Goal: Transaction & Acquisition: Purchase product/service

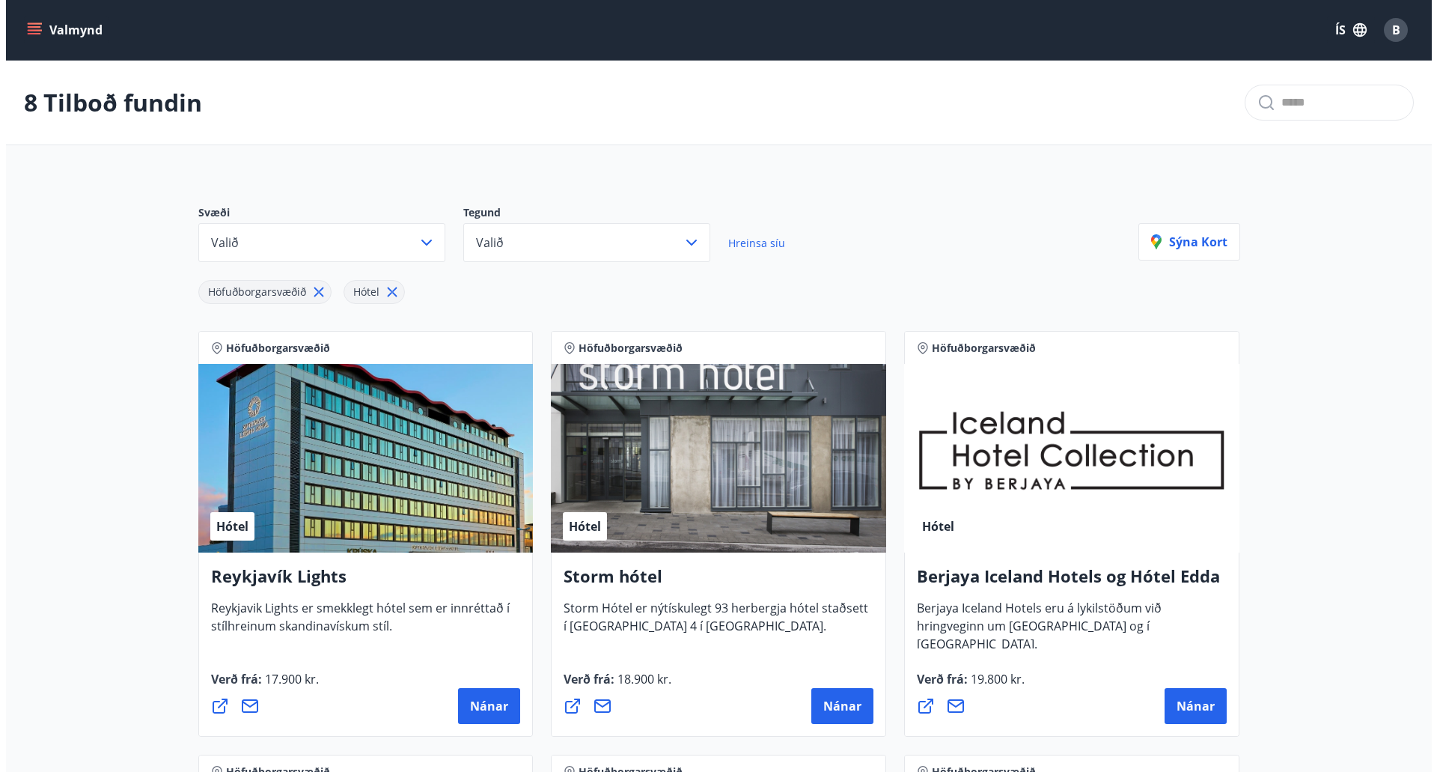
scroll to position [603, 0]
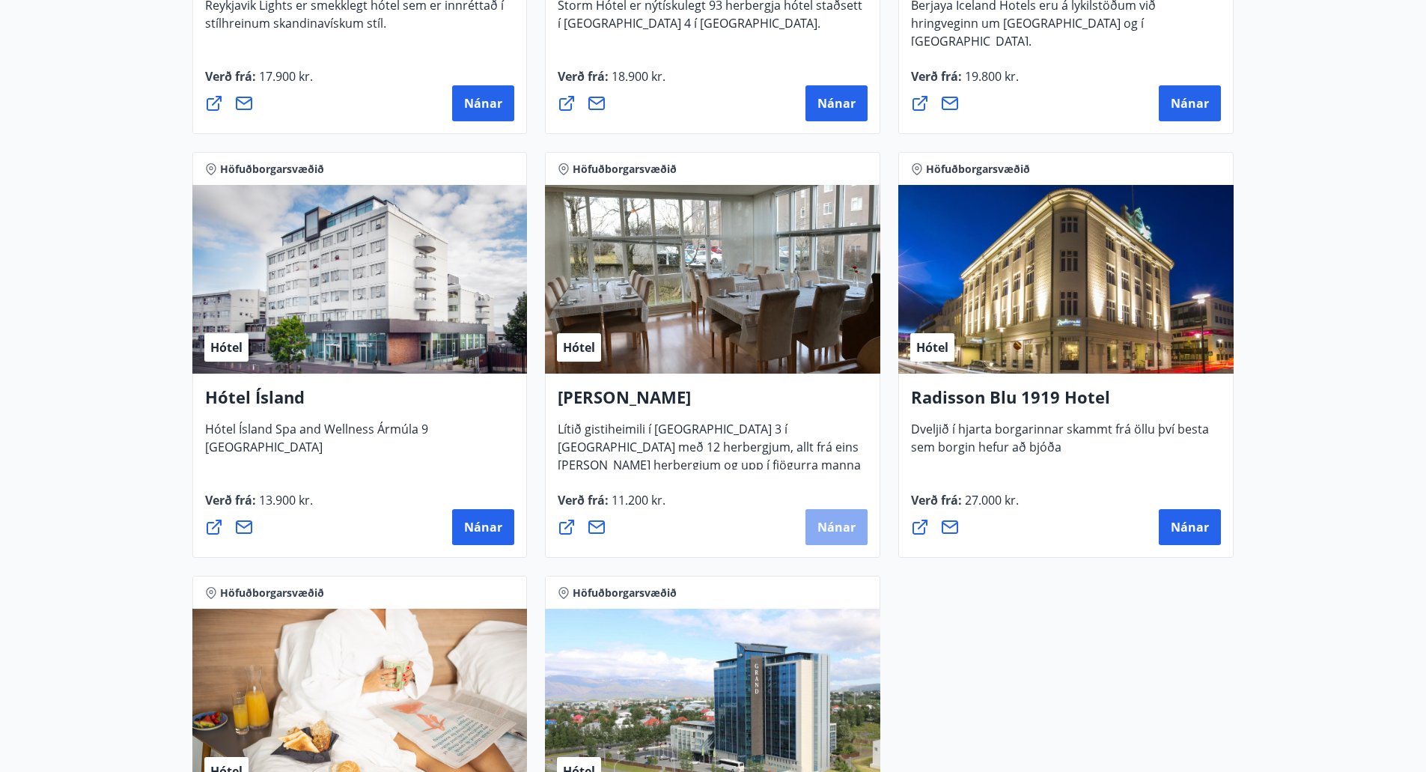
click at [839, 525] on span "Nánar" at bounding box center [836, 527] width 38 height 16
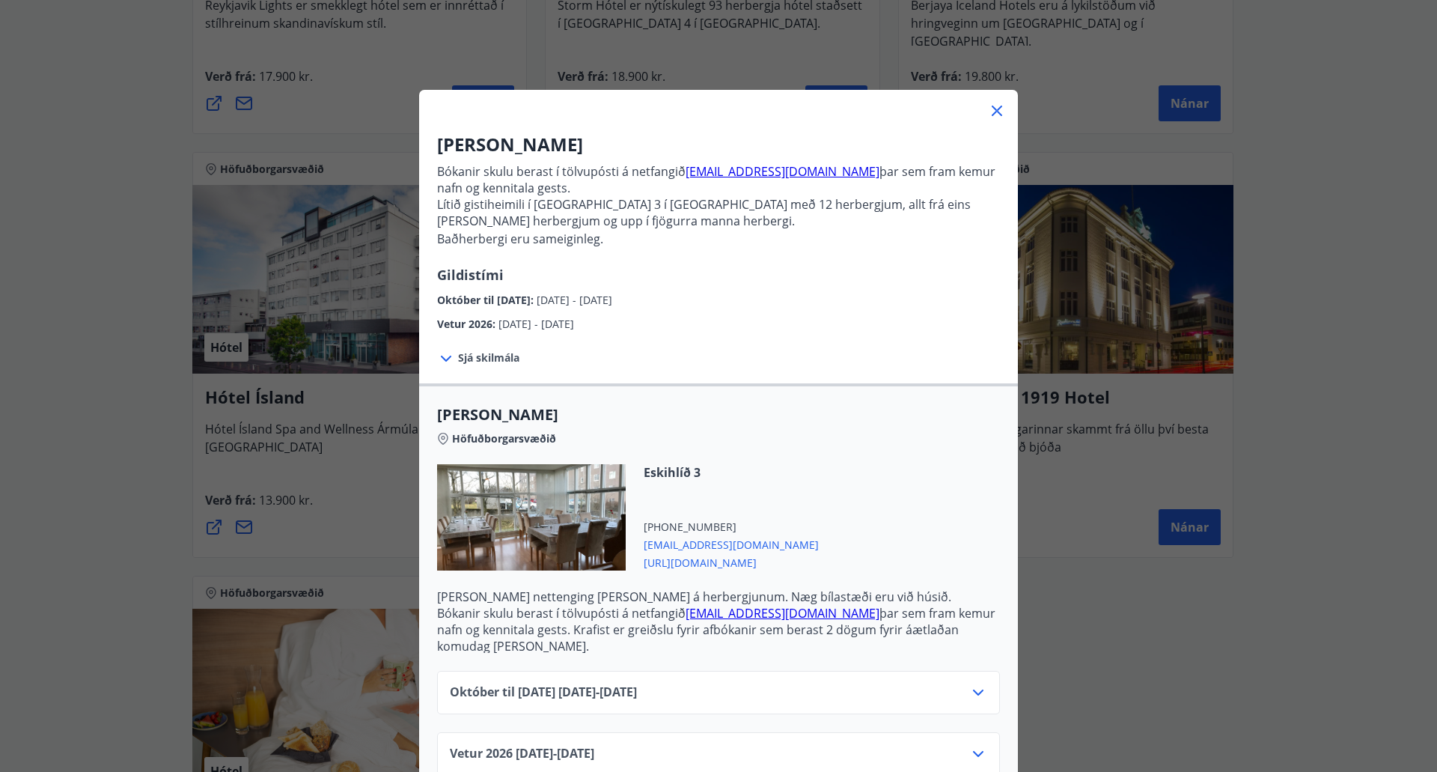
scroll to position [18, 0]
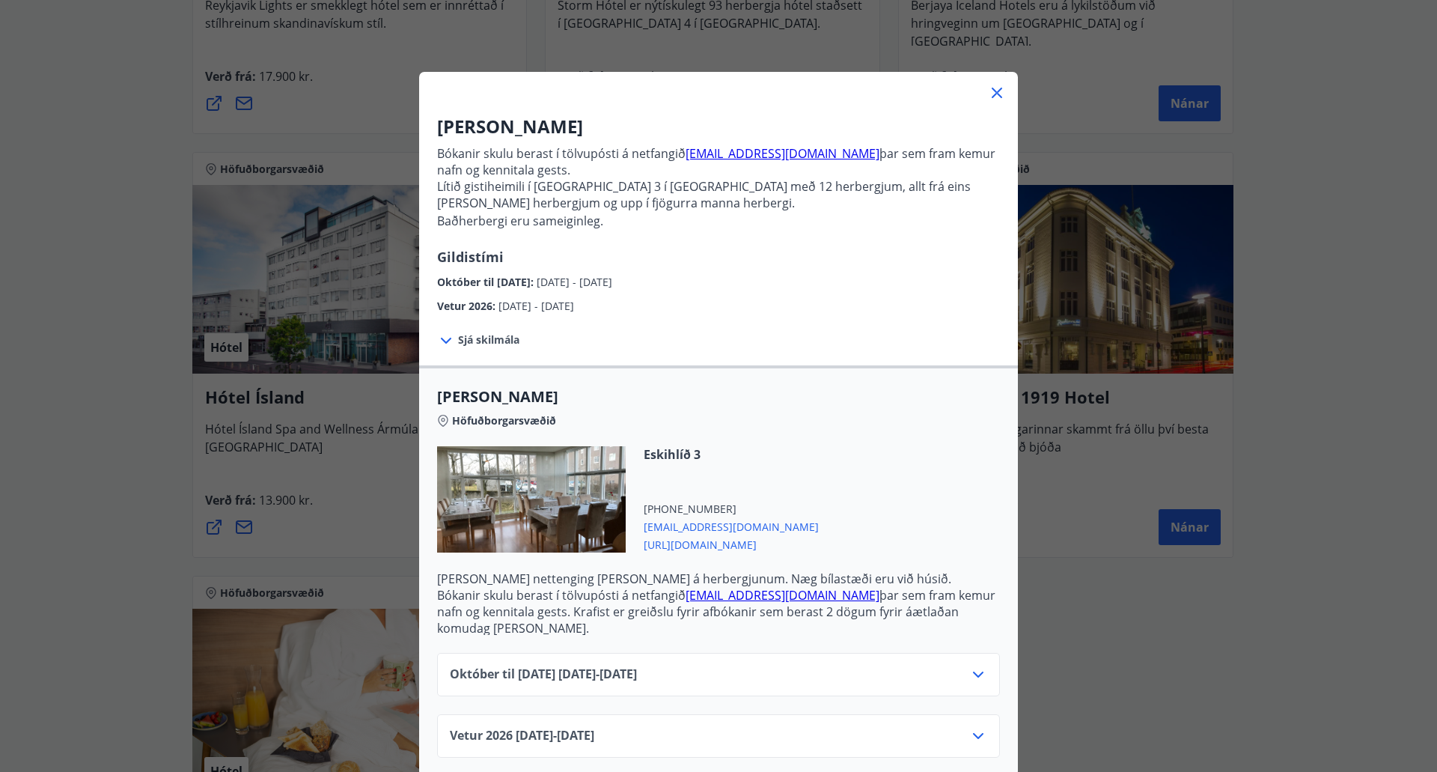
click at [906, 665] on div "Október til [DATE][PHONE_NUMBER][DATE] - [DATE]" at bounding box center [718, 680] width 537 height 30
click at [972, 665] on icon at bounding box center [978, 674] width 18 height 18
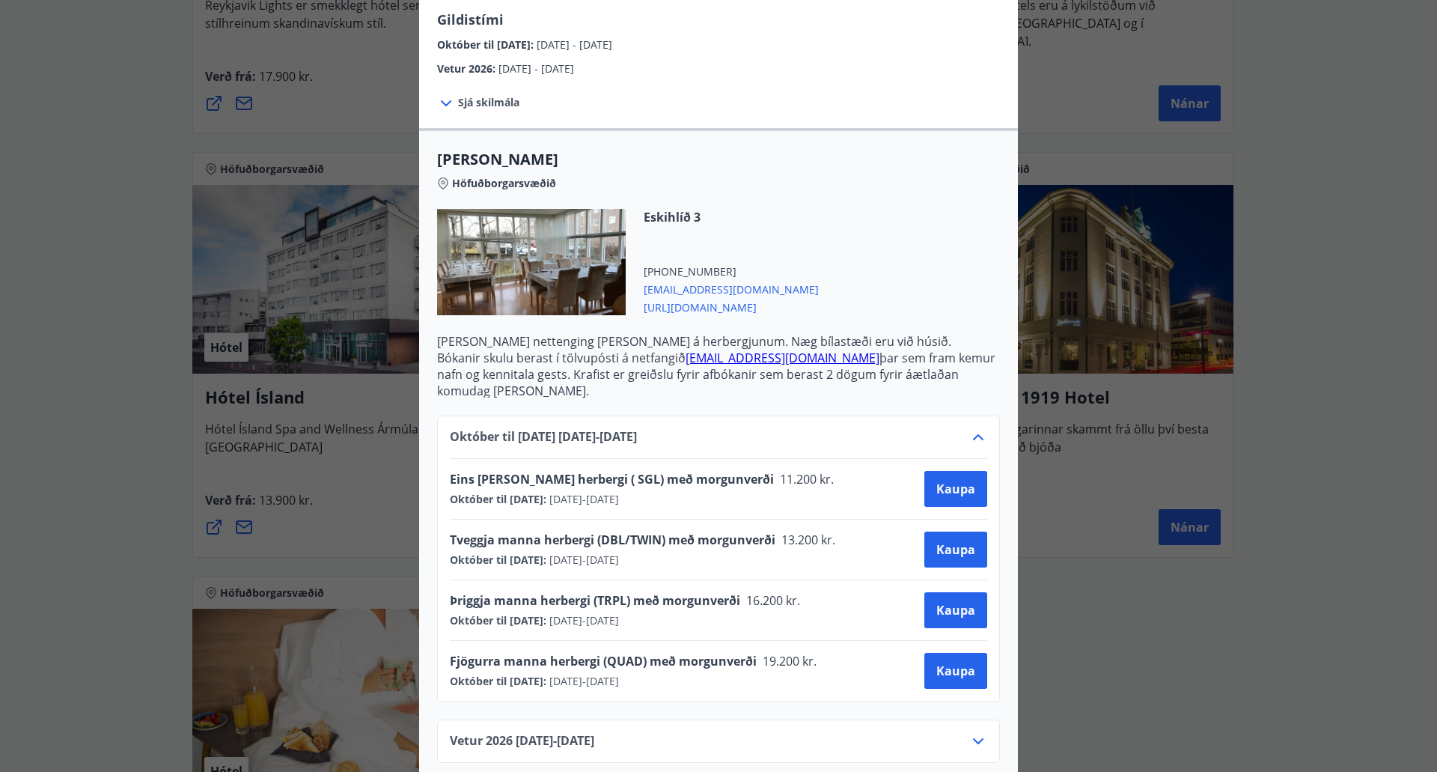
scroll to position [255, 0]
click at [1279, 426] on div "Alba gistiheimili Bókanir skulu berast í tölvupósti á netfangið [EMAIL_ADDRESS]…" at bounding box center [718, 131] width 1437 height 772
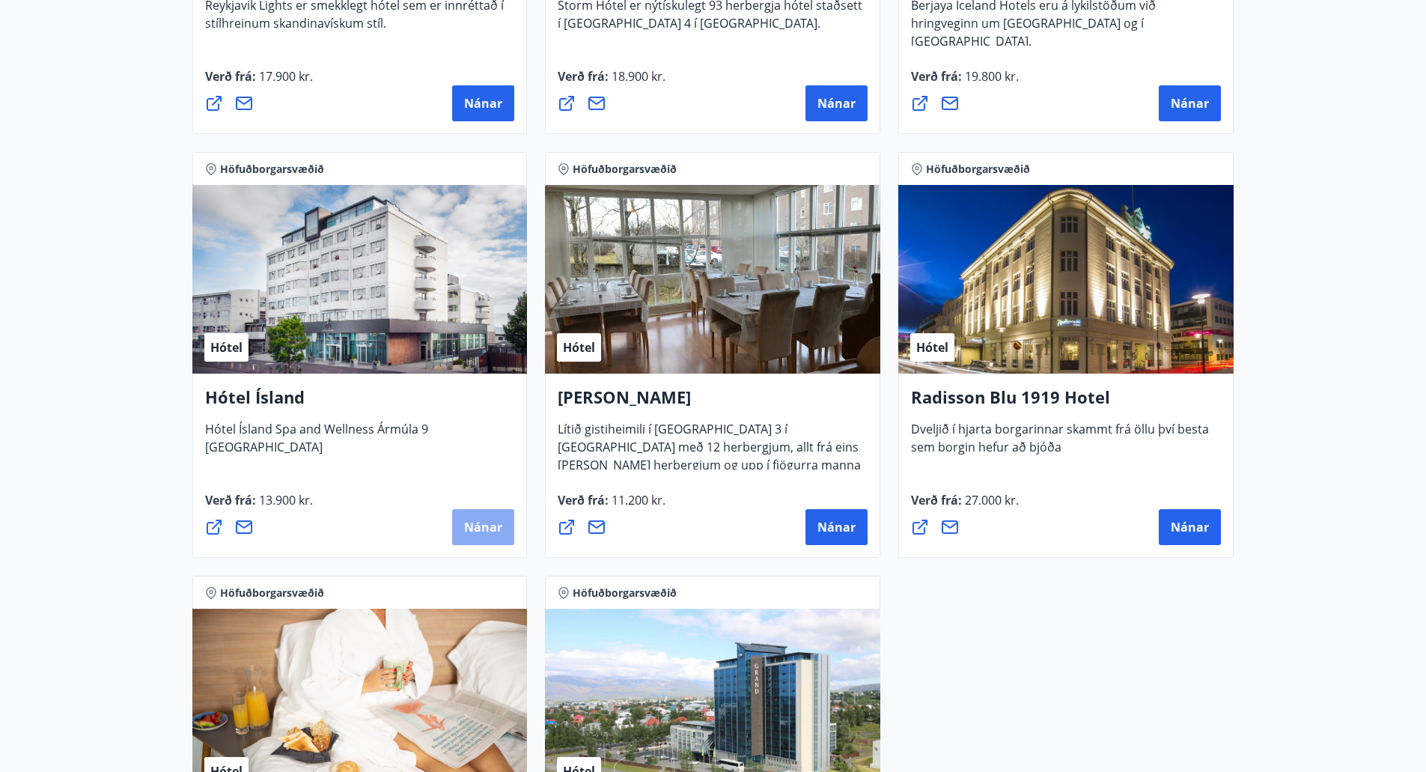
click at [475, 526] on span "Nánar" at bounding box center [483, 527] width 38 height 16
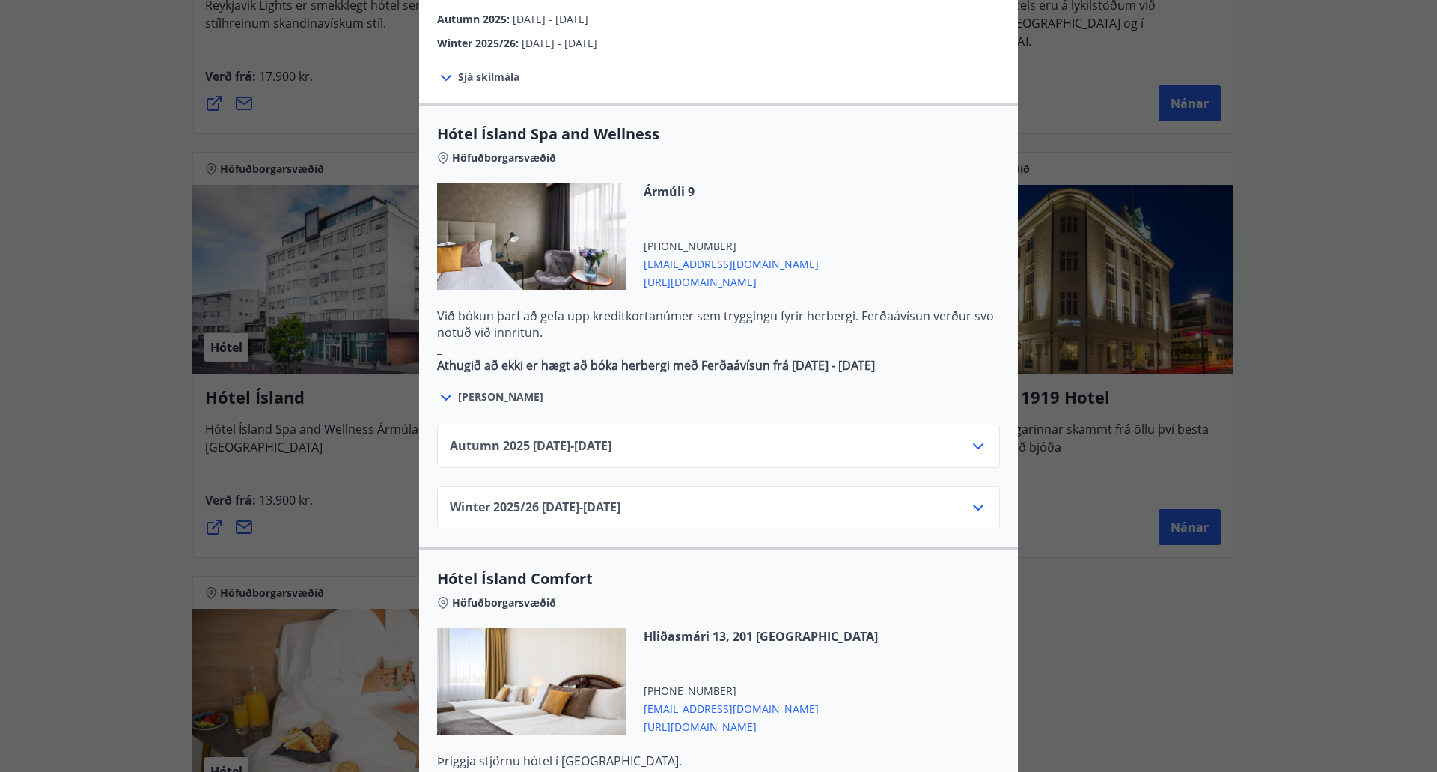
scroll to position [905, 0]
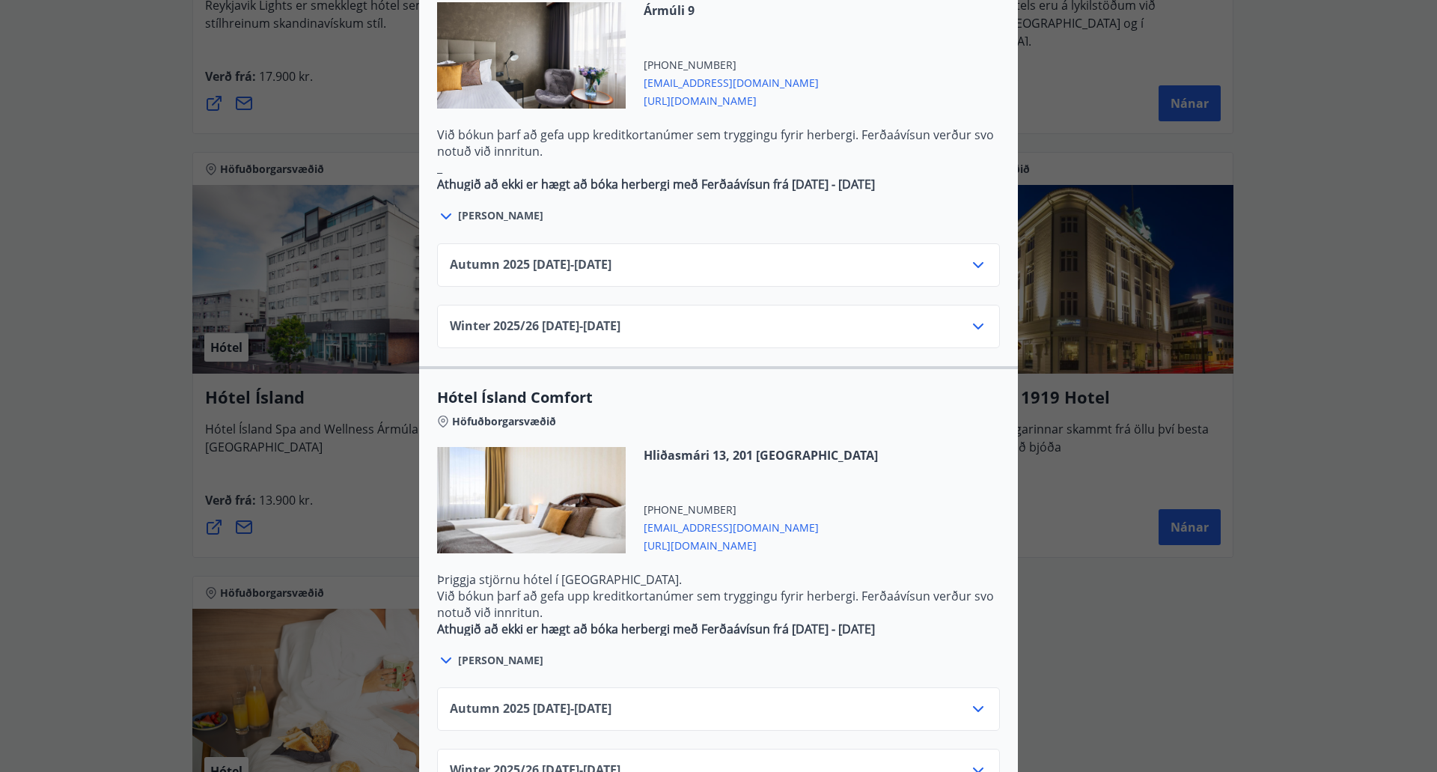
click at [972, 700] on icon at bounding box center [978, 709] width 18 height 18
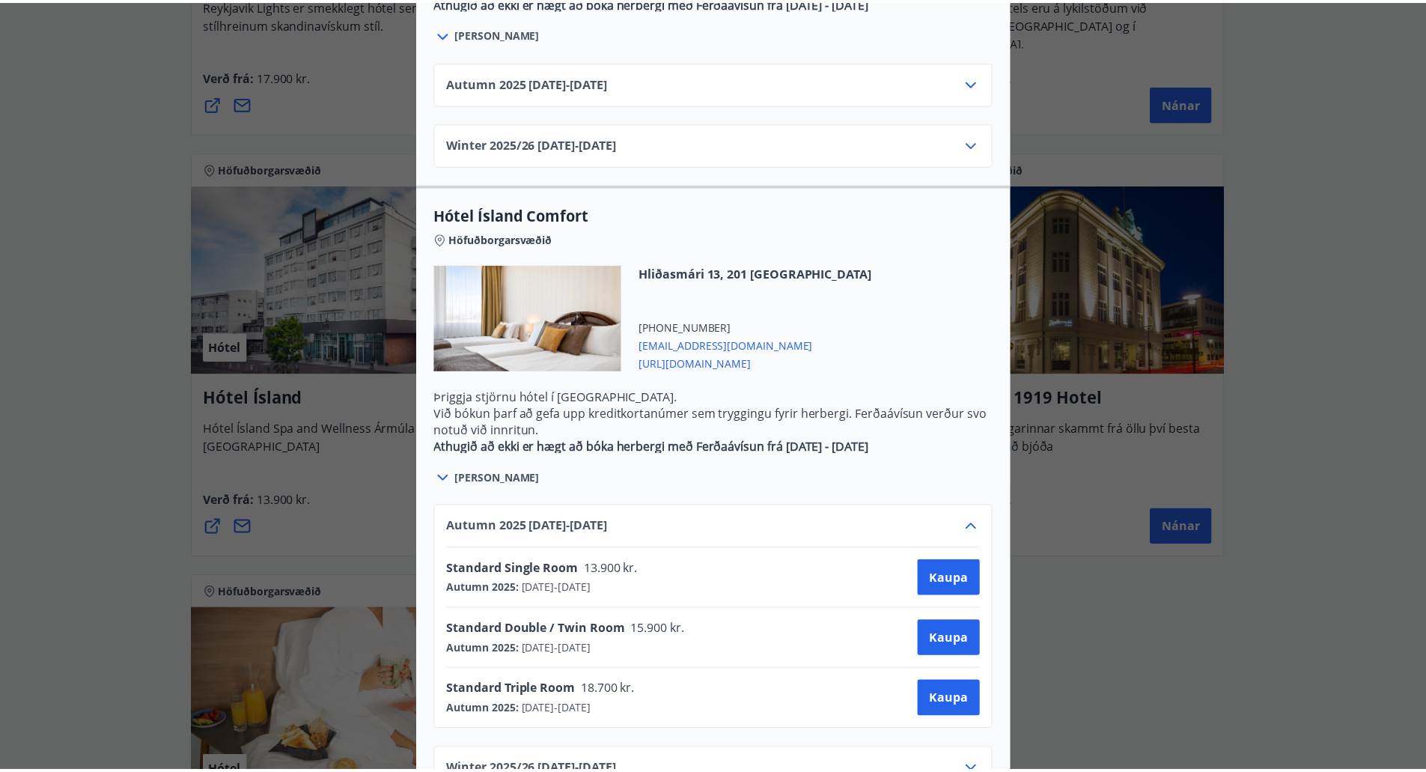
scroll to position [0, 0]
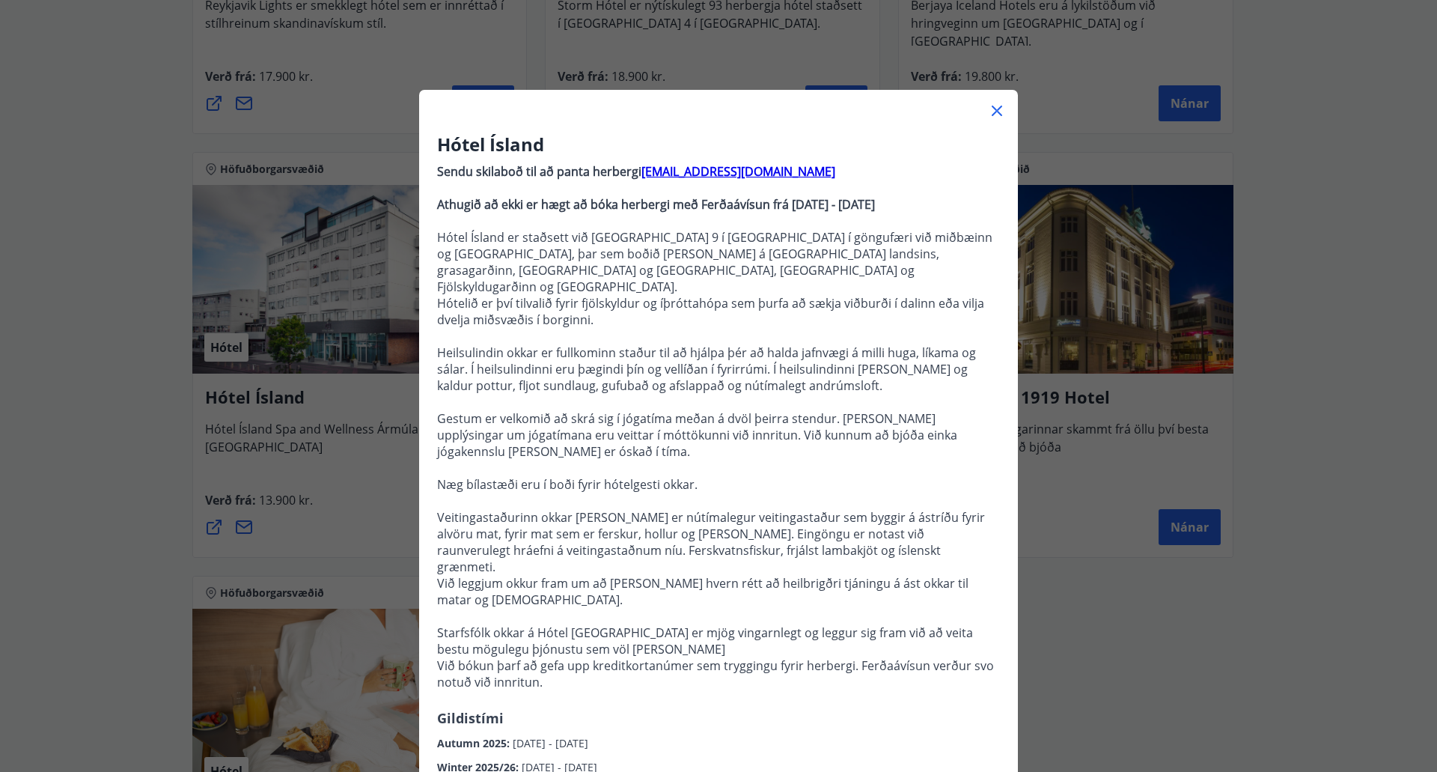
click at [1205, 598] on div "Hótel Ísland Sendu skilaboð til að panta herbergi [EMAIL_ADDRESS][DOMAIN_NAME] …" at bounding box center [718, 386] width 1437 height 772
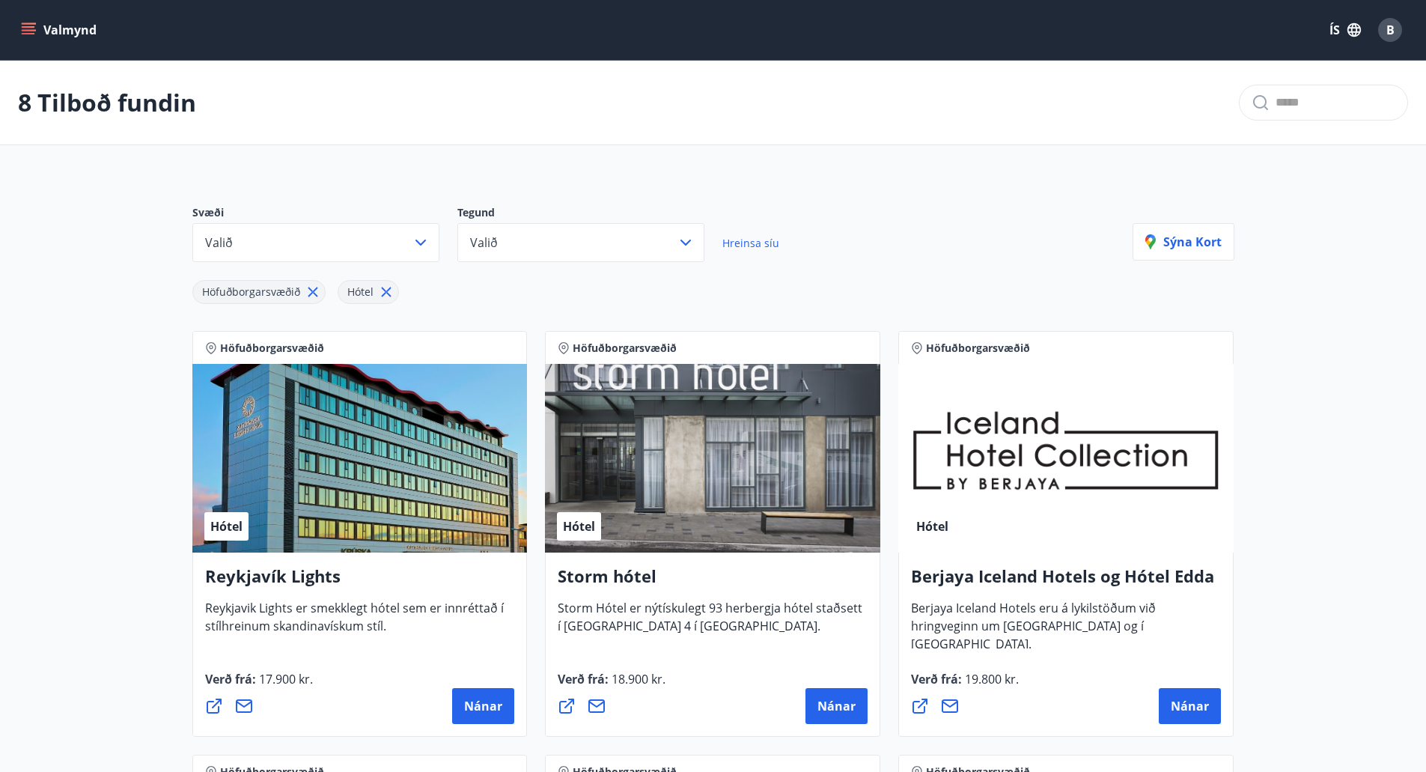
click at [31, 29] on icon "menu" at bounding box center [28, 29] width 15 height 15
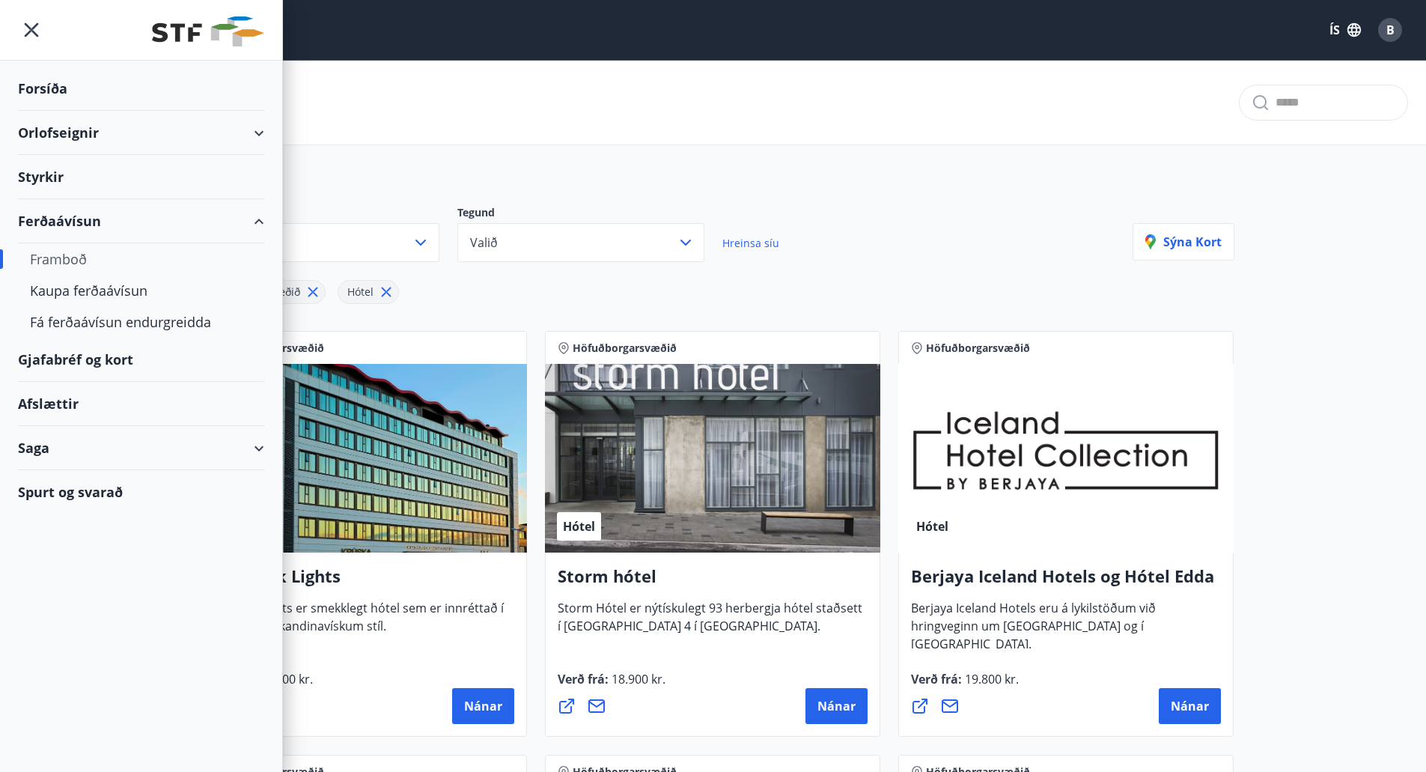
click at [63, 129] on div "Orlofseignir" at bounding box center [141, 133] width 246 height 44
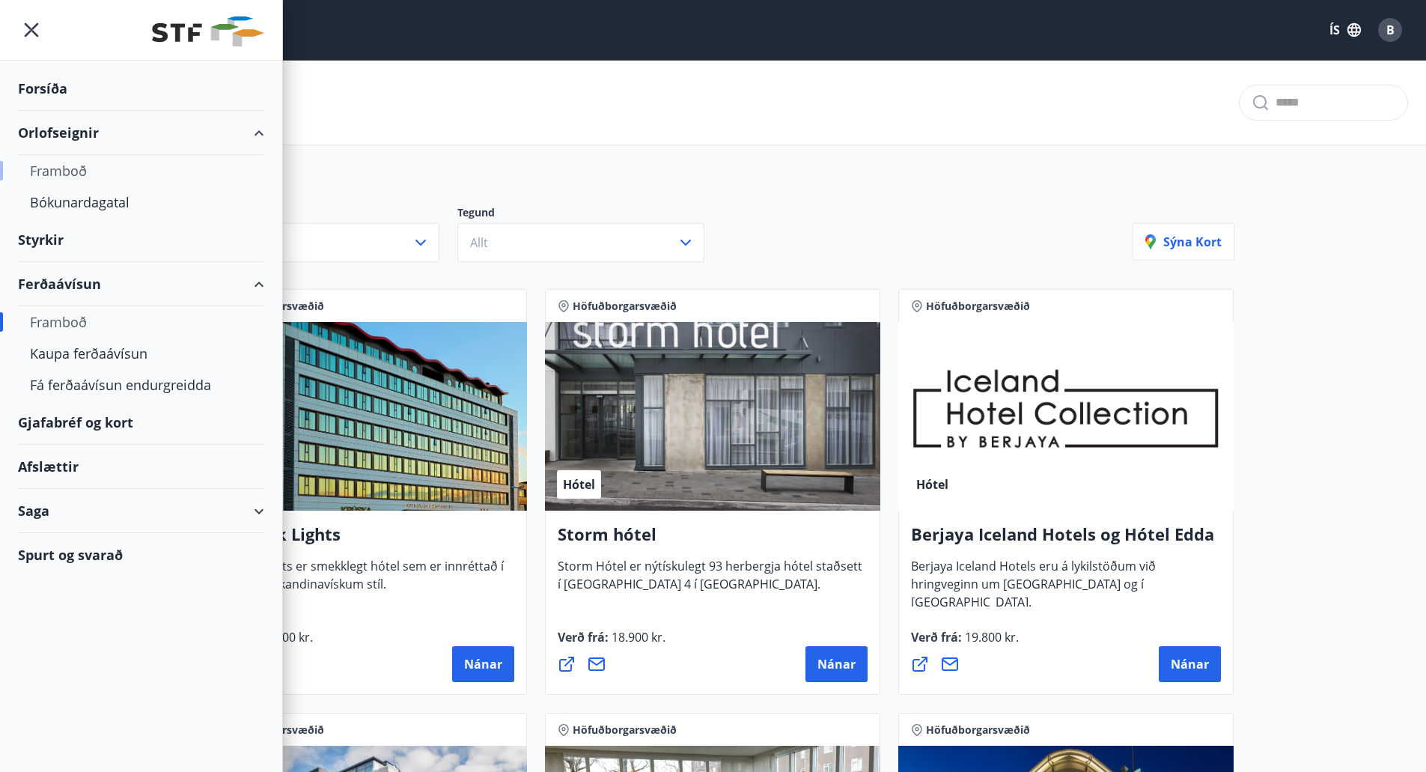
click at [78, 180] on div "Framboð" at bounding box center [141, 170] width 222 height 31
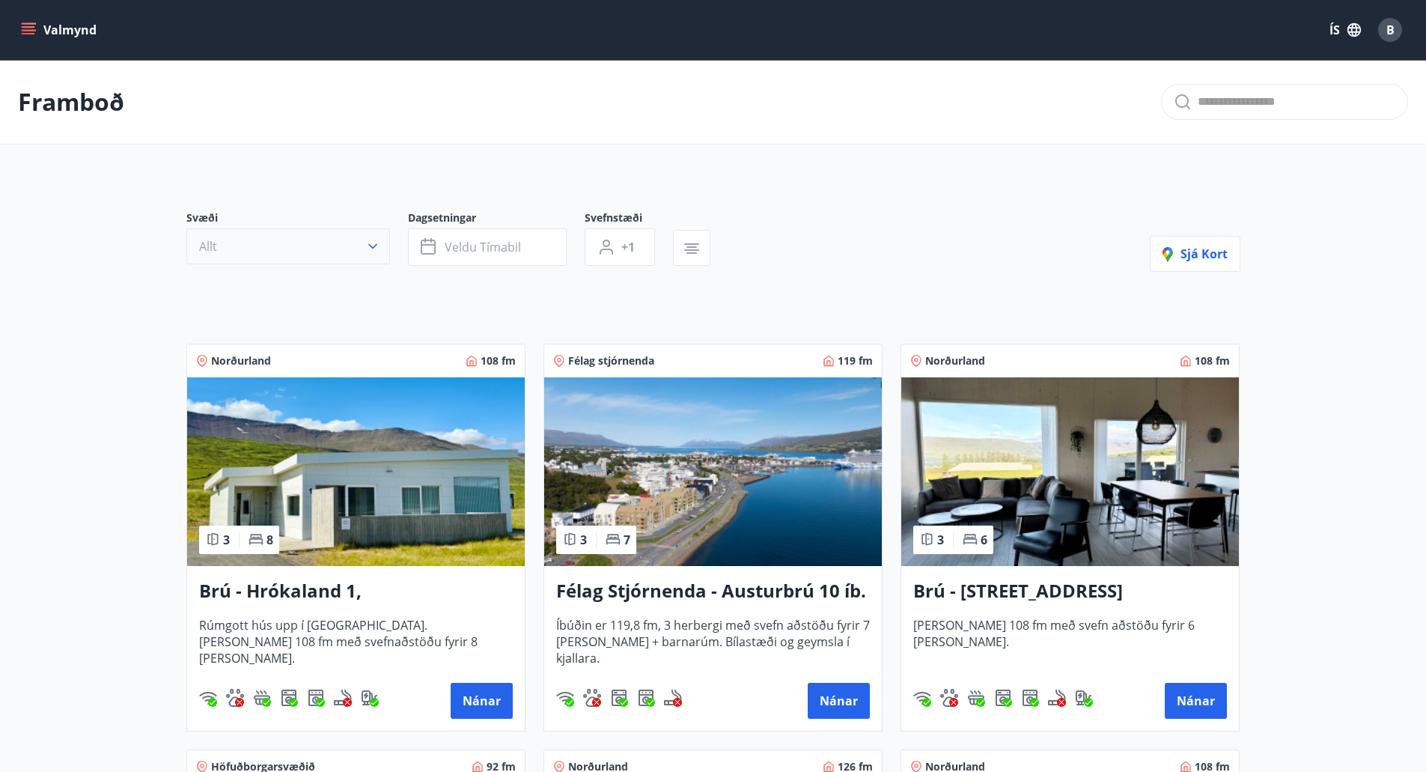
click at [377, 251] on icon "button" at bounding box center [372, 246] width 15 height 15
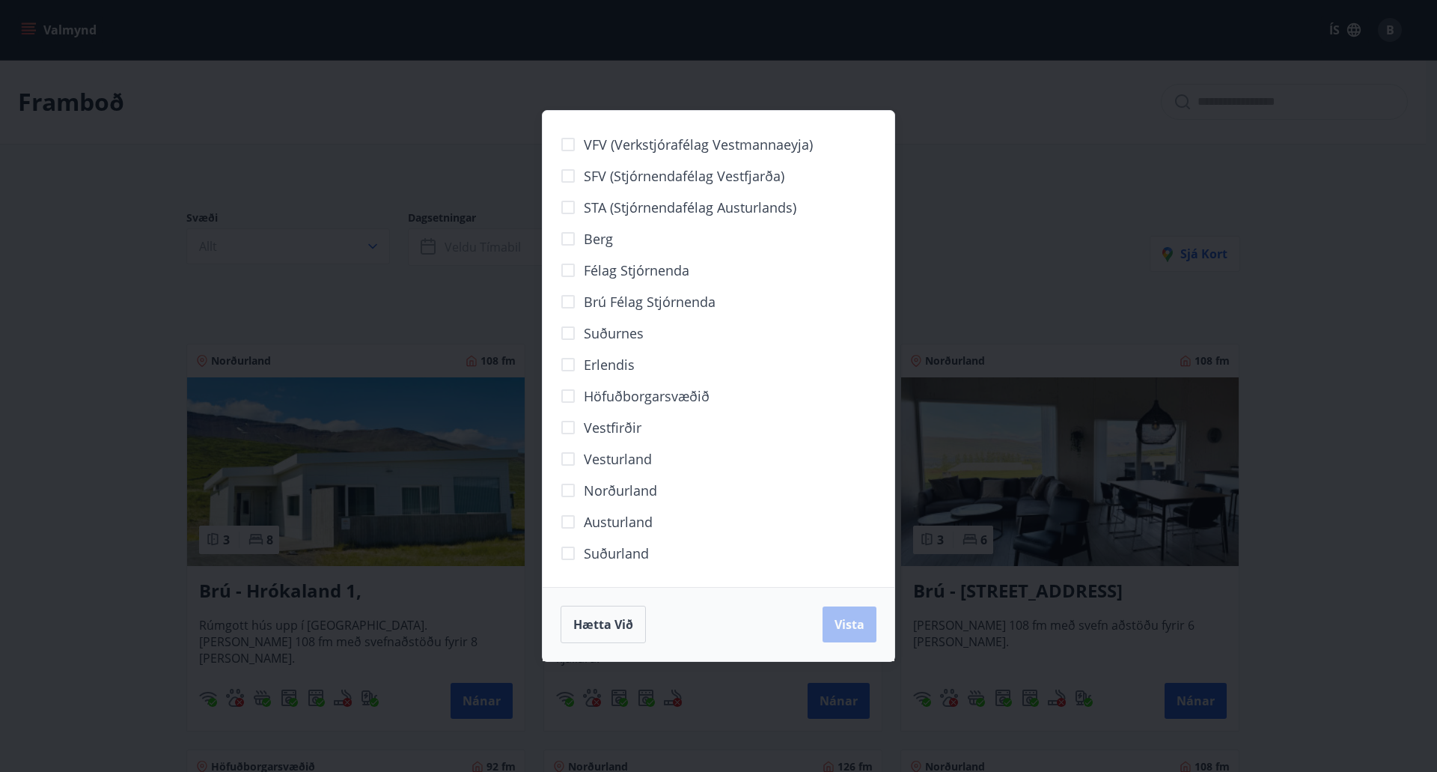
click at [635, 397] on span "Höfuðborgarsvæðið" at bounding box center [647, 395] width 126 height 19
click at [840, 616] on span "Vista" at bounding box center [850, 624] width 30 height 16
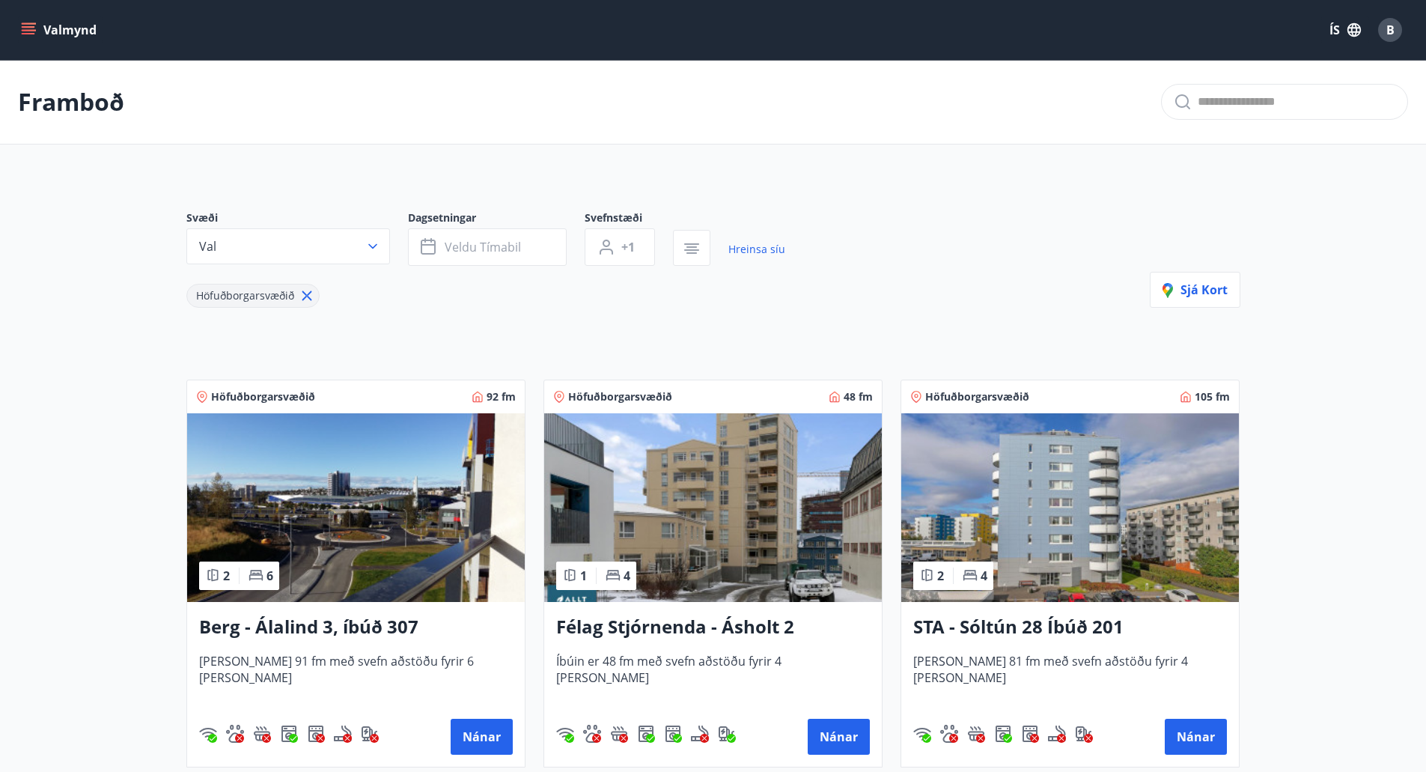
scroll to position [1, 0]
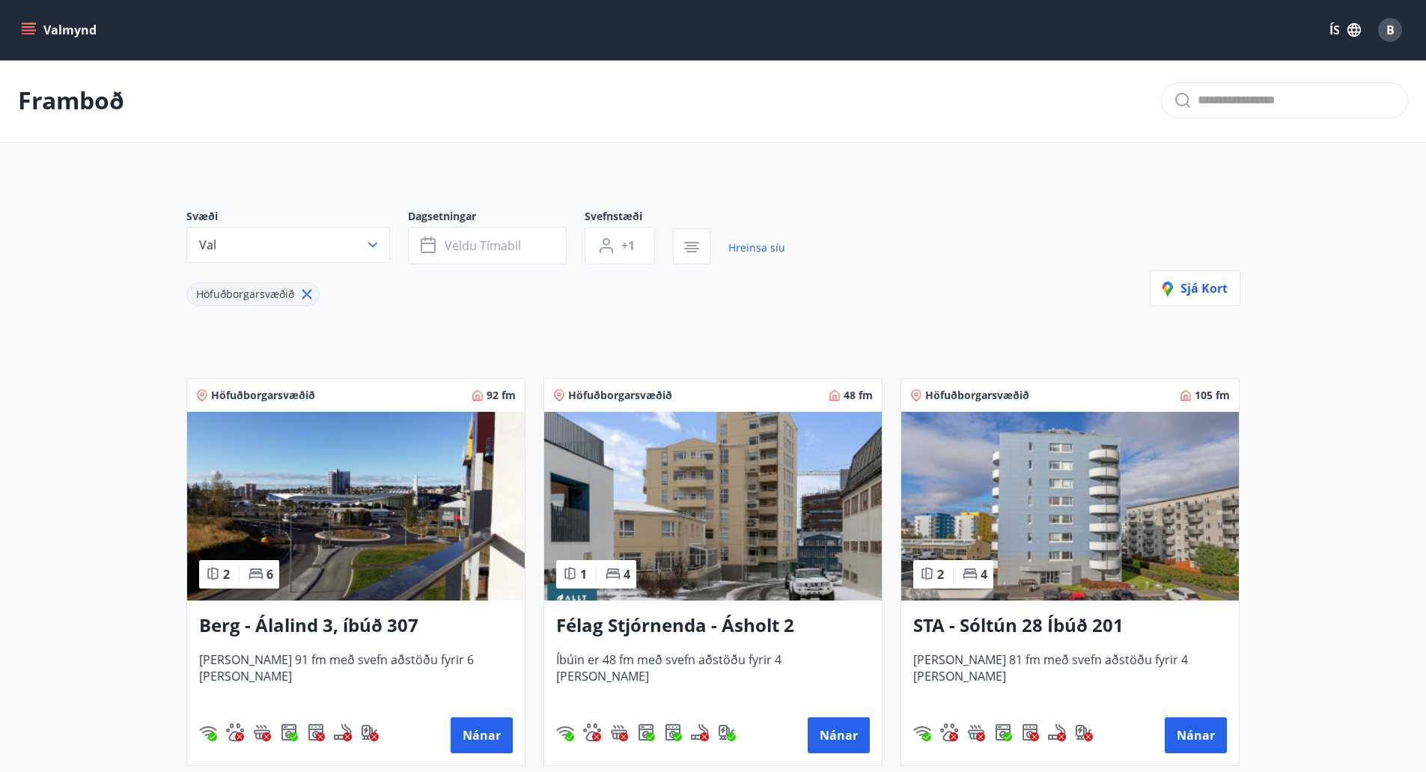
click at [303, 290] on icon at bounding box center [307, 294] width 16 height 16
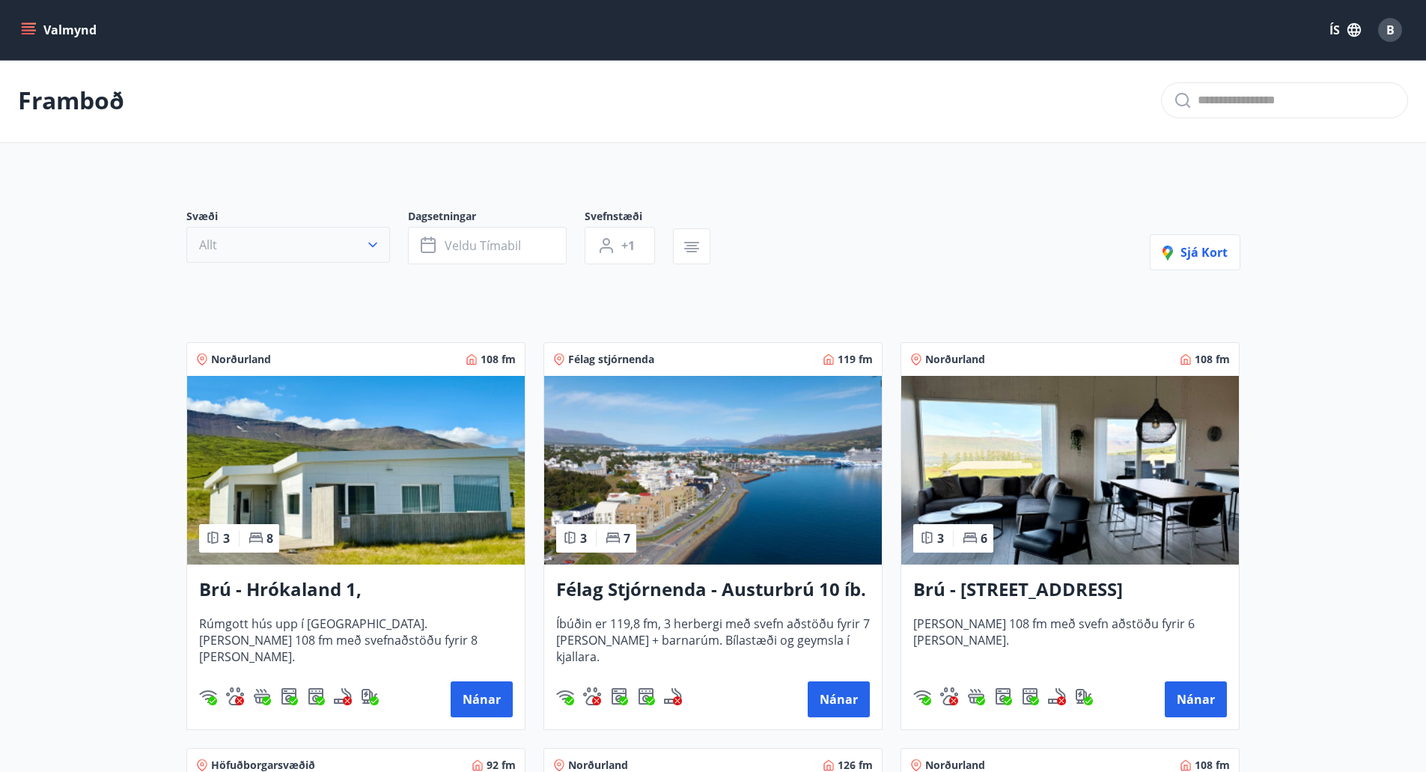
click at [365, 252] on button "Allt" at bounding box center [288, 245] width 204 height 36
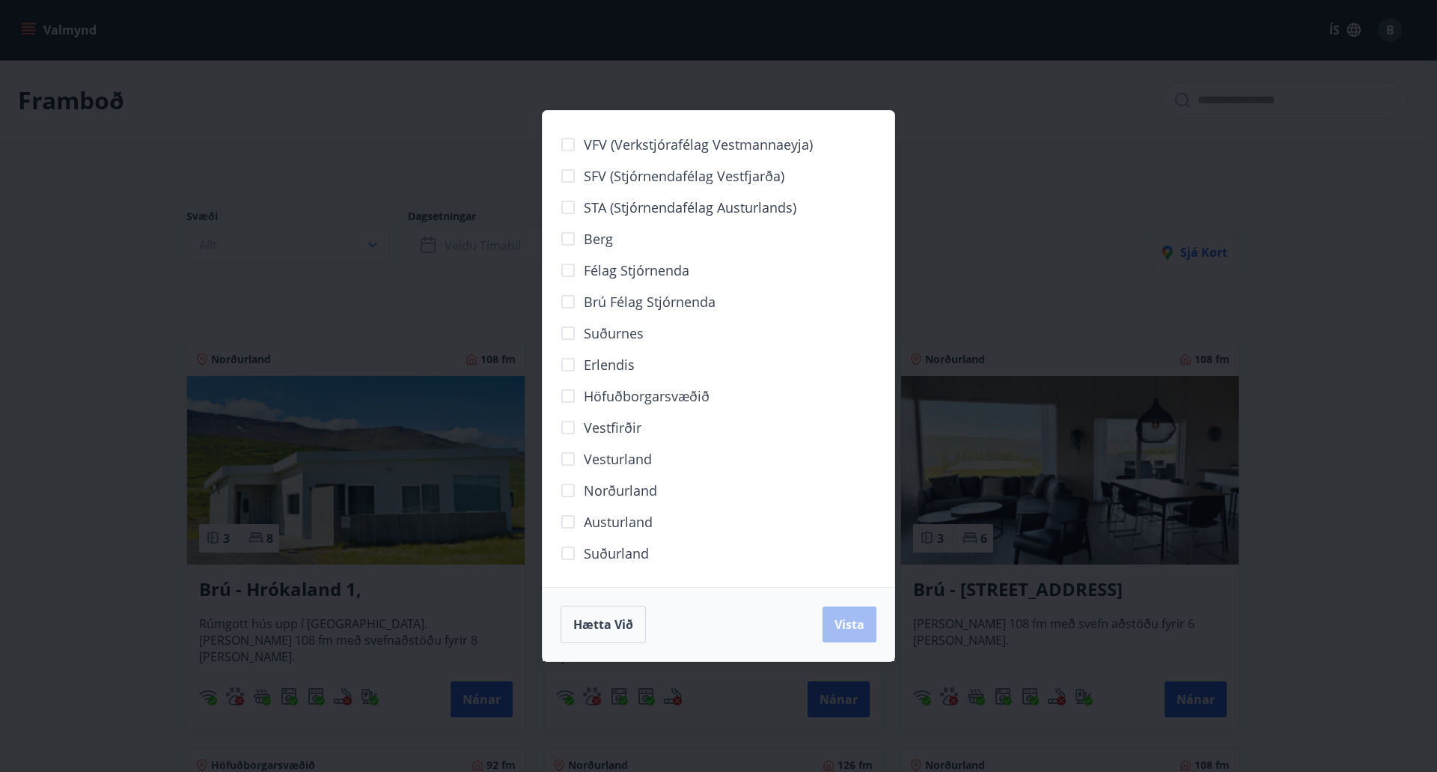
click at [627, 493] on span "Norðurland" at bounding box center [620, 490] width 73 height 19
click at [843, 628] on span "Vista" at bounding box center [850, 624] width 30 height 16
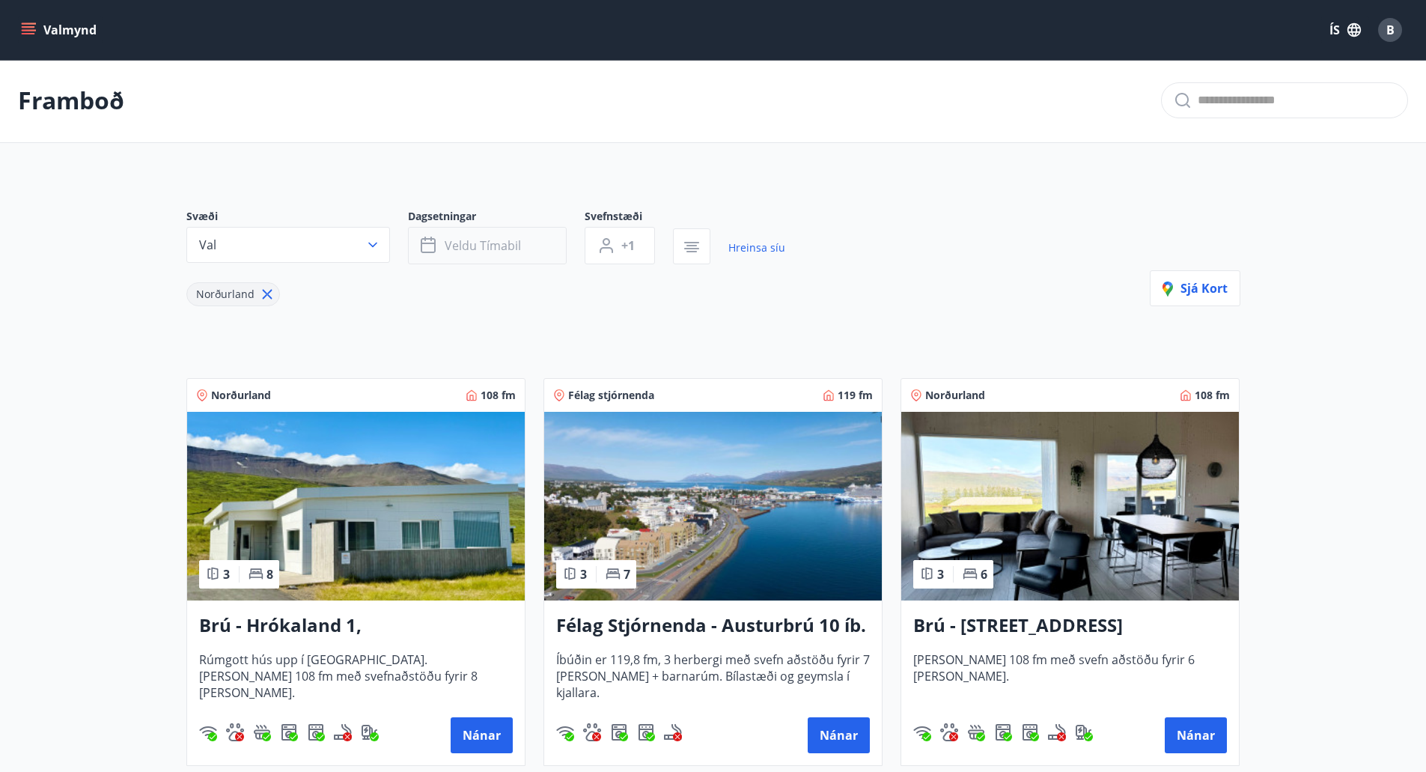
click at [522, 249] on button "Veldu tímabil" at bounding box center [487, 245] width 159 height 37
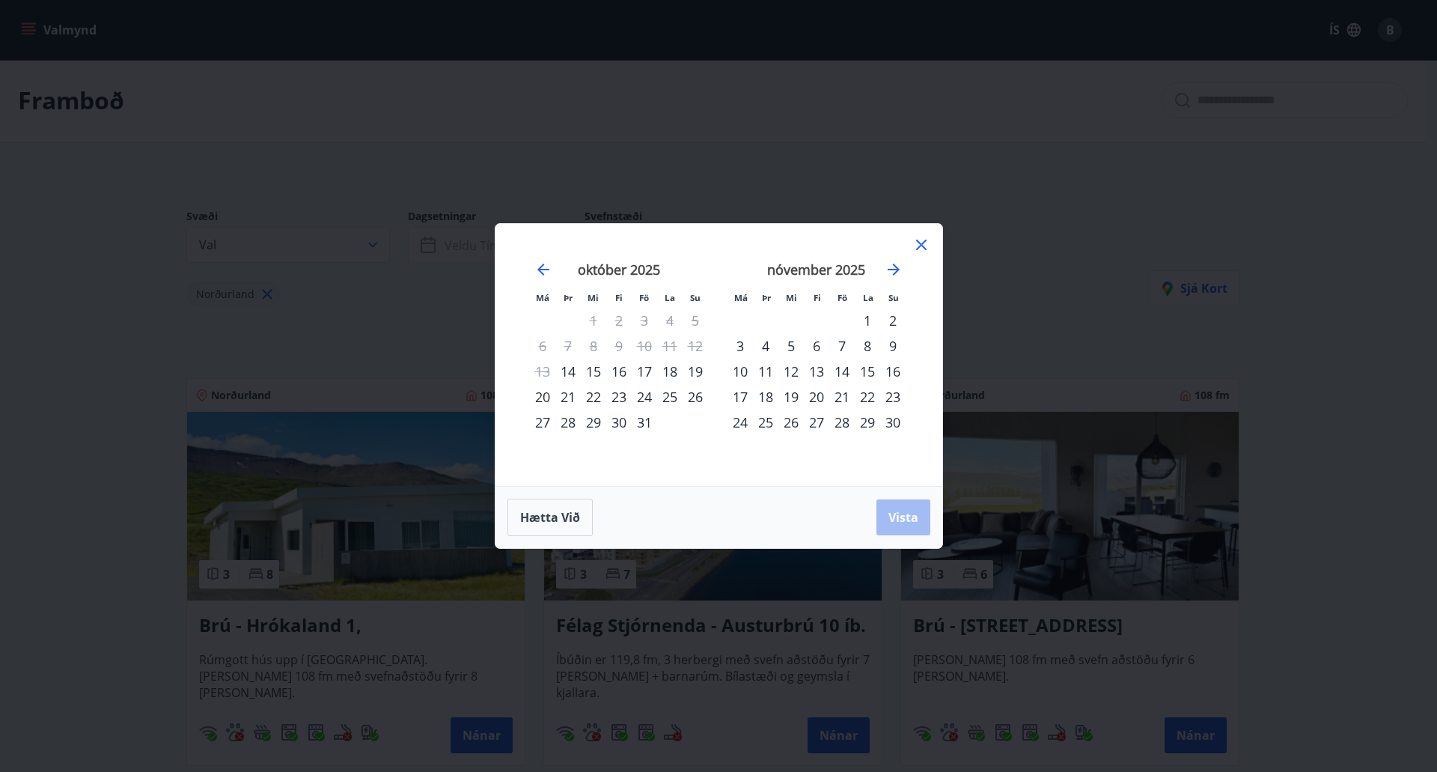
click at [927, 242] on icon at bounding box center [921, 245] width 18 height 18
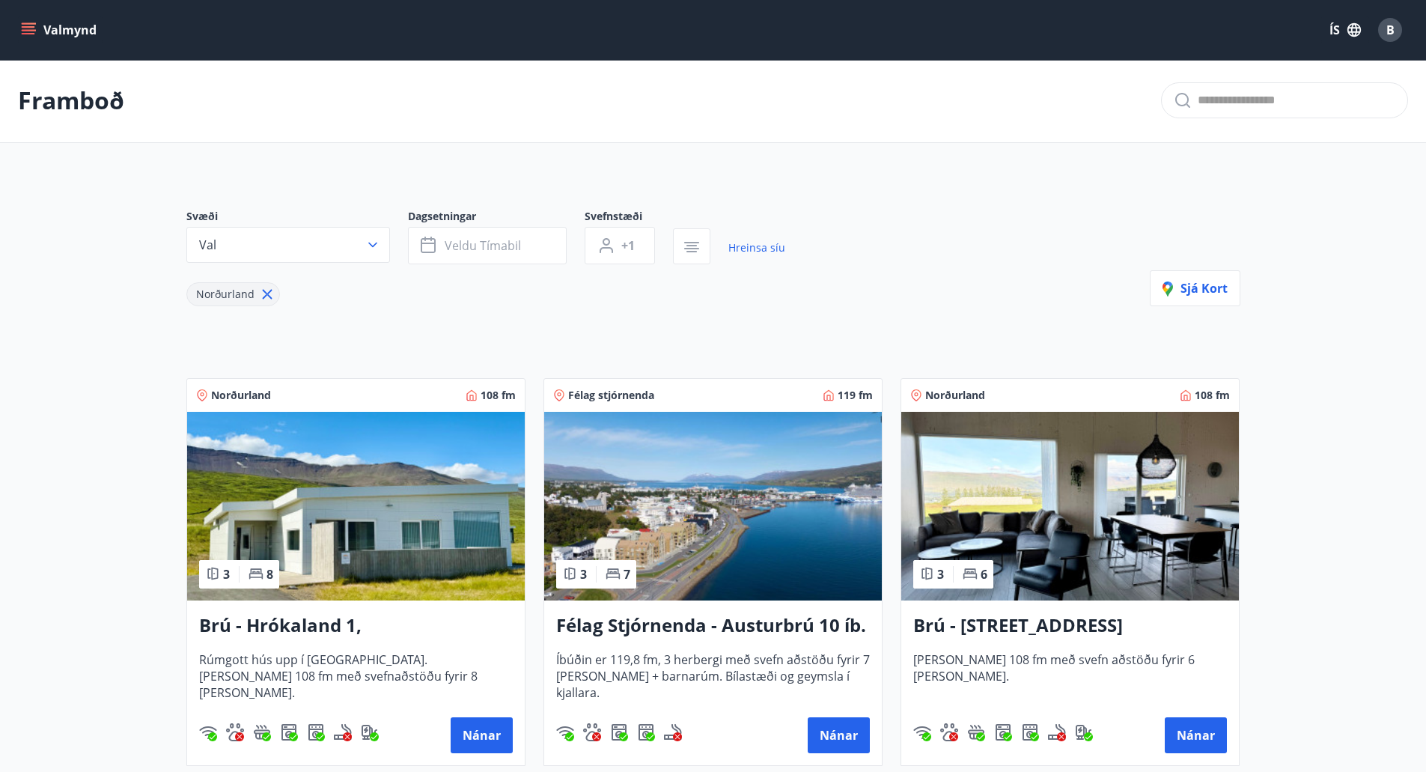
click at [22, 30] on icon "menu" at bounding box center [30, 29] width 16 height 1
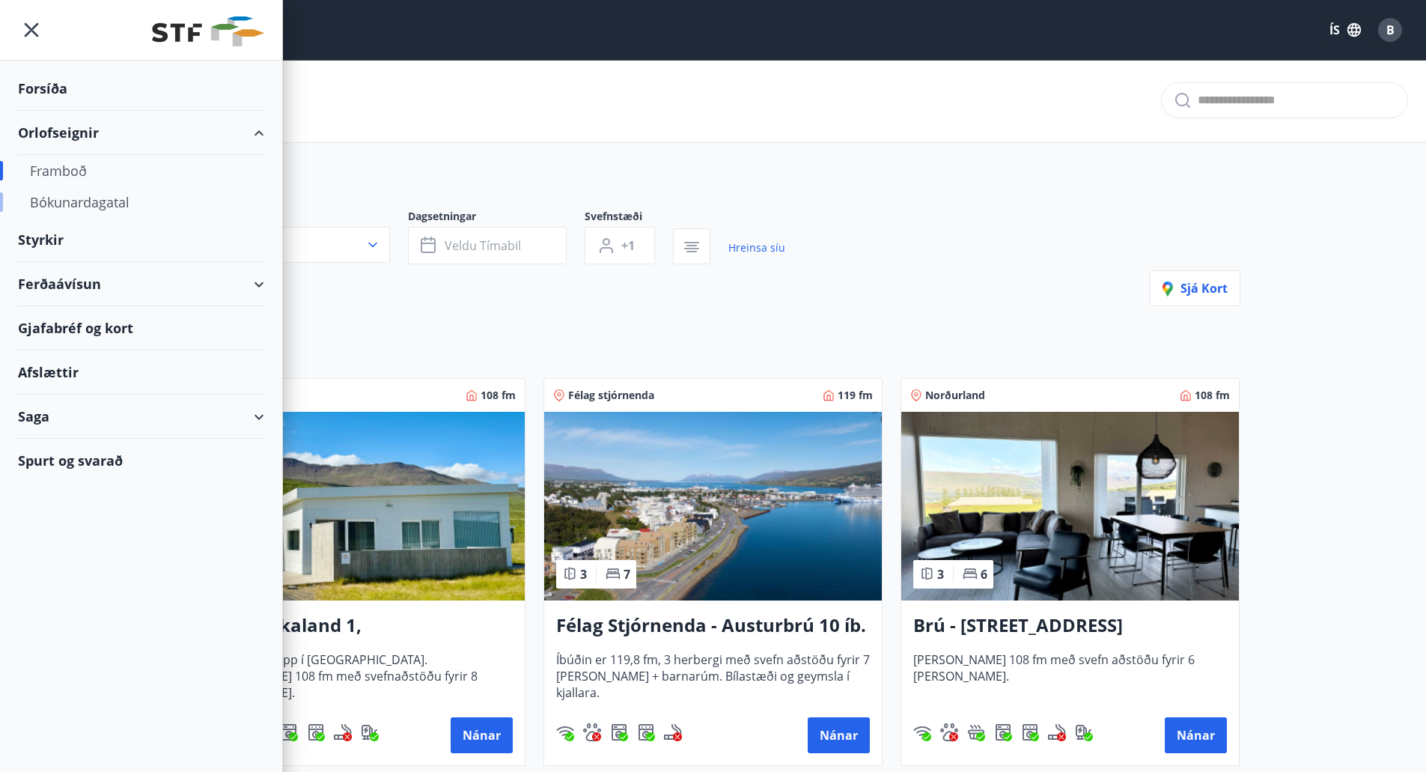
click at [84, 199] on div "Bókunardagatal" at bounding box center [141, 201] width 222 height 31
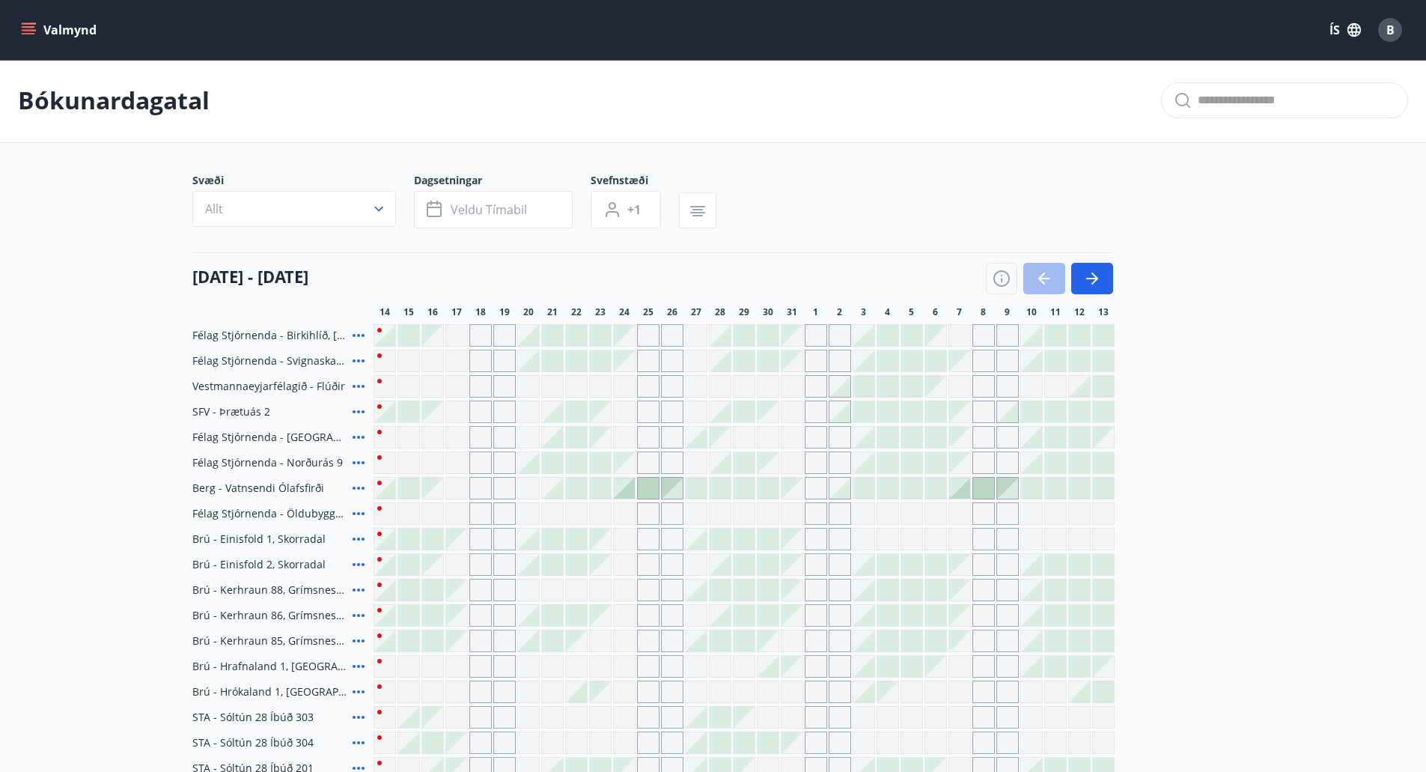
click at [378, 207] on icon "button" at bounding box center [378, 208] width 15 height 15
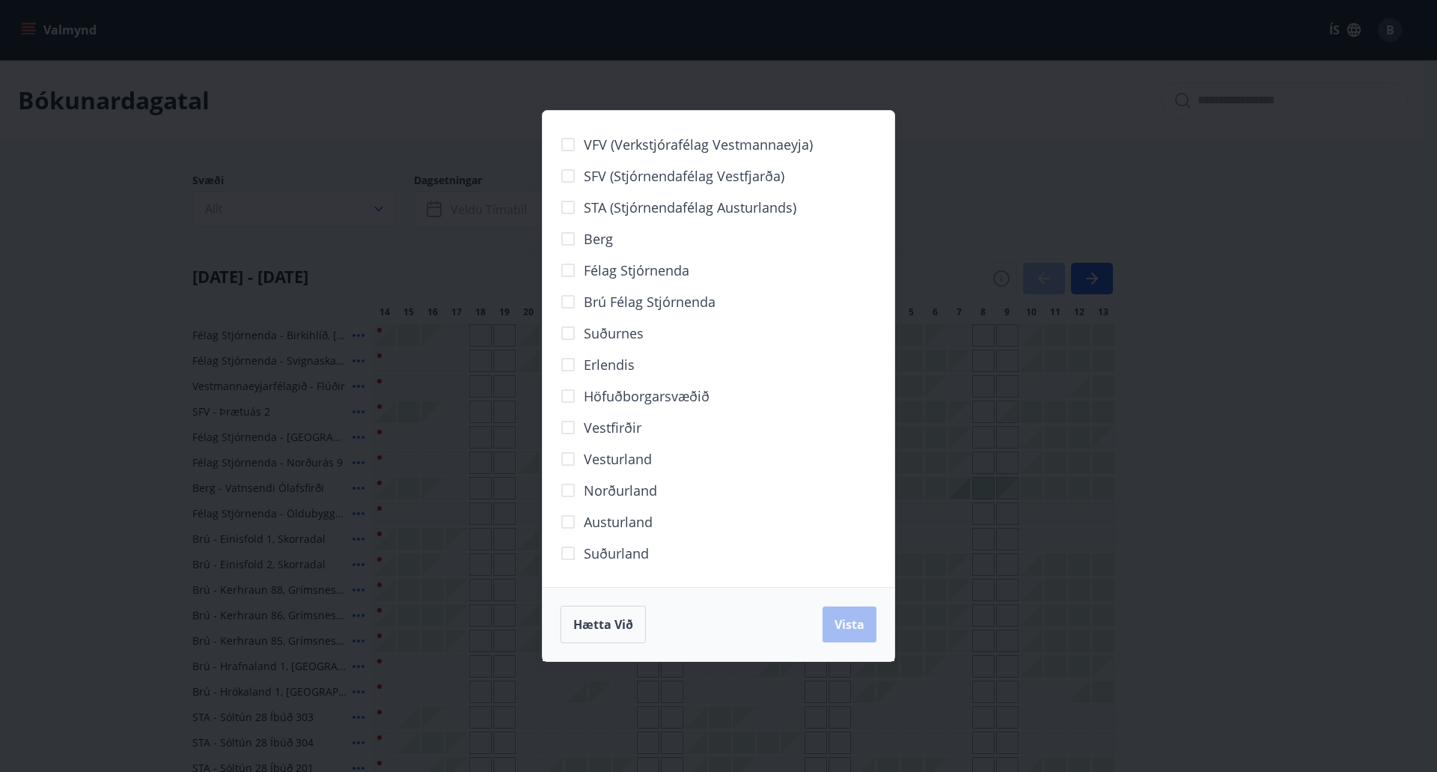
click at [621, 487] on span "Norðurland" at bounding box center [620, 490] width 73 height 19
click at [836, 619] on span "Vista" at bounding box center [850, 624] width 30 height 16
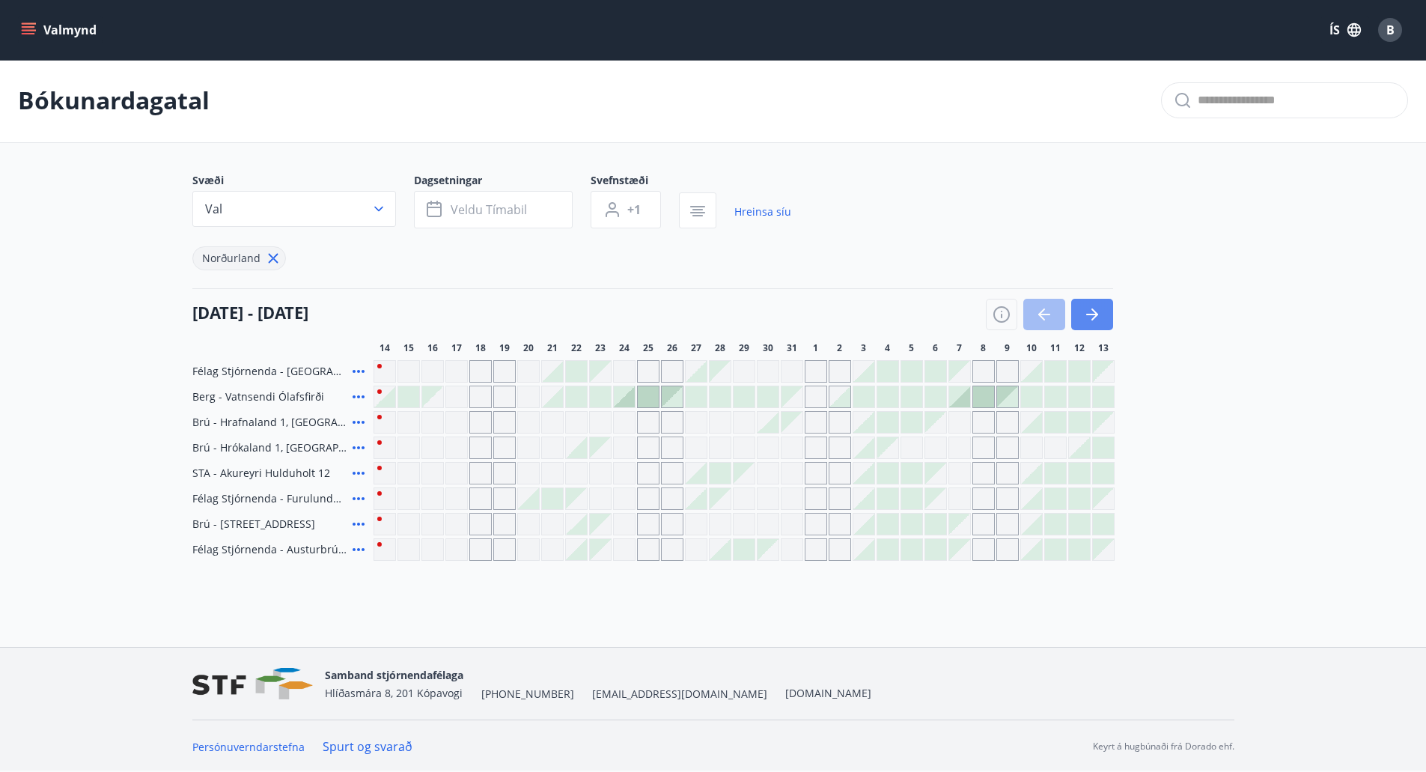
click at [1100, 315] on icon "button" at bounding box center [1092, 314] width 18 height 18
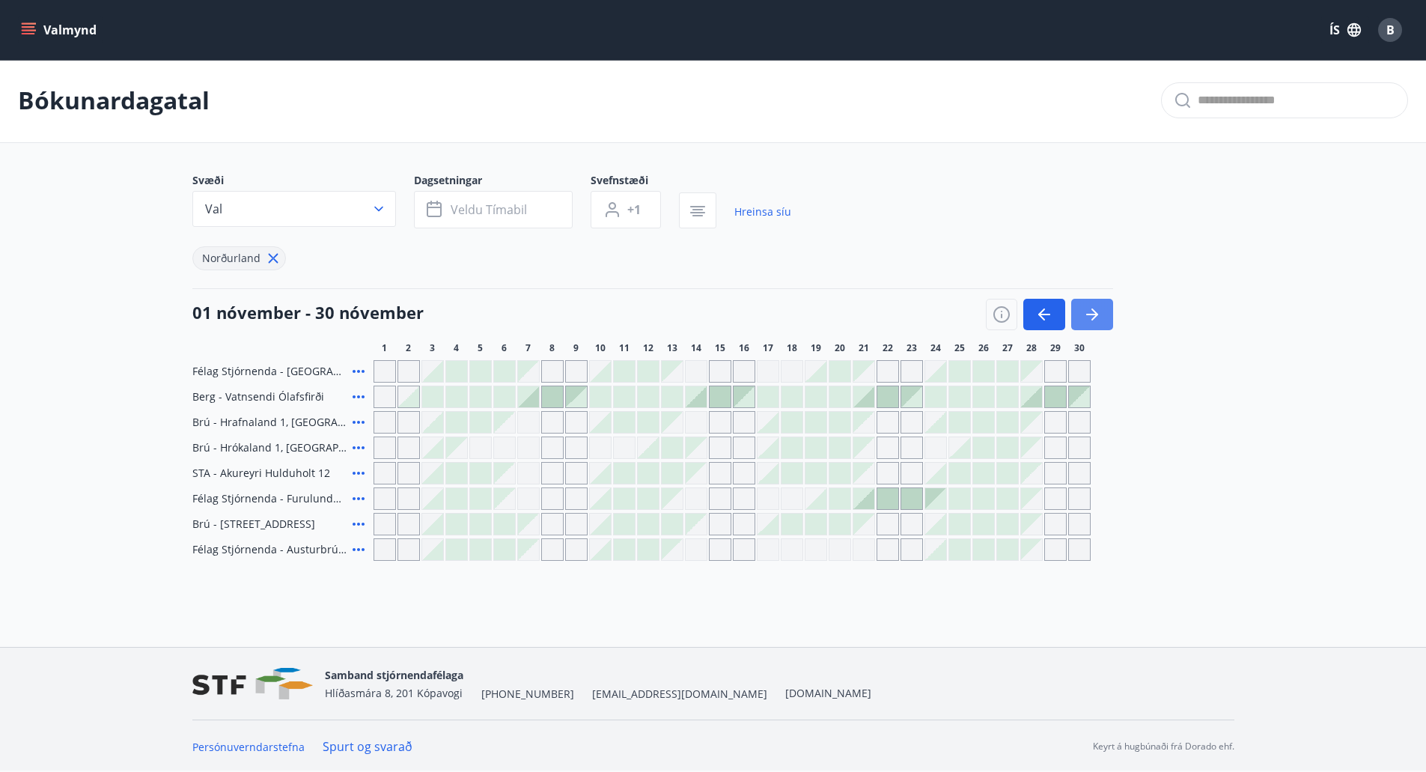
click at [1100, 315] on icon "button" at bounding box center [1092, 314] width 18 height 18
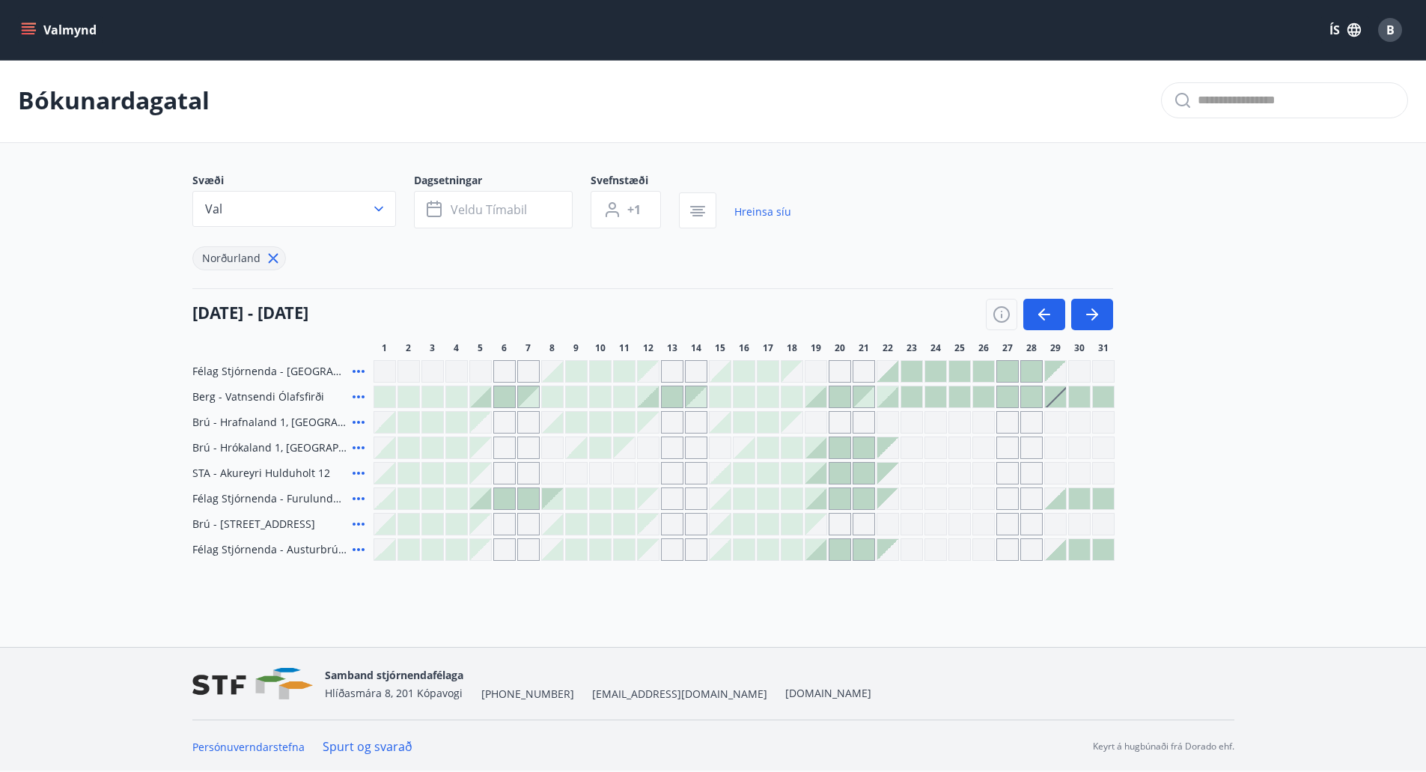
click at [362, 552] on icon at bounding box center [359, 549] width 18 height 18
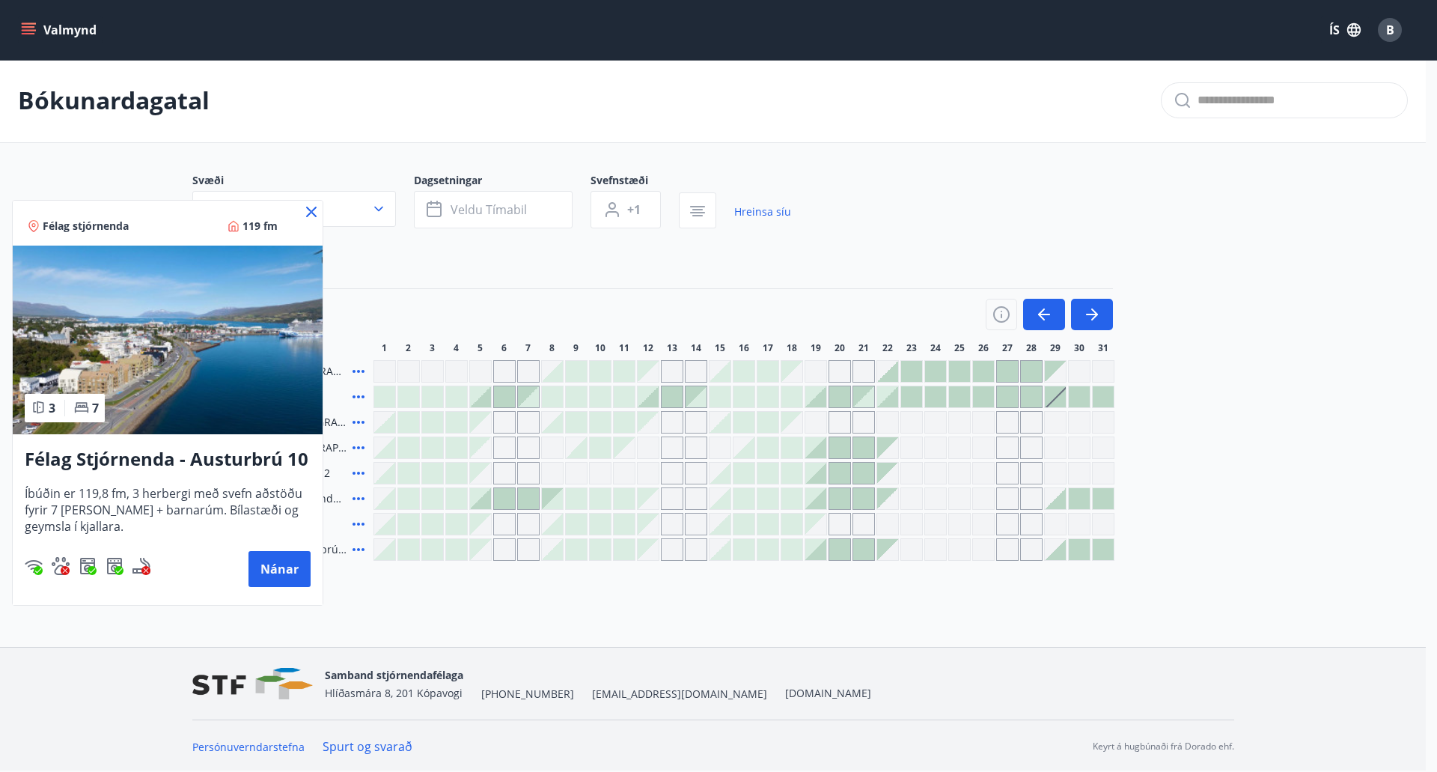
click at [391, 598] on div at bounding box center [718, 386] width 1437 height 772
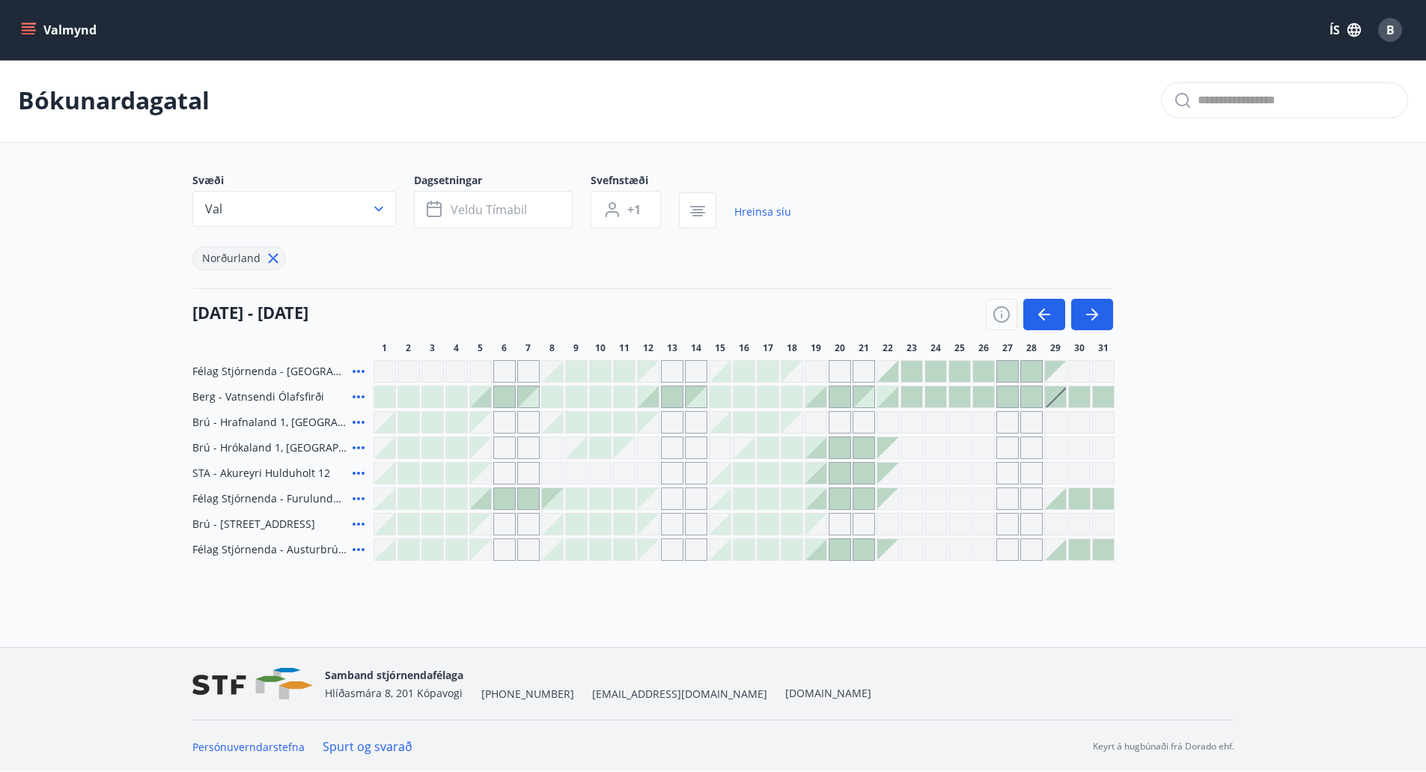
click at [26, 25] on icon "menu" at bounding box center [28, 29] width 15 height 15
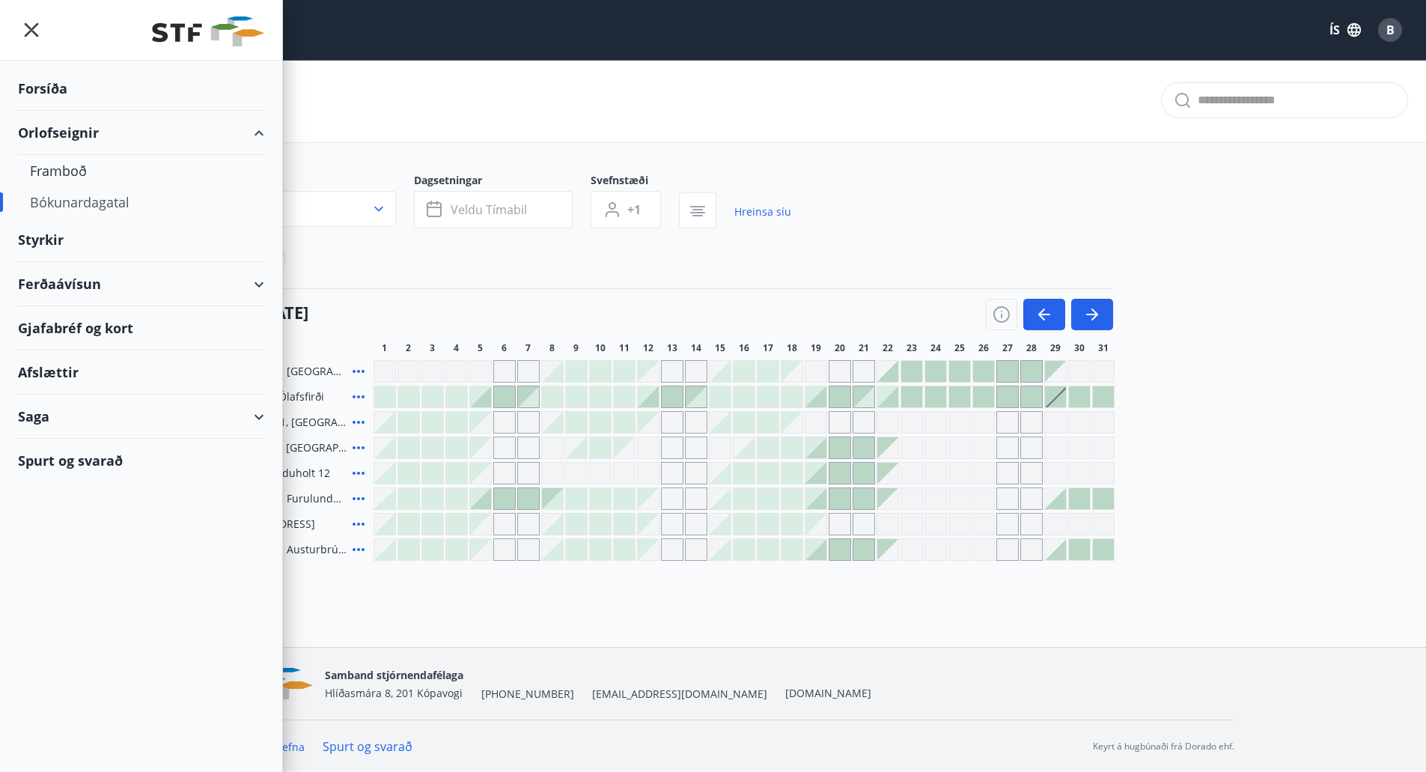
click at [87, 415] on div "Saga" at bounding box center [141, 416] width 246 height 44
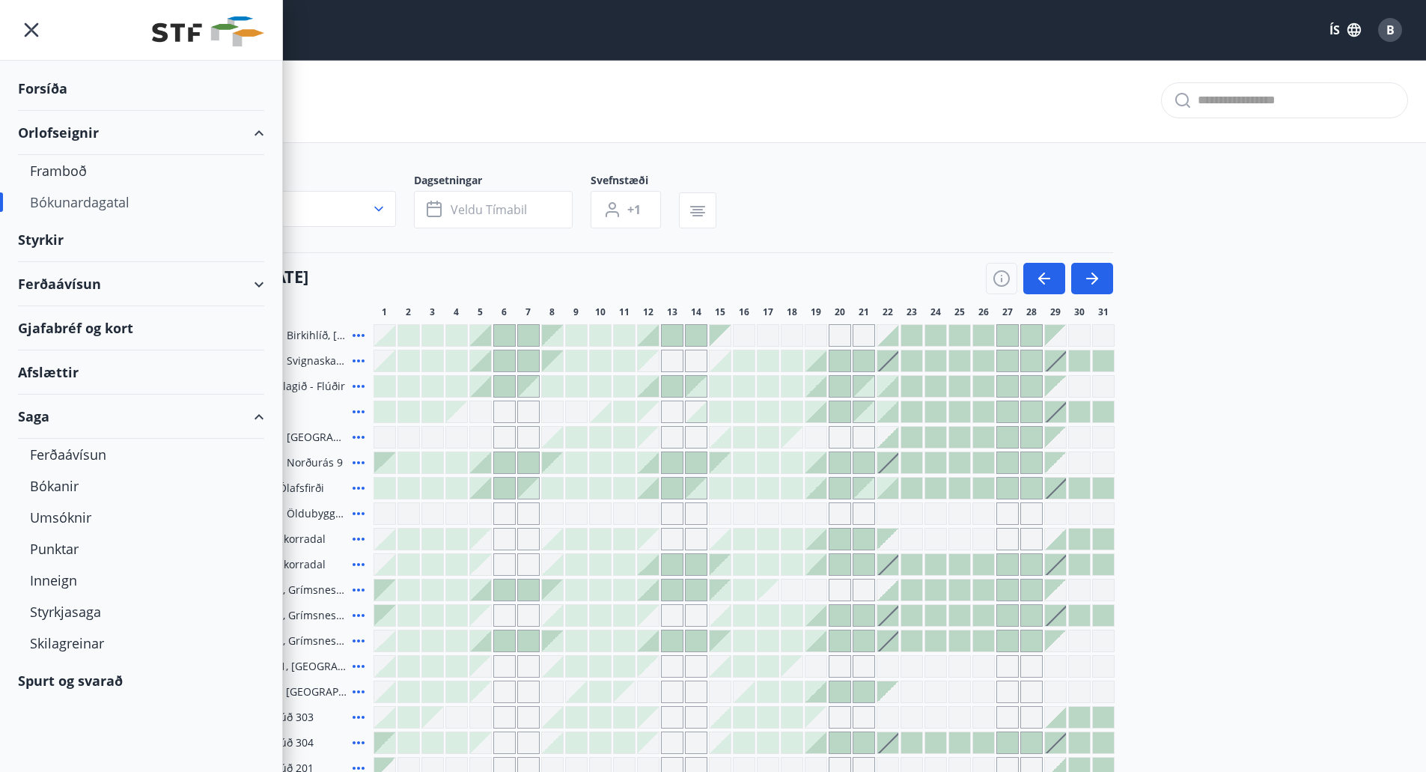
click at [43, 418] on div "Saga" at bounding box center [141, 416] width 246 height 44
click at [257, 415] on div "Saga" at bounding box center [141, 416] width 246 height 44
click at [57, 490] on div "Bókanir" at bounding box center [141, 485] width 222 height 31
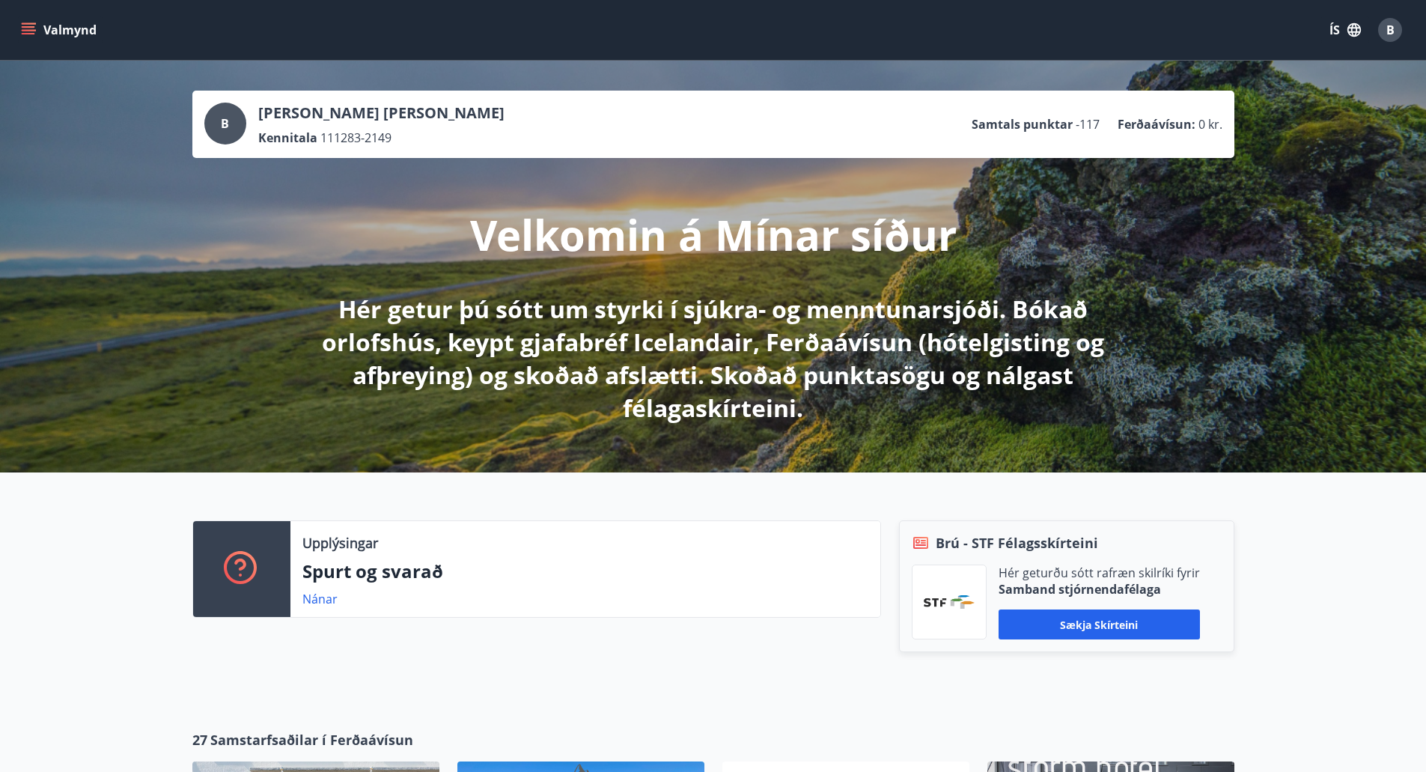
click at [31, 31] on icon "menu" at bounding box center [30, 29] width 16 height 1
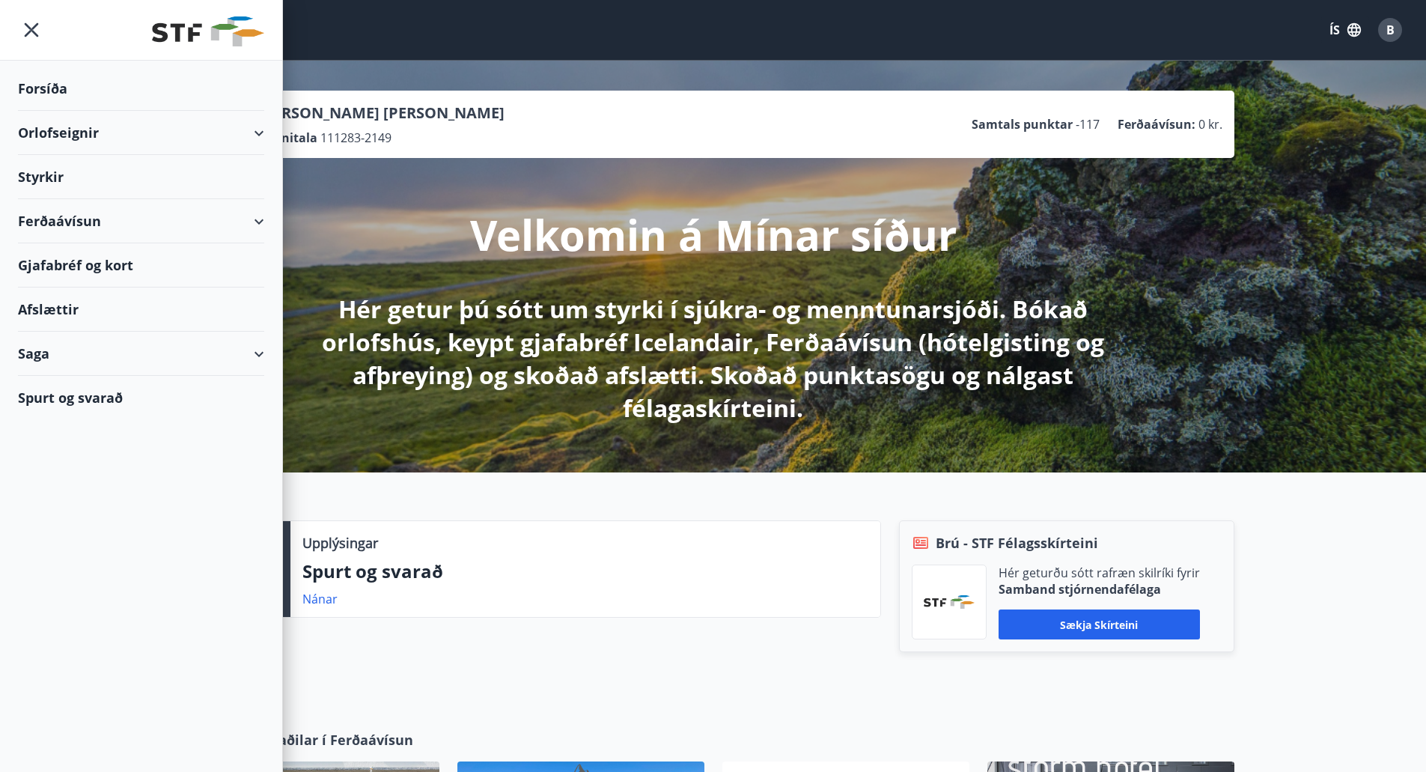
click at [72, 219] on div "Ferðaávísun" at bounding box center [141, 221] width 246 height 44
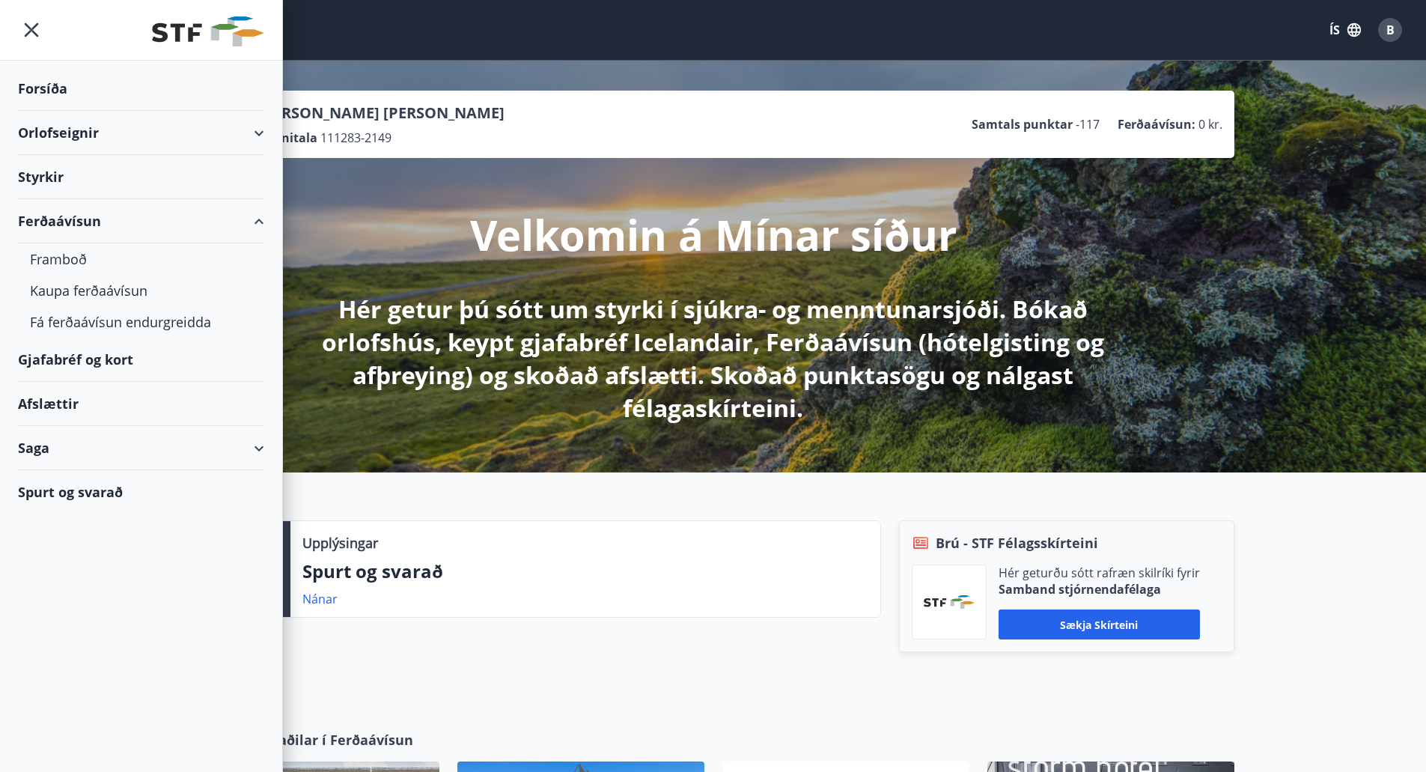
click at [72, 219] on div "Ferðaávísun" at bounding box center [141, 221] width 246 height 44
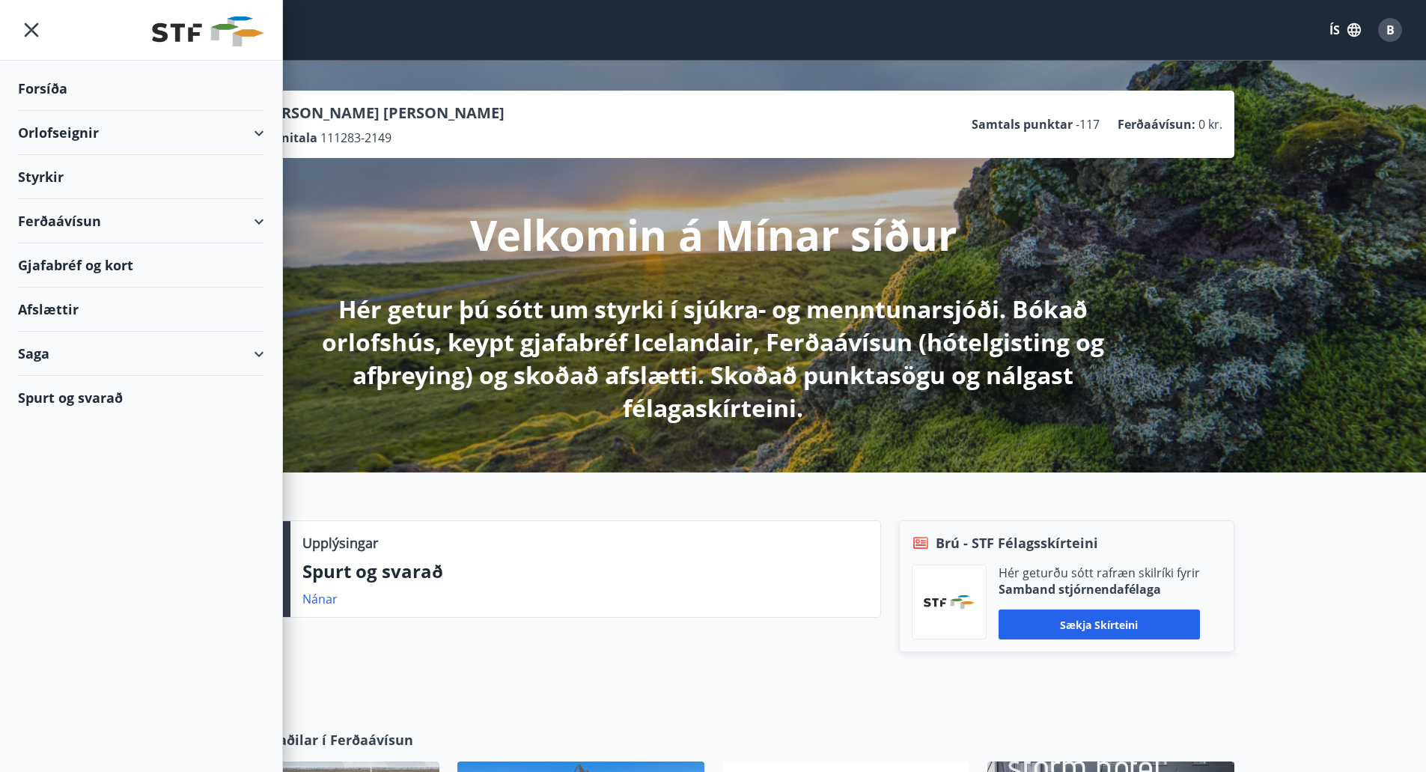
click at [72, 219] on div "Ferðaávísun" at bounding box center [141, 221] width 246 height 44
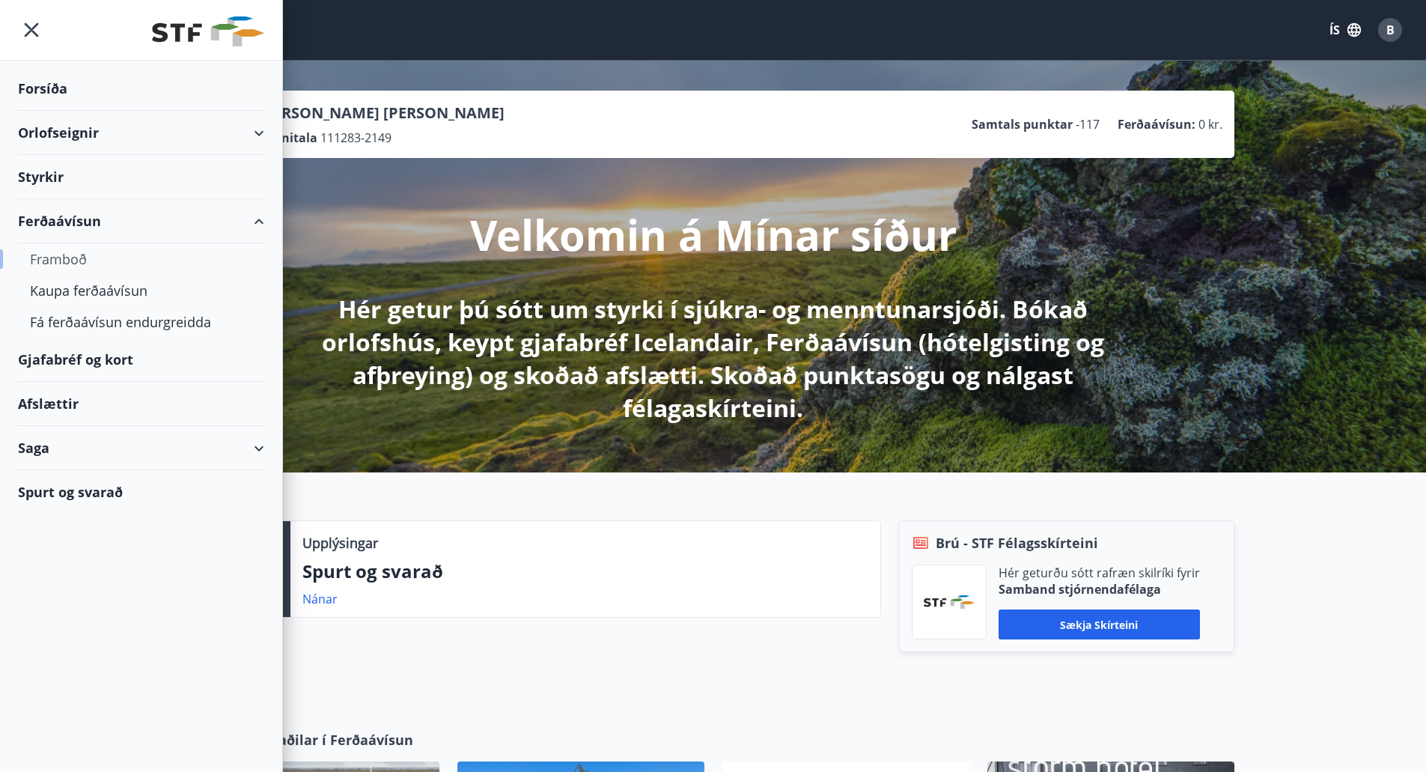
click at [64, 257] on div "Framboð" at bounding box center [141, 258] width 222 height 31
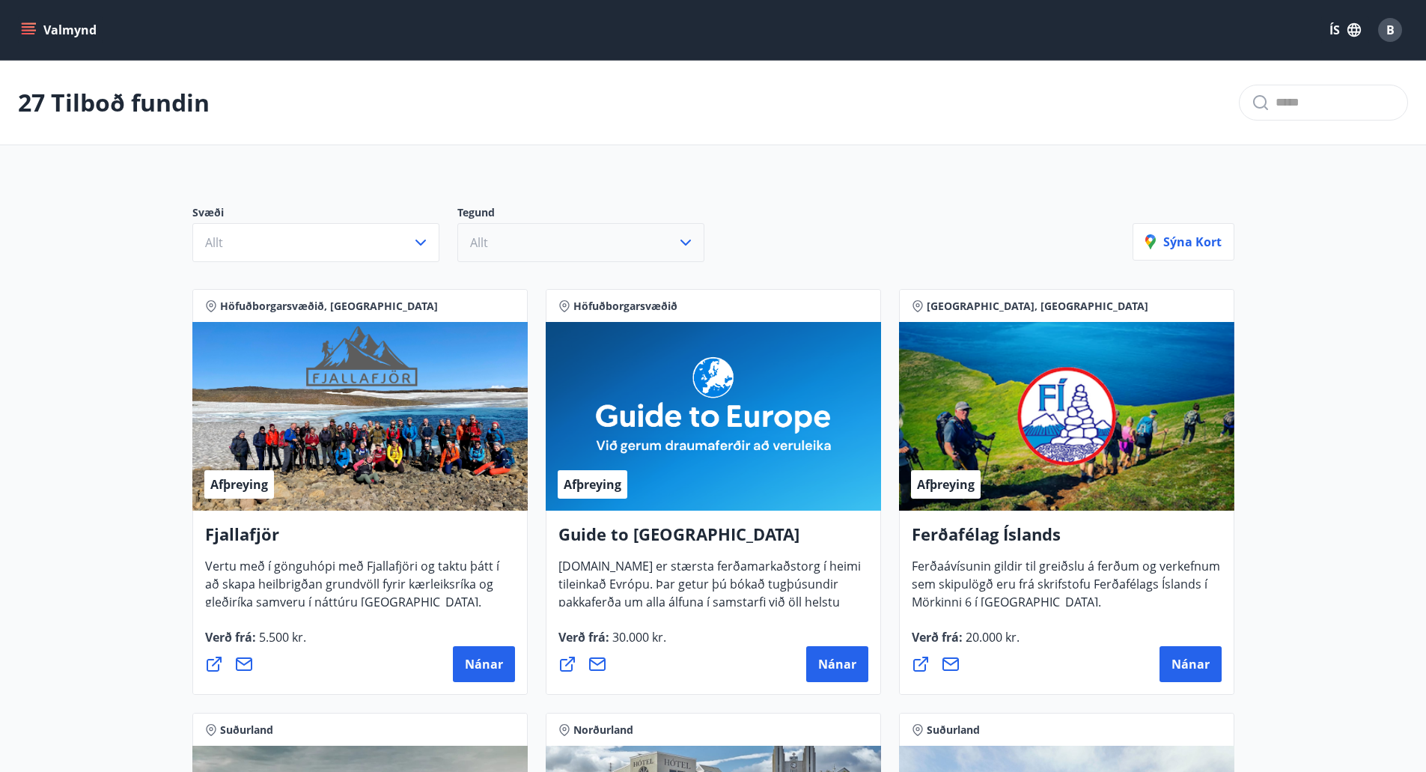
click at [538, 257] on button "Allt" at bounding box center [580, 242] width 247 height 39
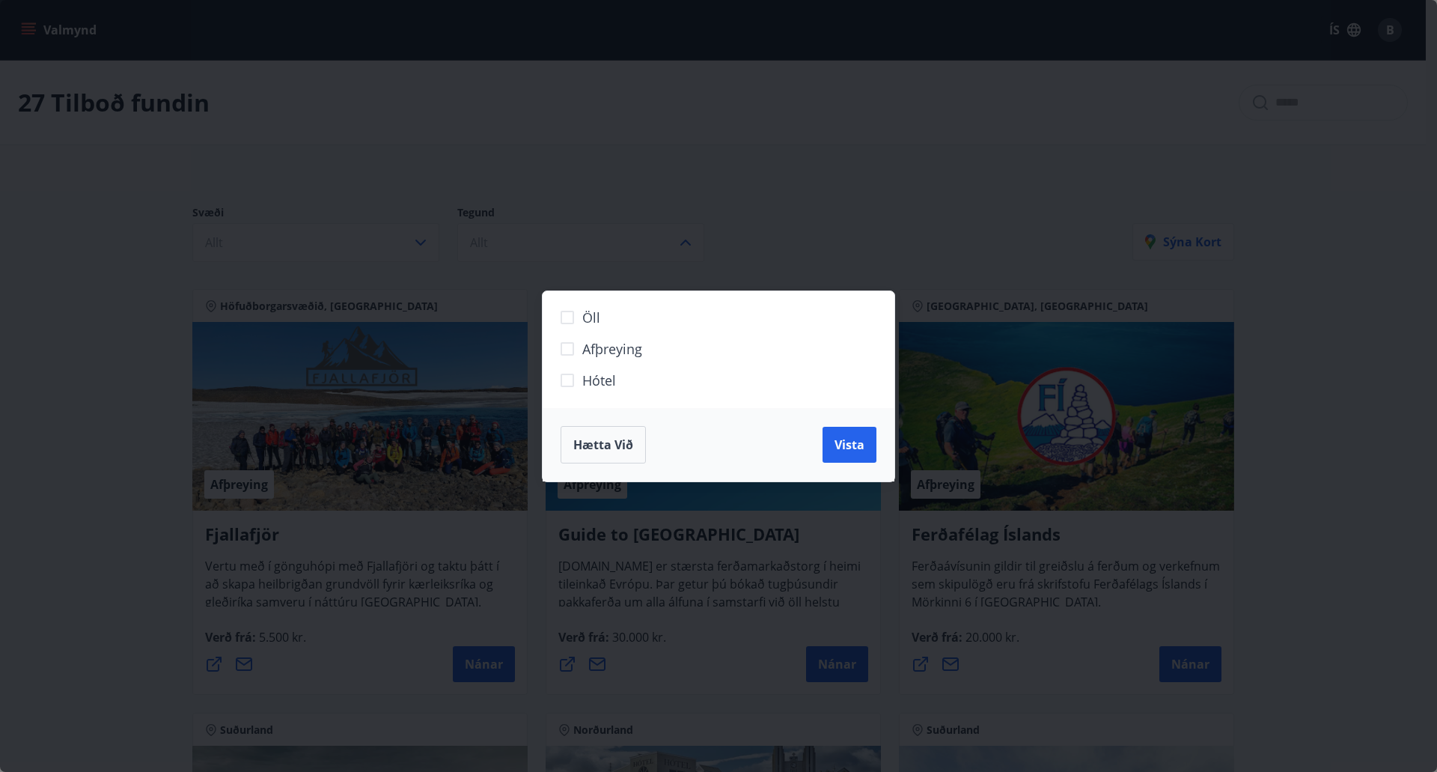
click at [588, 379] on span "Hótel" at bounding box center [599, 380] width 34 height 19
click at [833, 440] on button "Vista" at bounding box center [850, 445] width 54 height 36
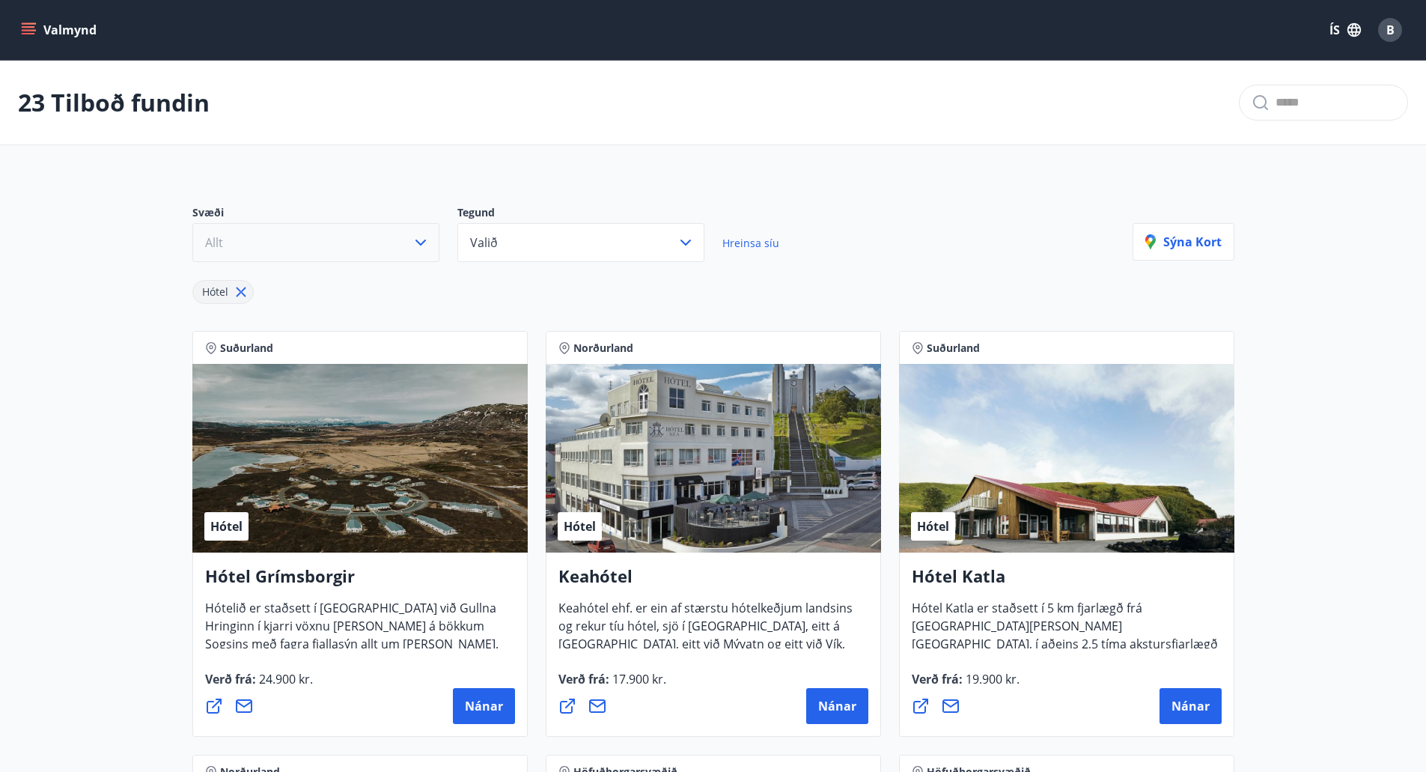
click at [368, 237] on button "Allt" at bounding box center [315, 242] width 247 height 39
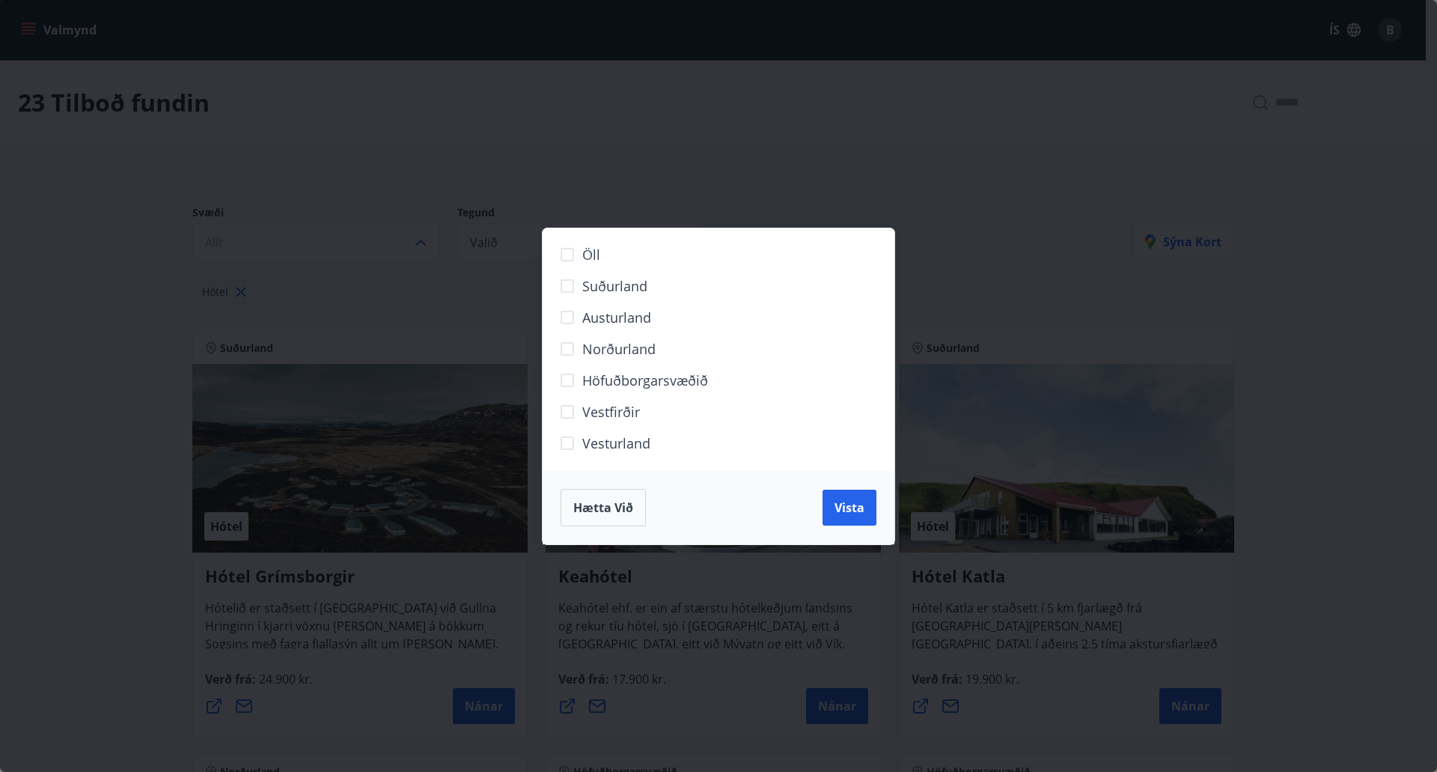
click at [606, 377] on span "Höfuðborgarsvæðið" at bounding box center [645, 380] width 126 height 19
click at [843, 499] on span "Vista" at bounding box center [850, 507] width 30 height 16
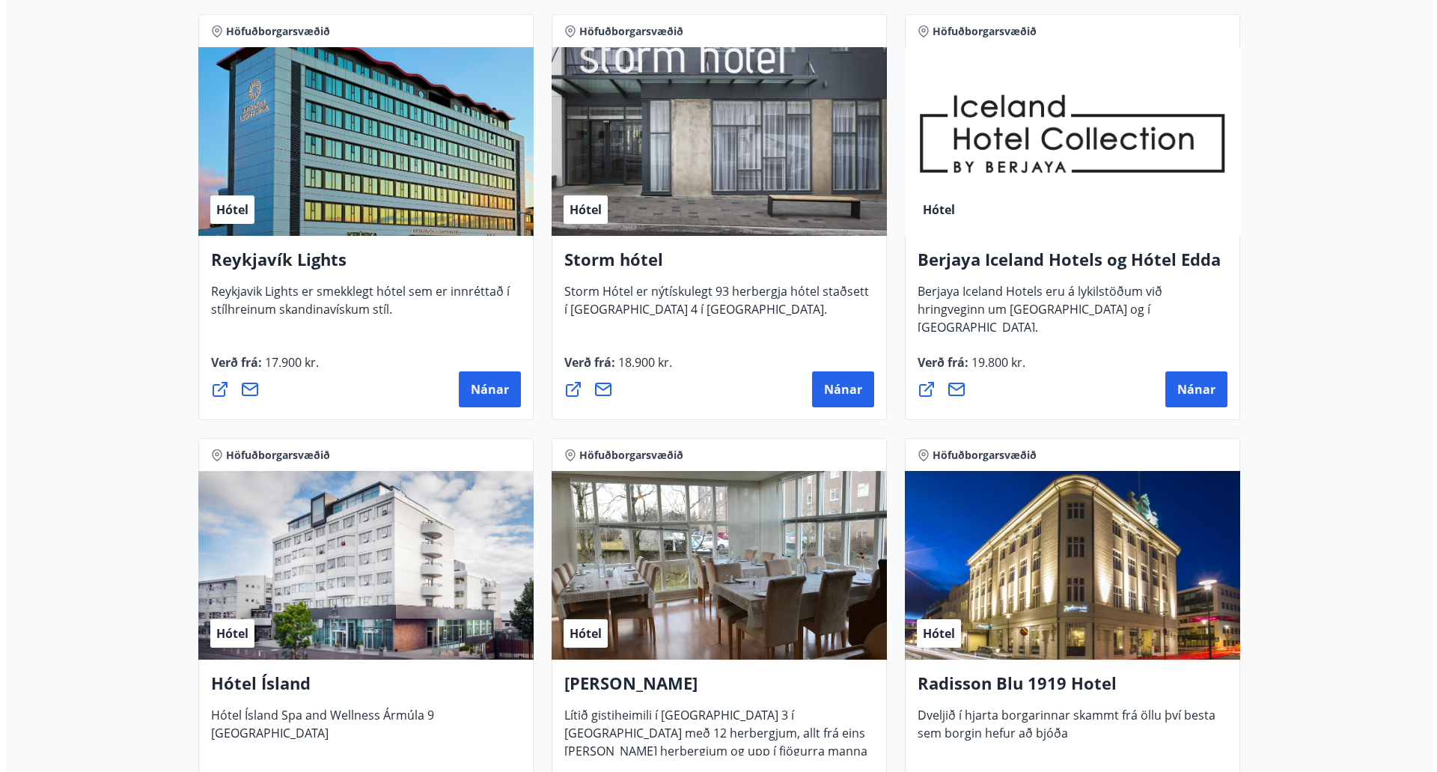
scroll to position [316, 0]
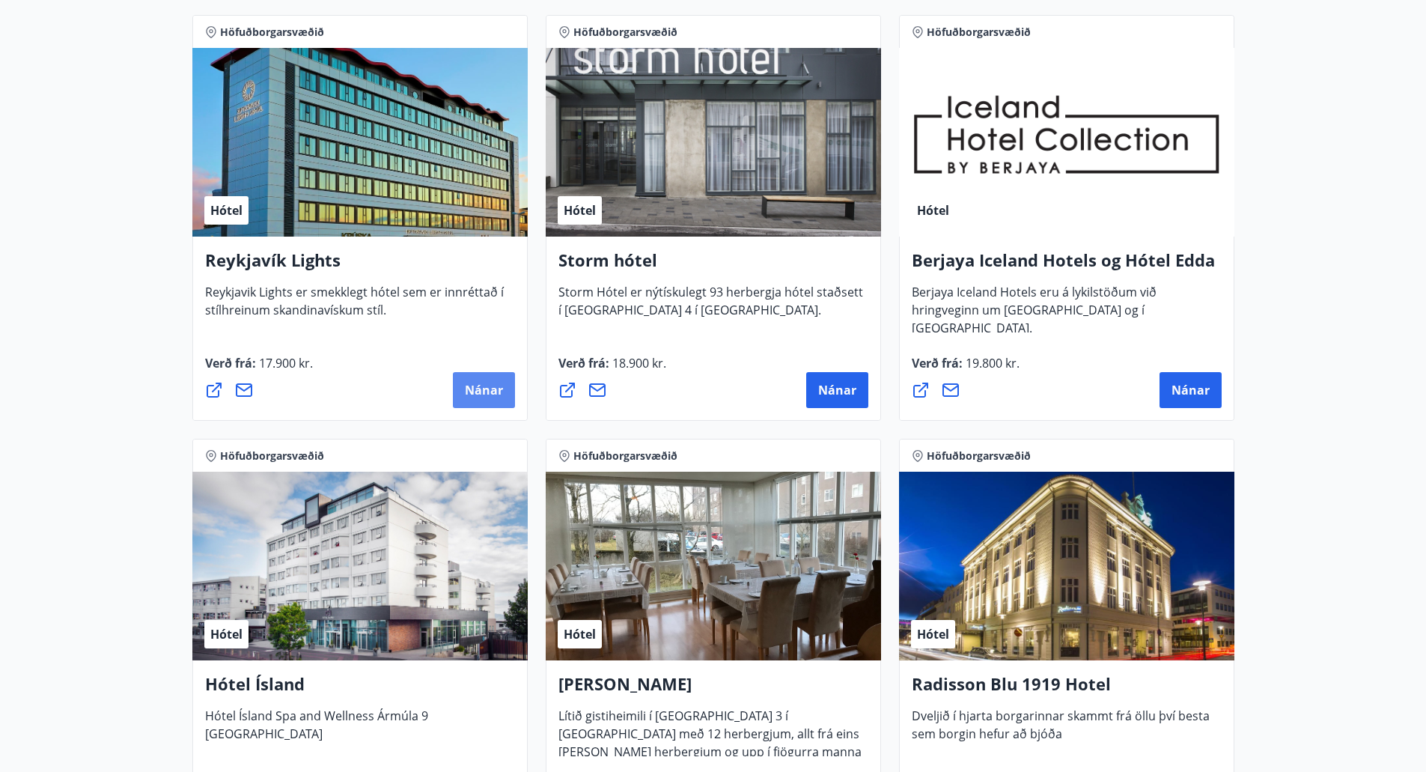
click at [496, 388] on span "Nánar" at bounding box center [484, 390] width 38 height 16
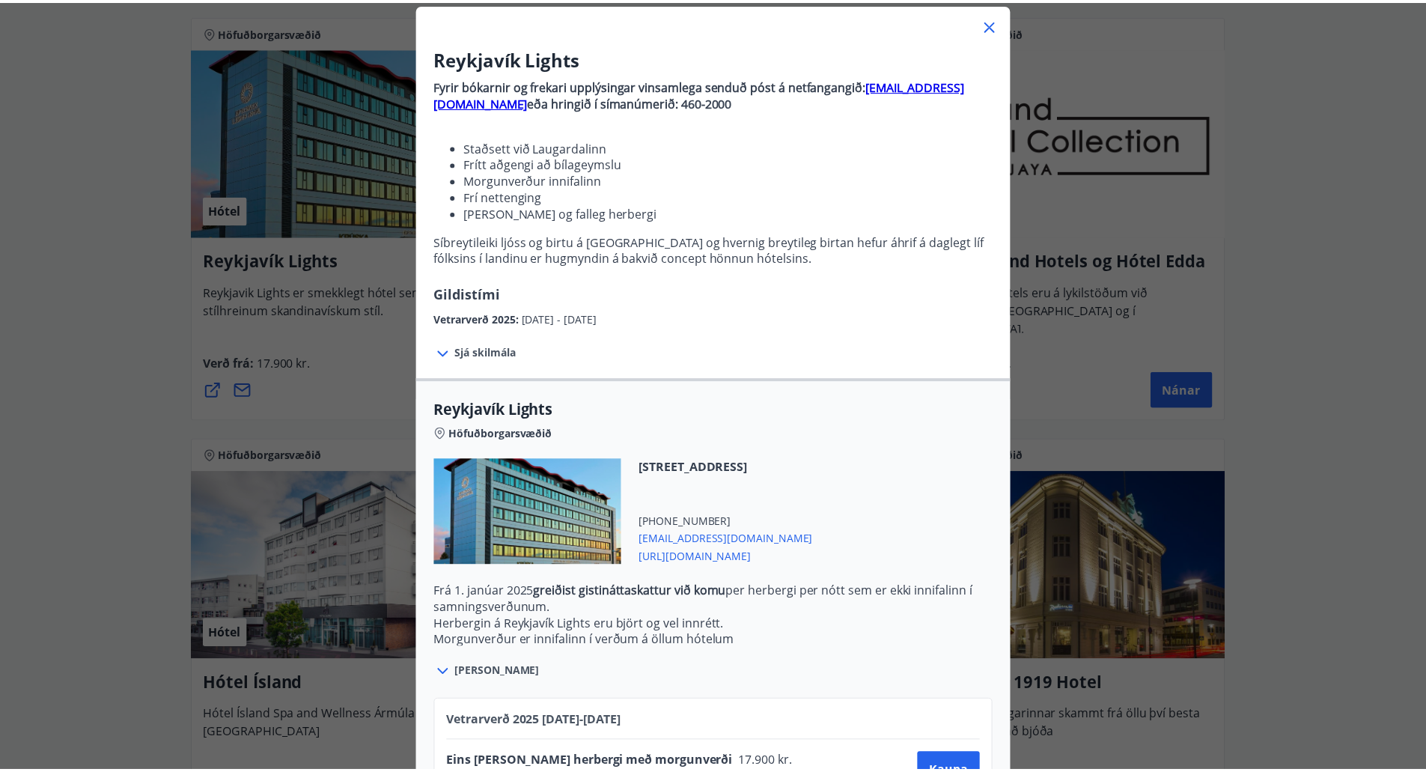
scroll to position [0, 0]
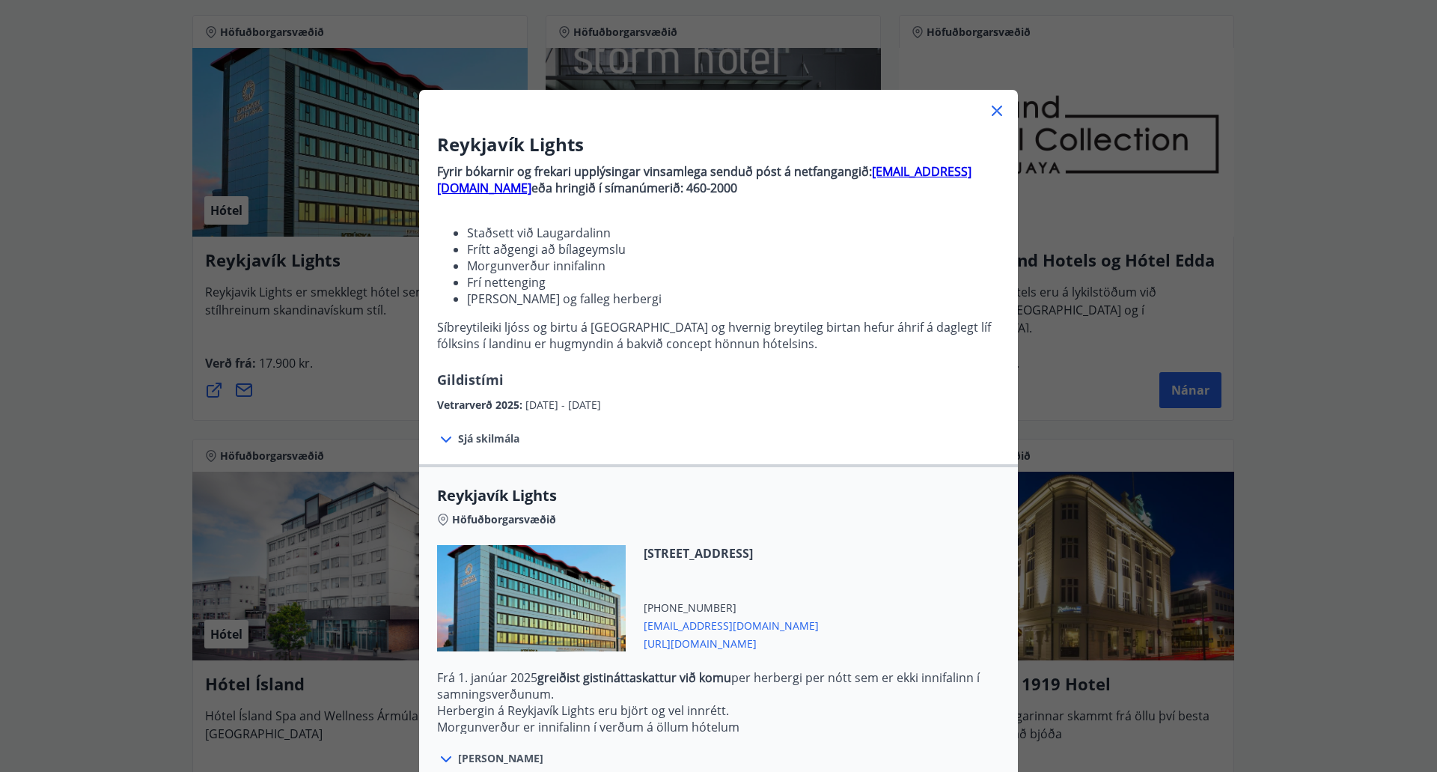
click at [994, 113] on icon at bounding box center [997, 111] width 10 height 10
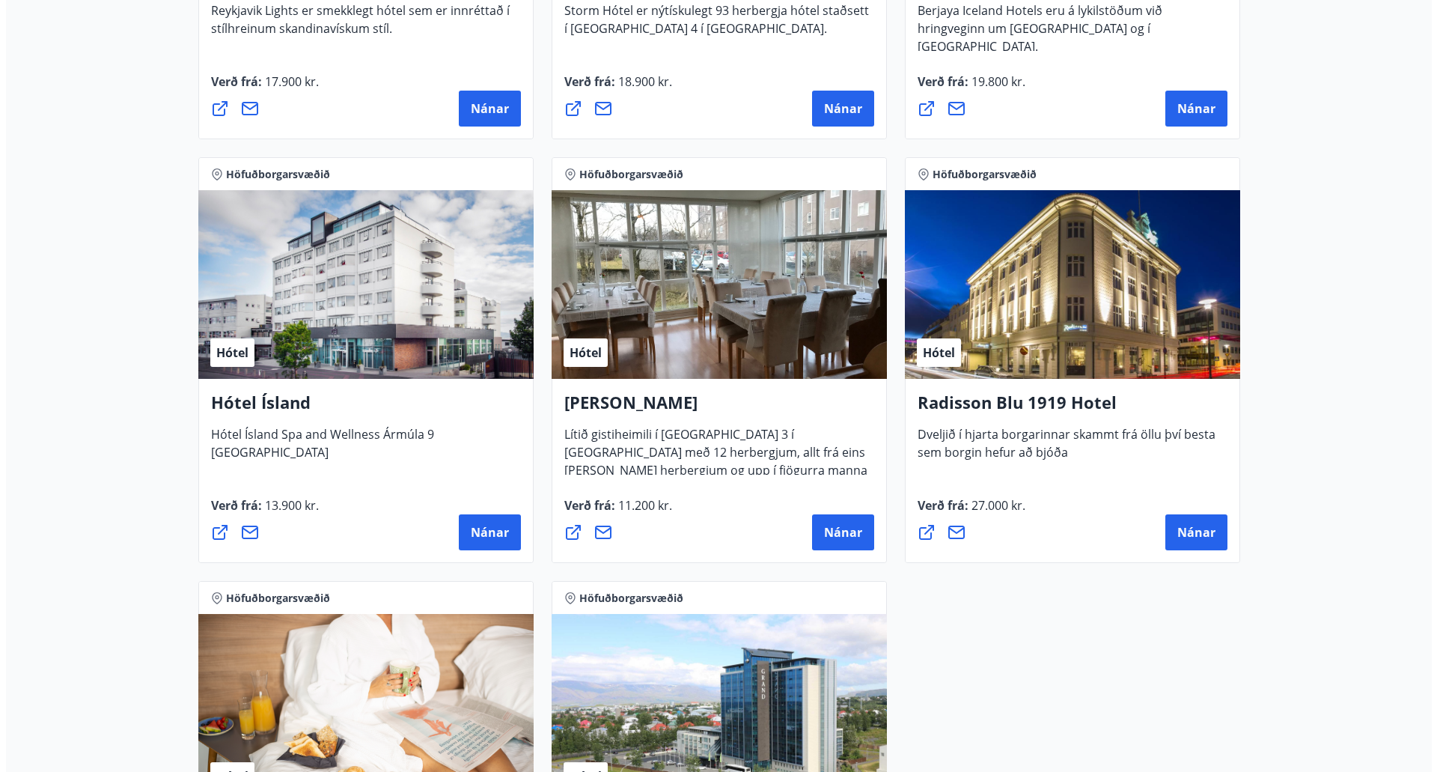
scroll to position [597, 0]
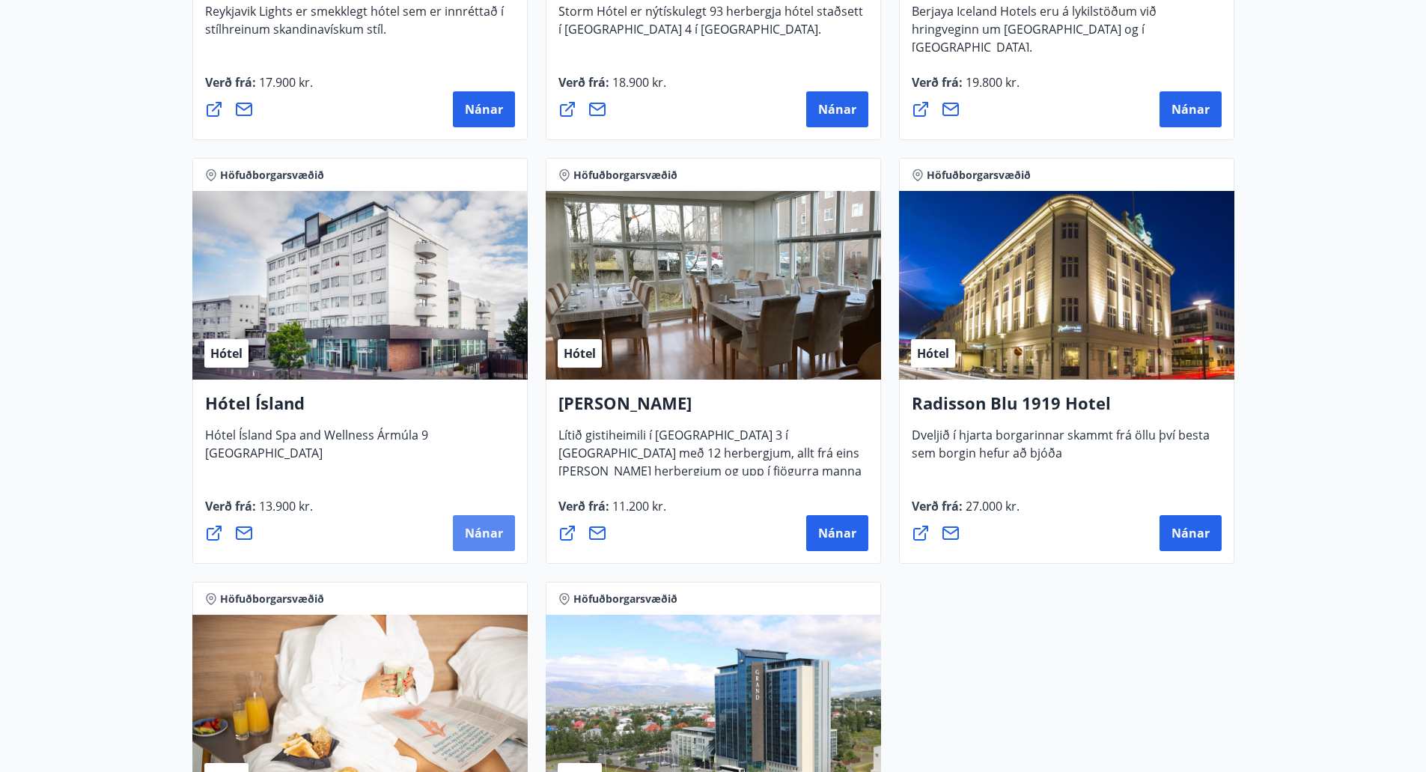
click at [475, 533] on span "Nánar" at bounding box center [484, 533] width 38 height 16
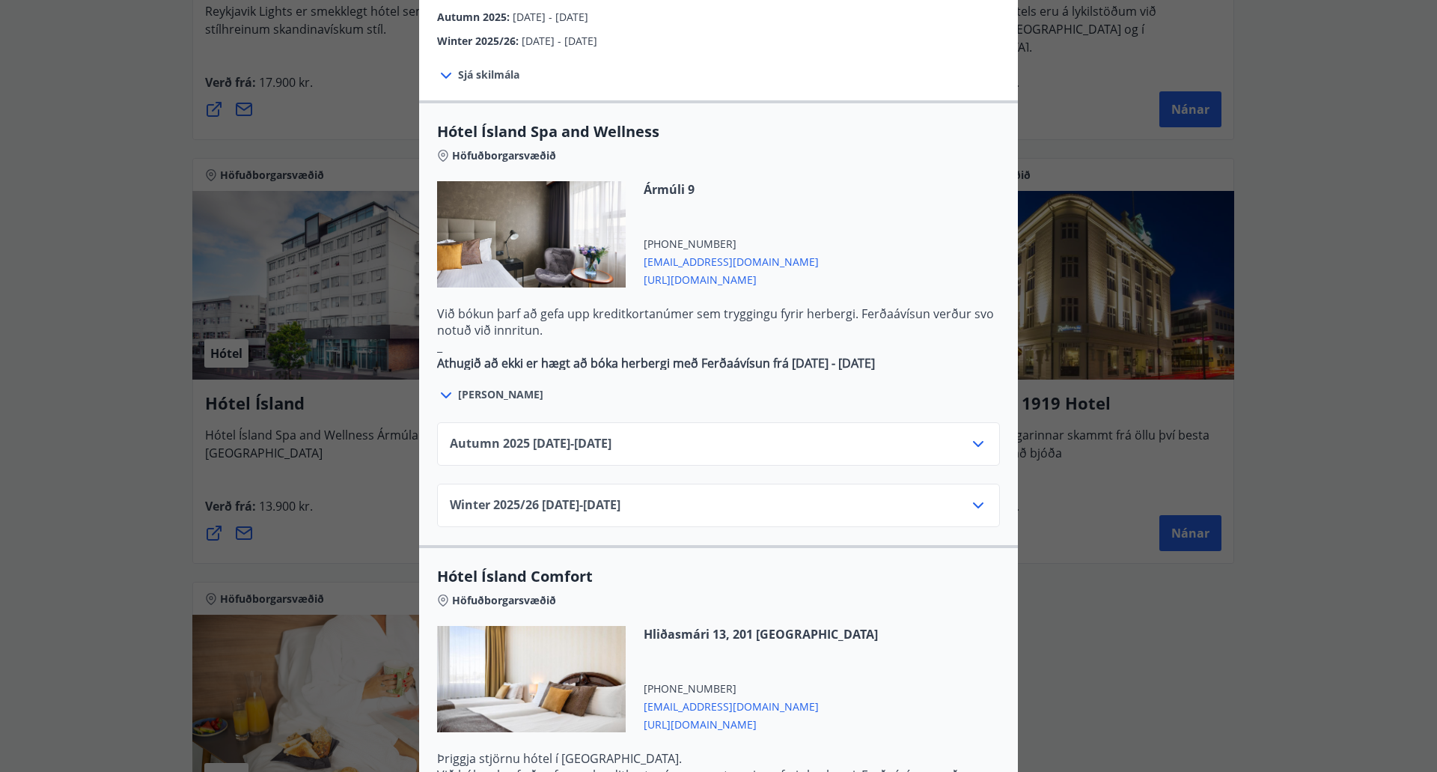
scroll to position [727, 0]
click at [969, 434] on icon at bounding box center [978, 443] width 18 height 18
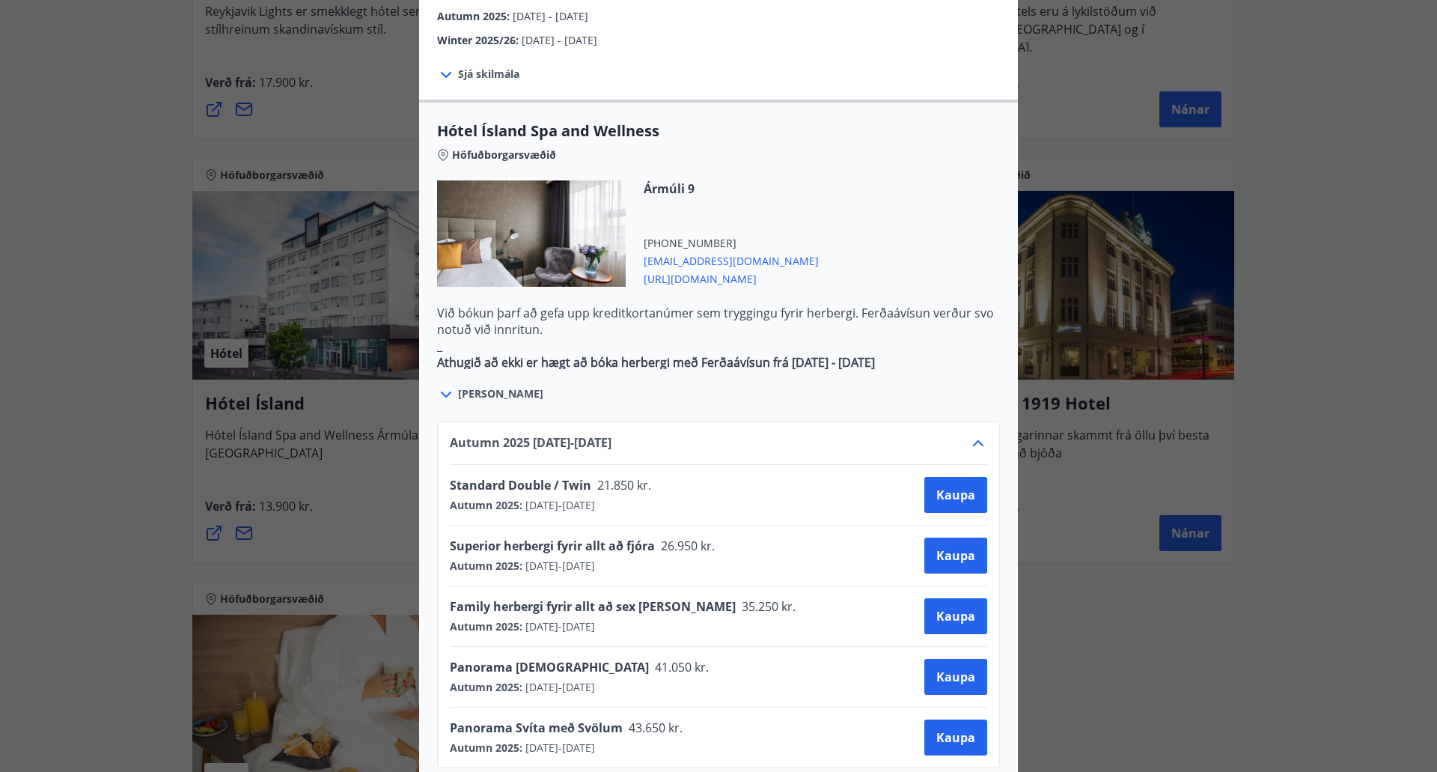
click at [969, 434] on icon at bounding box center [978, 443] width 18 height 18
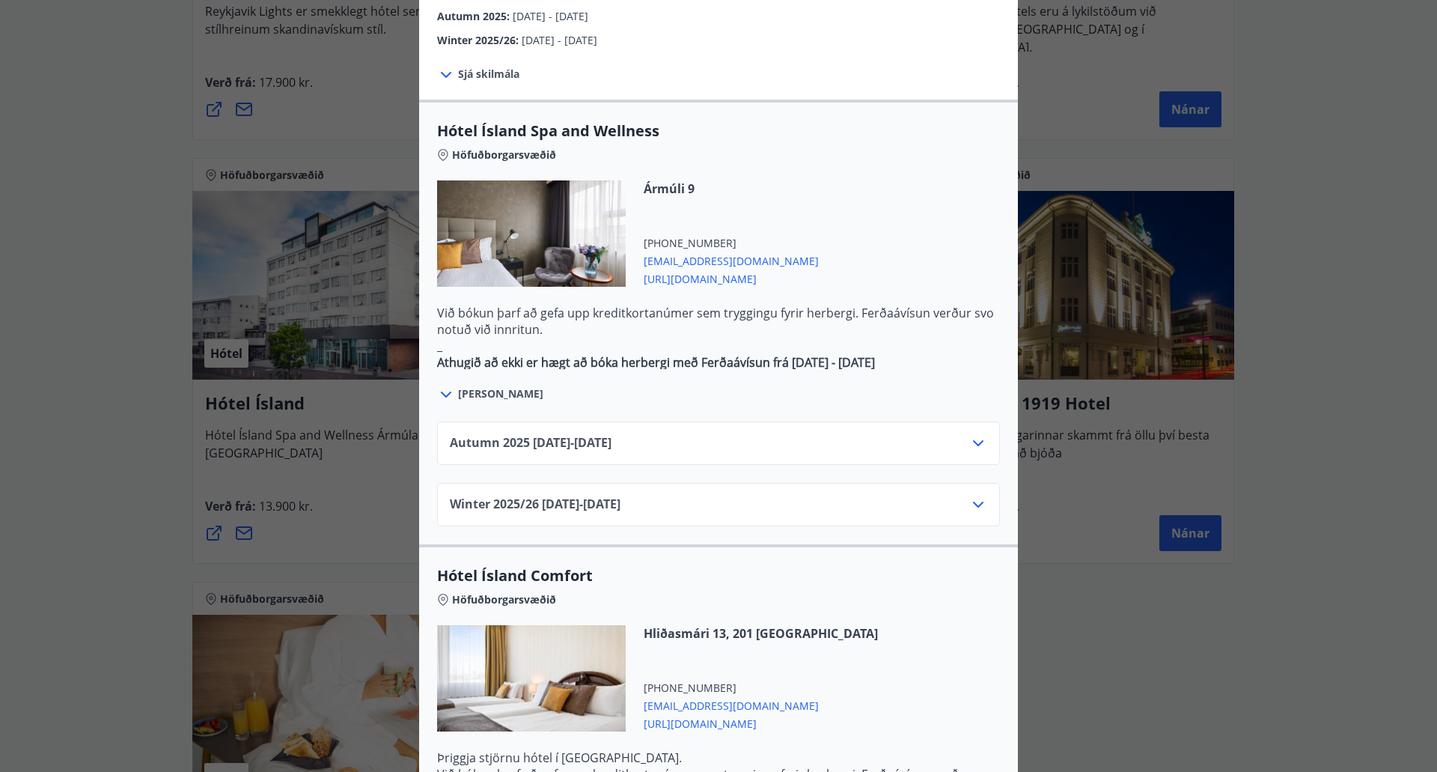
click at [972, 434] on icon at bounding box center [978, 443] width 18 height 18
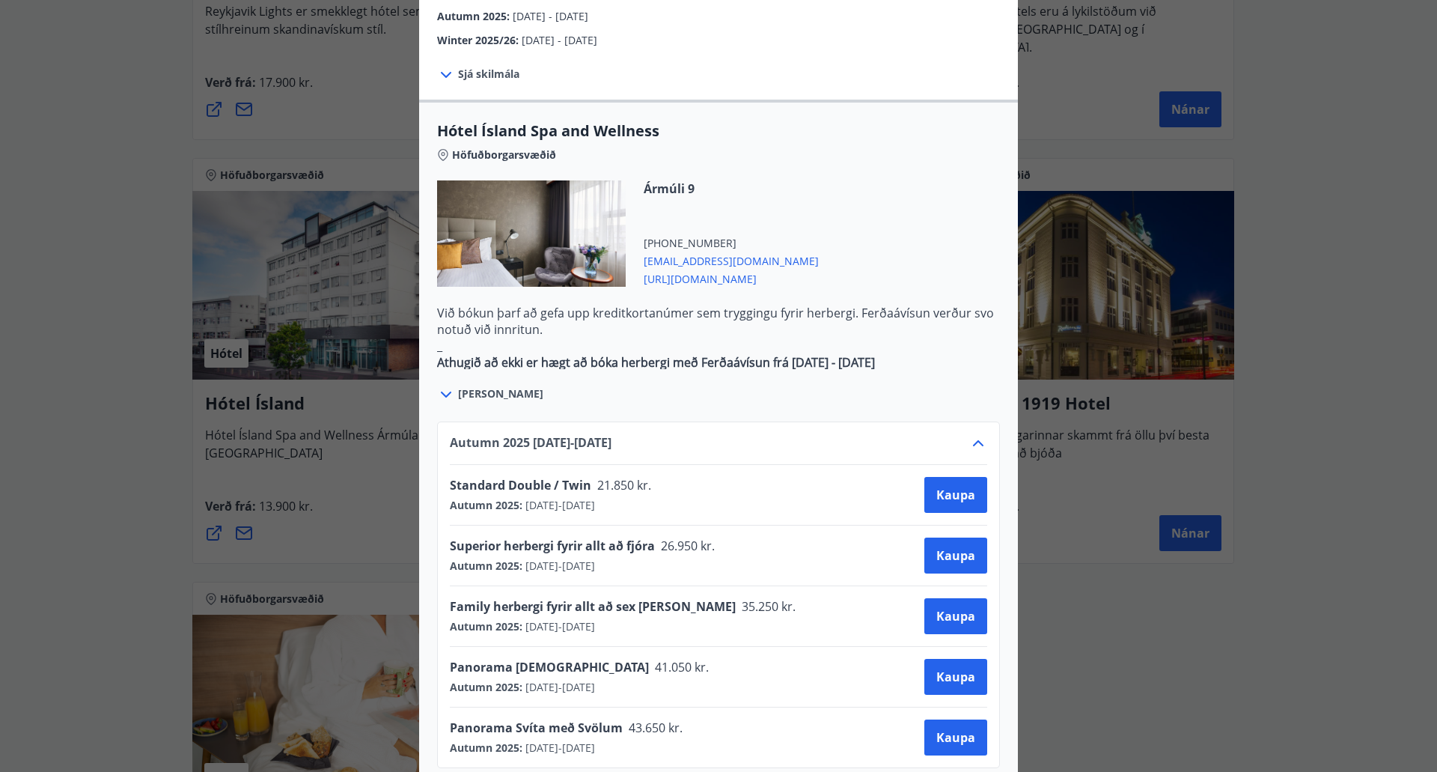
click at [972, 434] on icon at bounding box center [978, 443] width 18 height 18
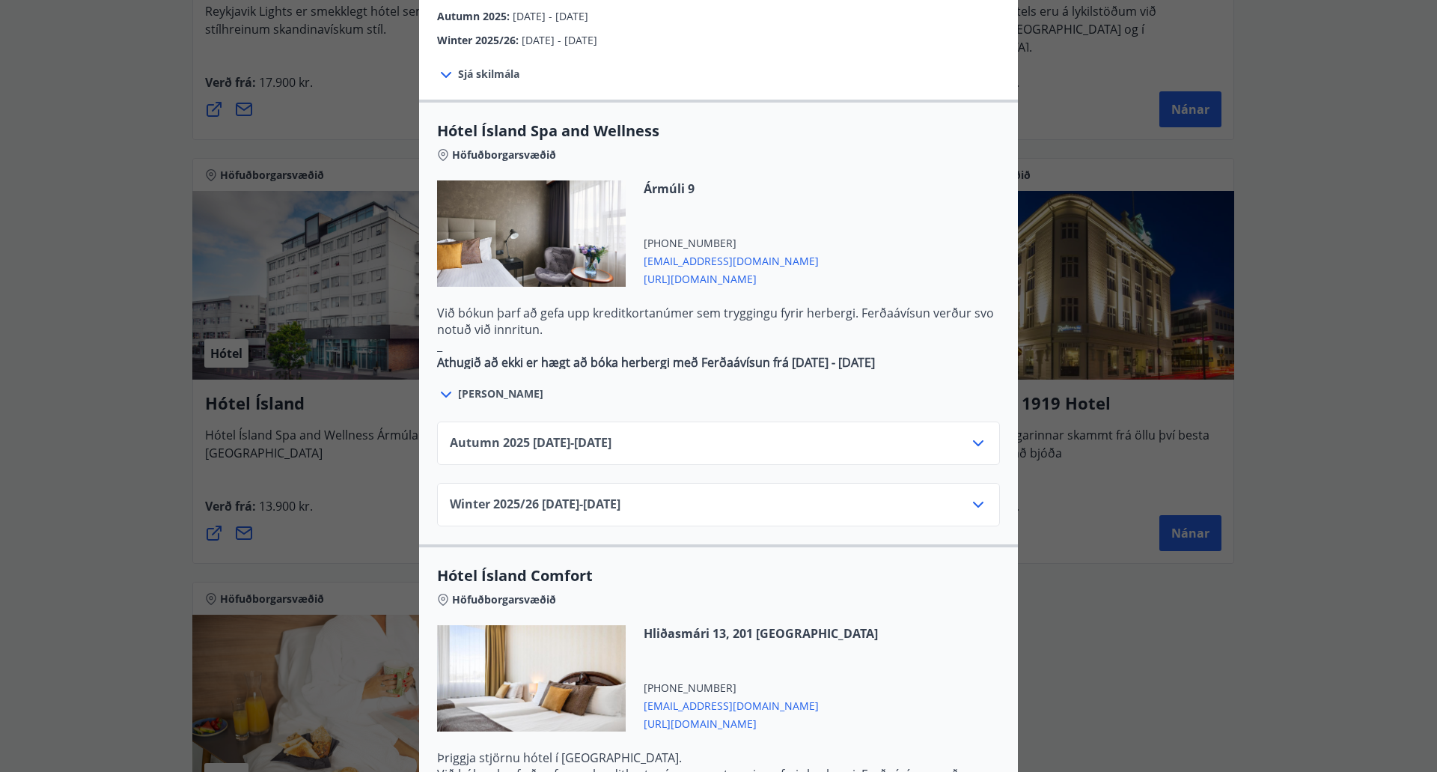
click at [465, 386] on span "[PERSON_NAME]" at bounding box center [500, 393] width 85 height 15
click at [439, 385] on icon at bounding box center [446, 394] width 18 height 18
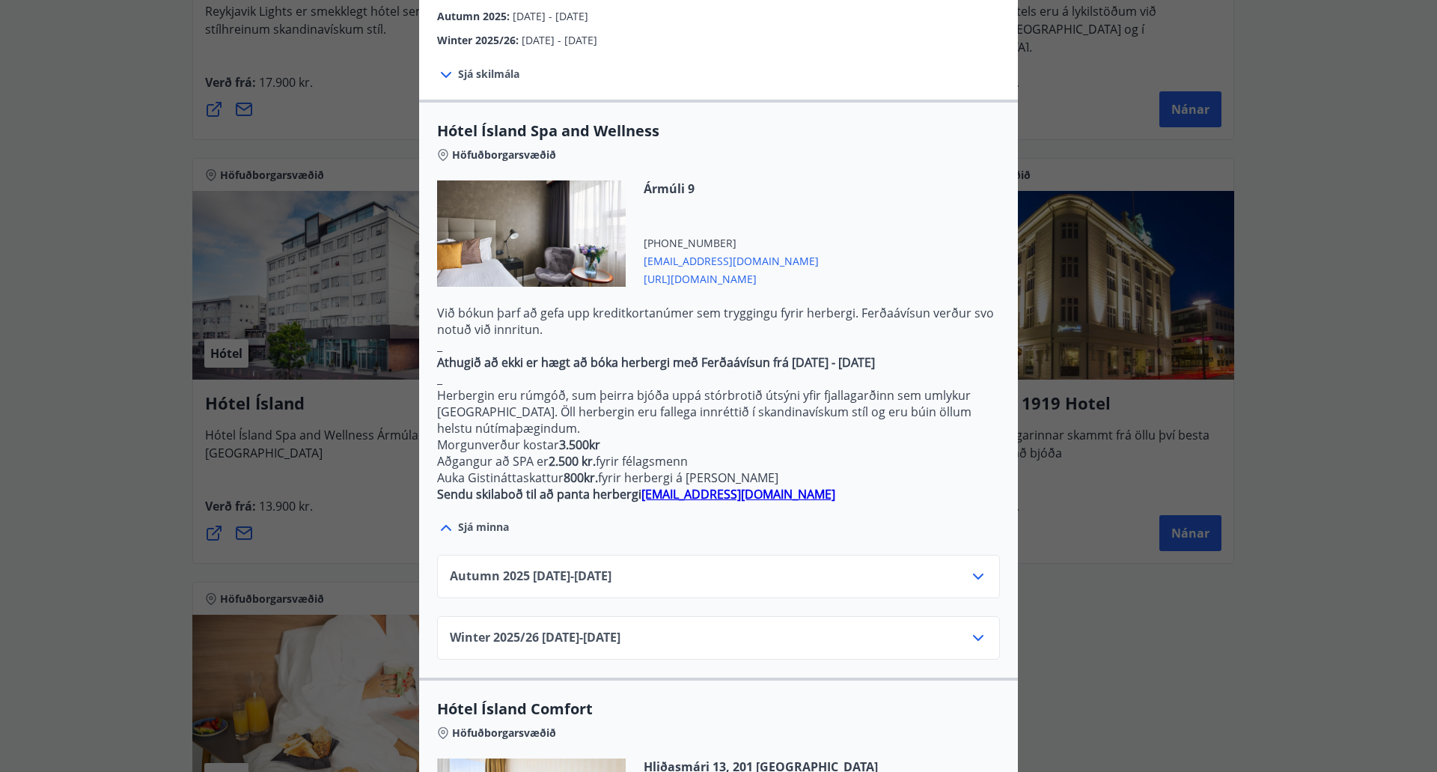
click at [442, 525] on icon at bounding box center [446, 528] width 10 height 6
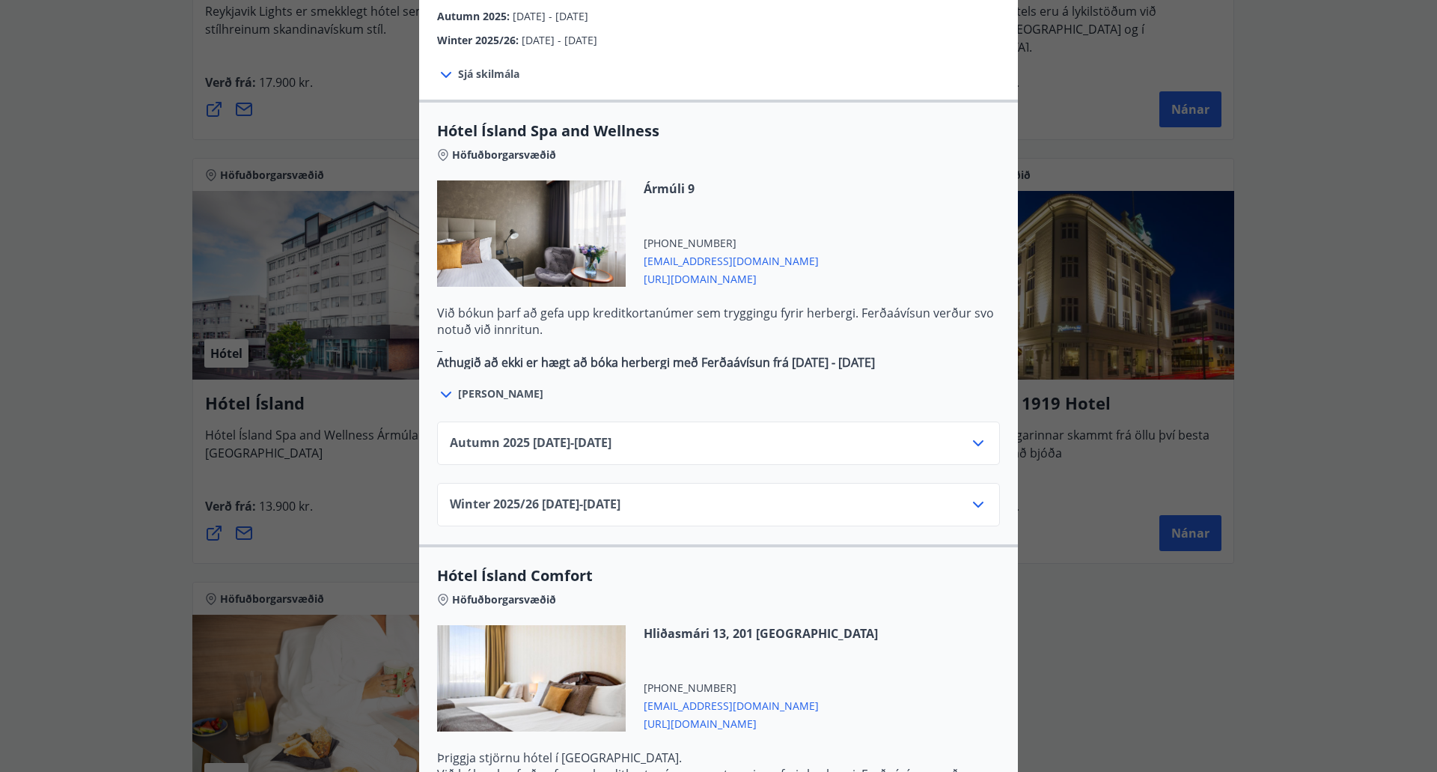
scroll to position [905, 0]
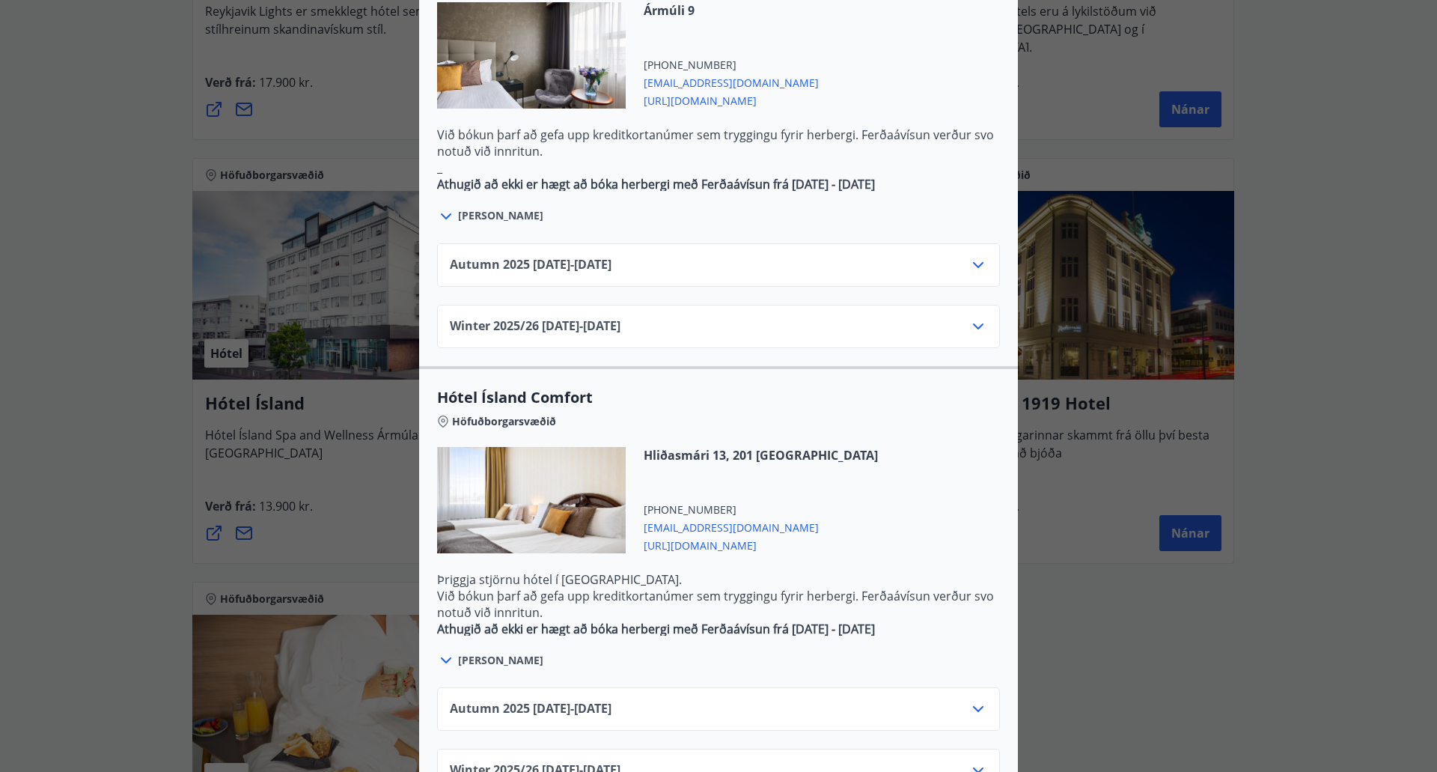
click at [448, 651] on icon at bounding box center [446, 660] width 18 height 18
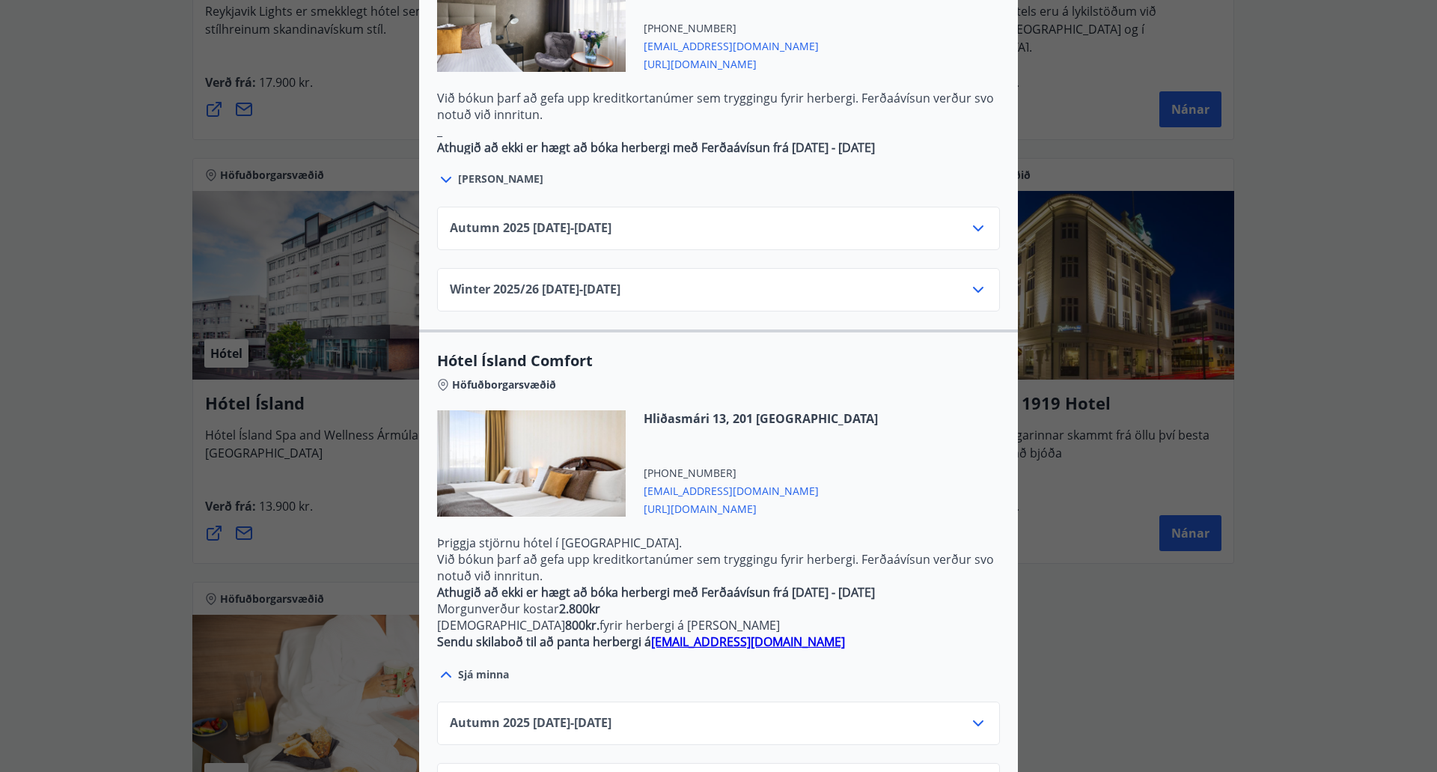
scroll to position [956, 0]
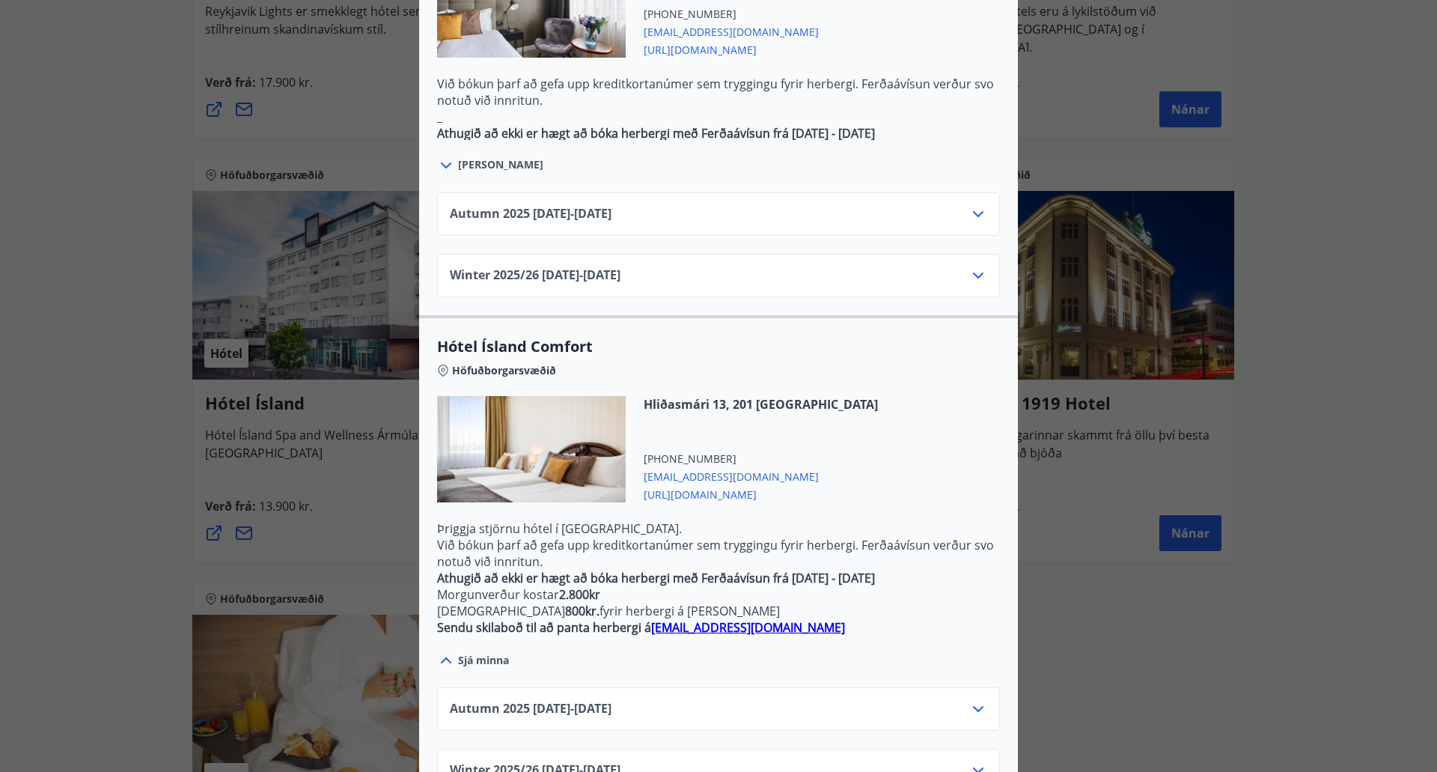
click at [969, 700] on icon at bounding box center [978, 709] width 18 height 18
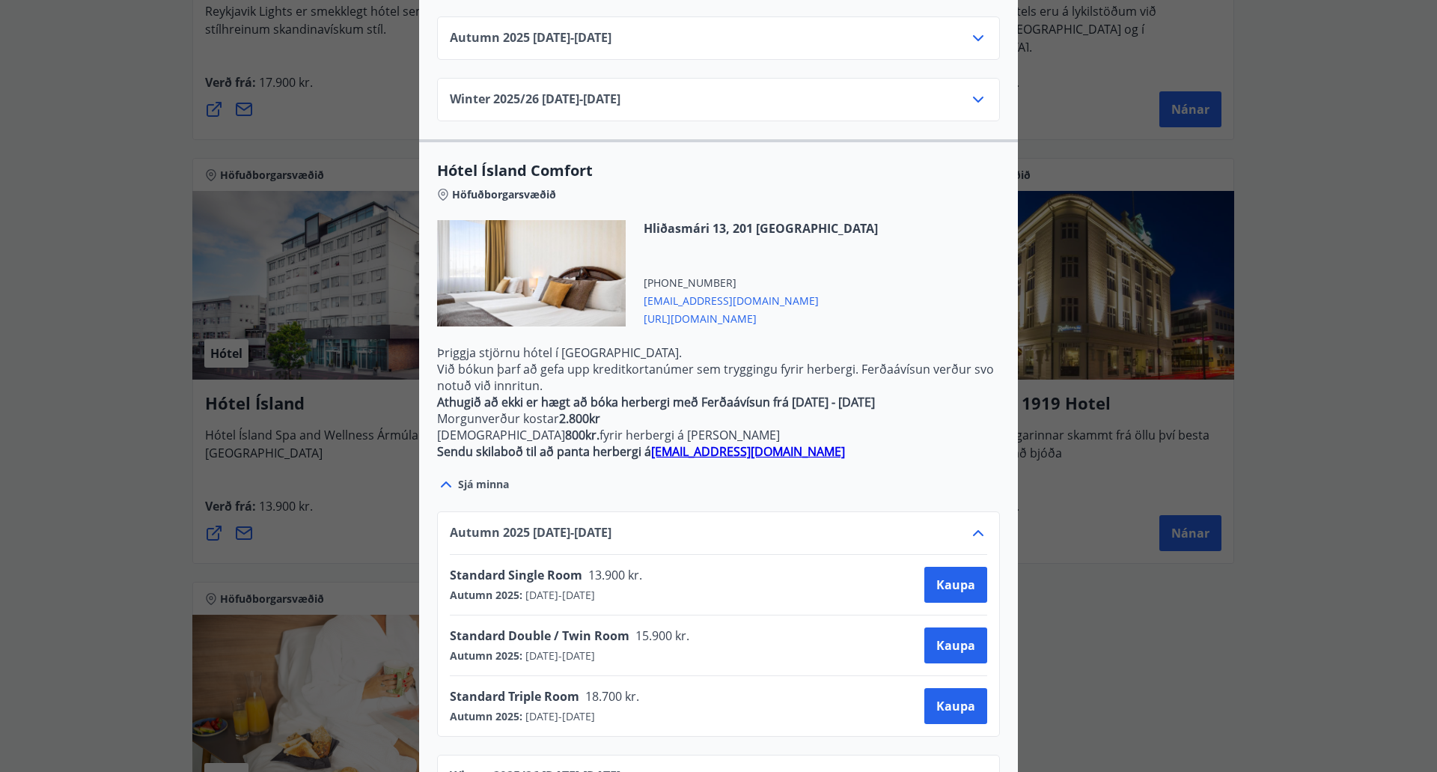
scroll to position [1133, 0]
click at [957, 636] on span "Kaupa" at bounding box center [955, 644] width 39 height 16
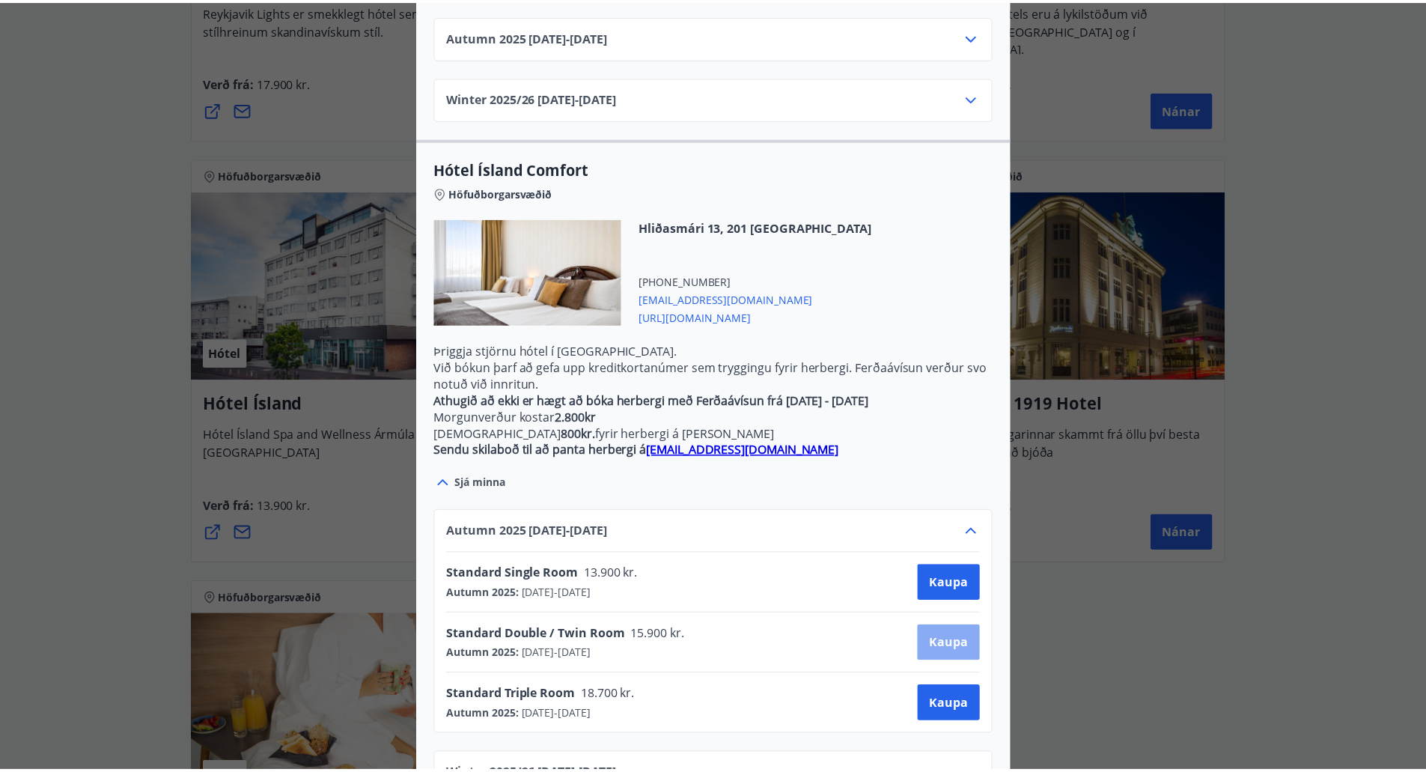
scroll to position [2, 0]
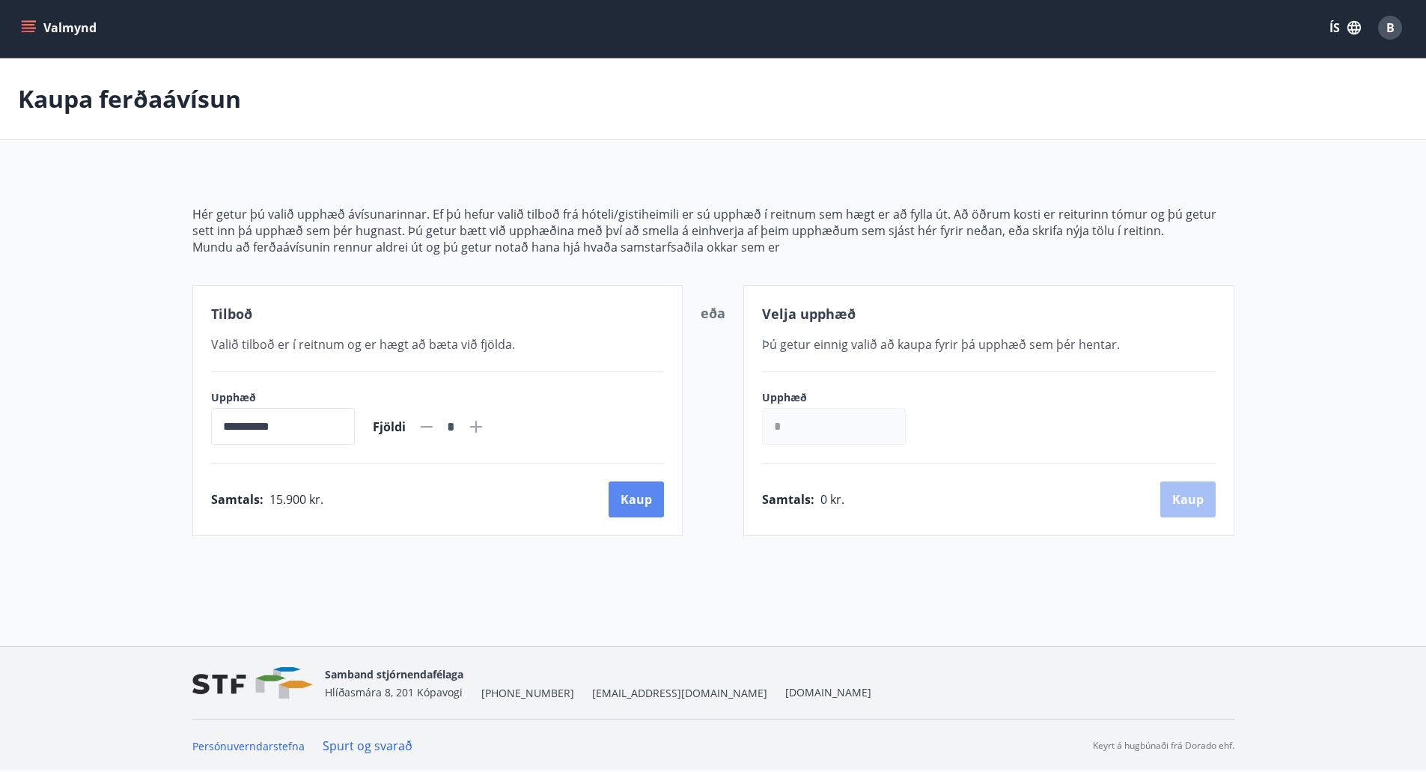
click at [633, 502] on button "Kaup" at bounding box center [636, 499] width 55 height 36
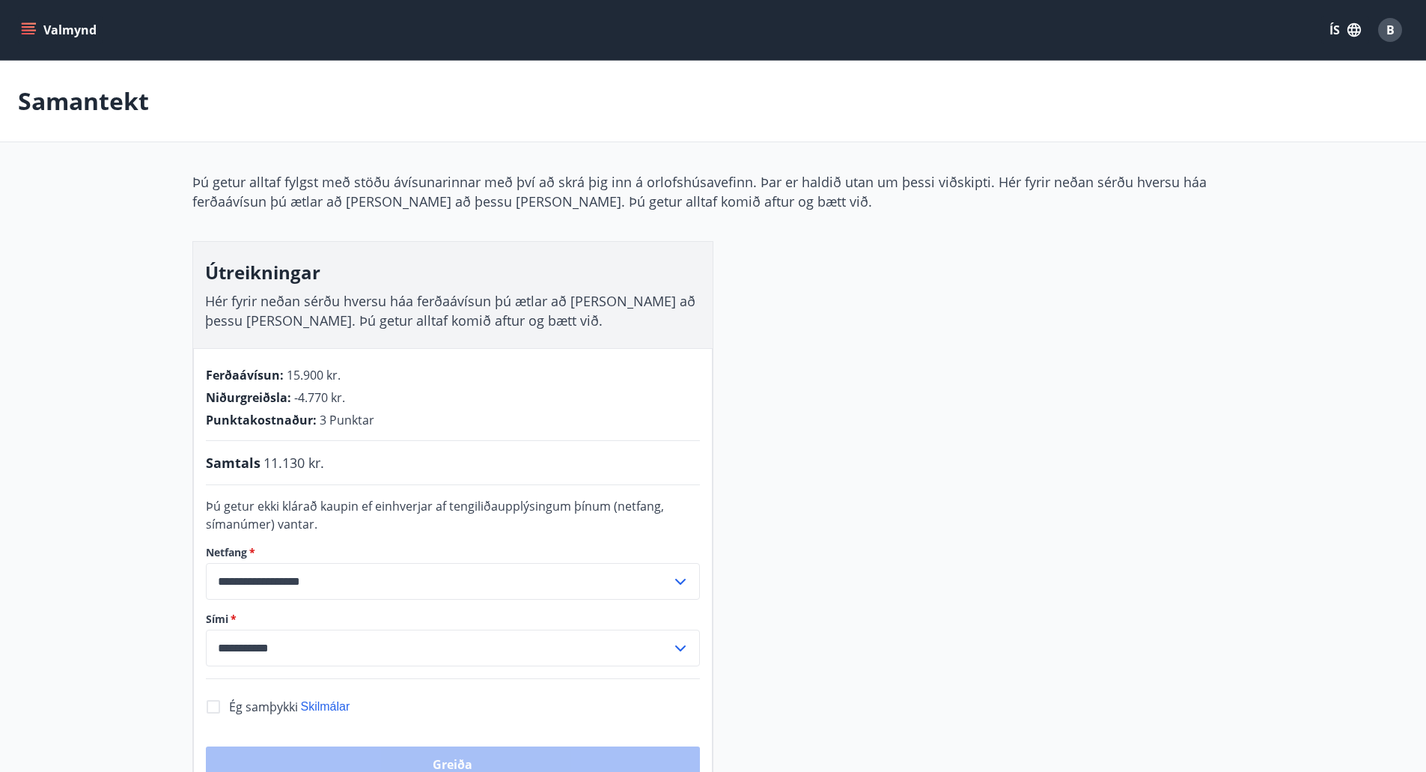
click at [29, 22] on button "Valmynd" at bounding box center [60, 29] width 85 height 27
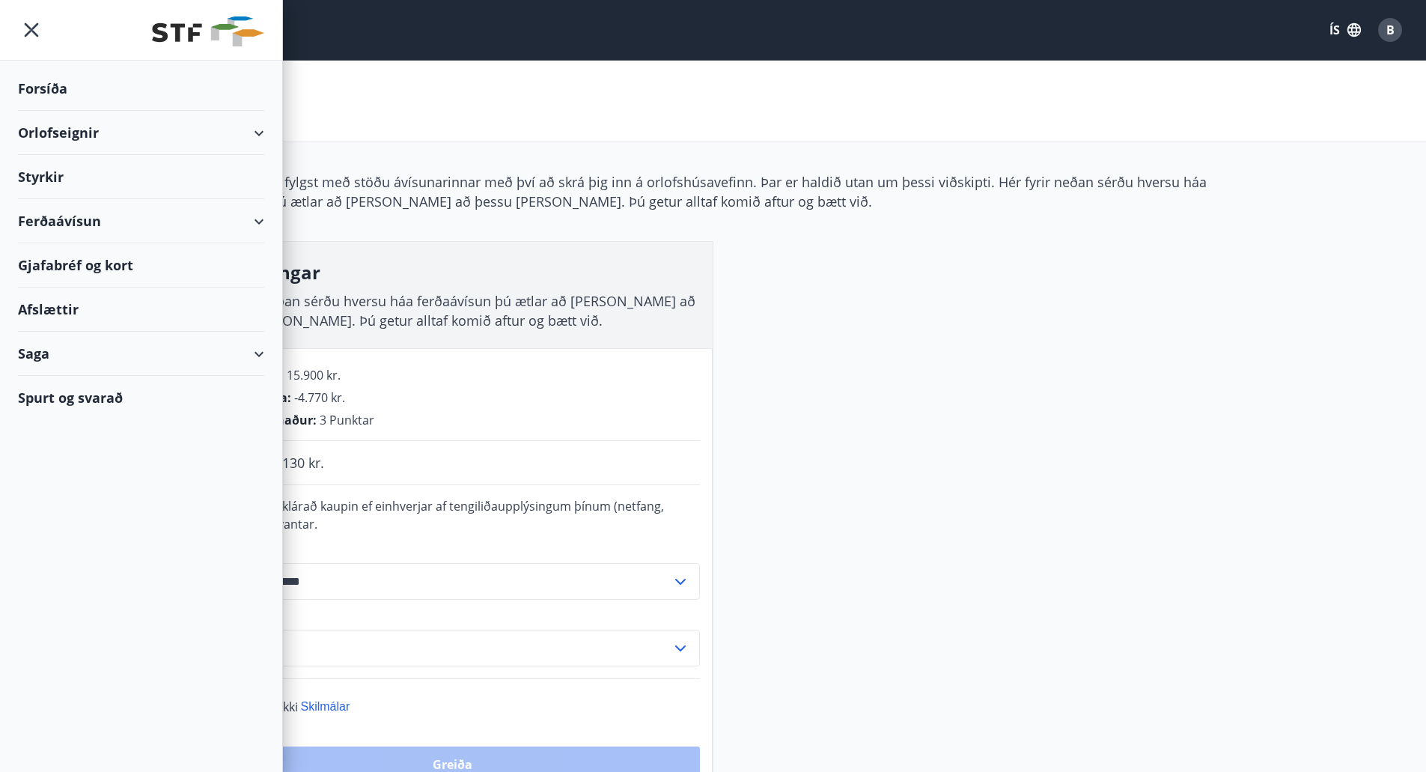
click at [57, 83] on div "Forsíða" at bounding box center [141, 89] width 246 height 44
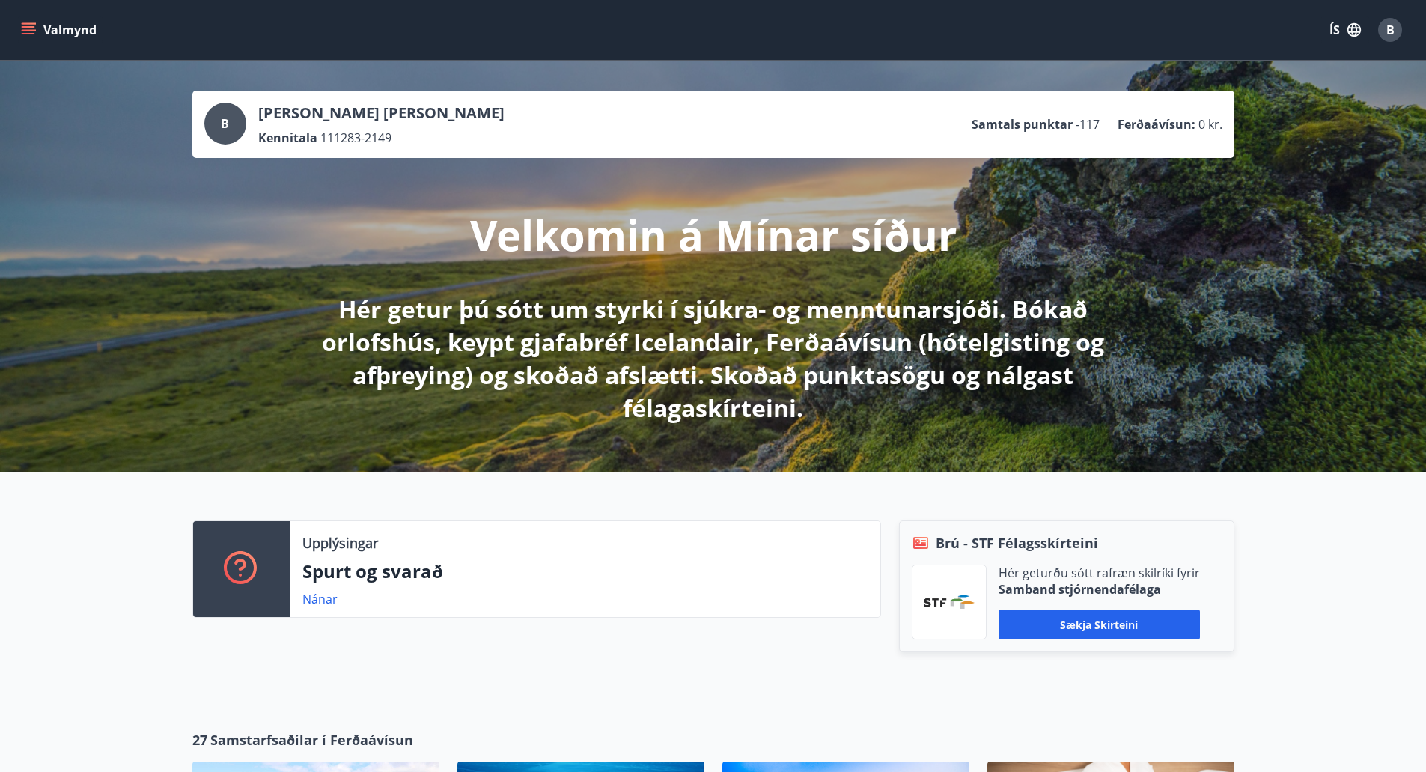
click at [24, 29] on icon "menu" at bounding box center [28, 29] width 15 height 15
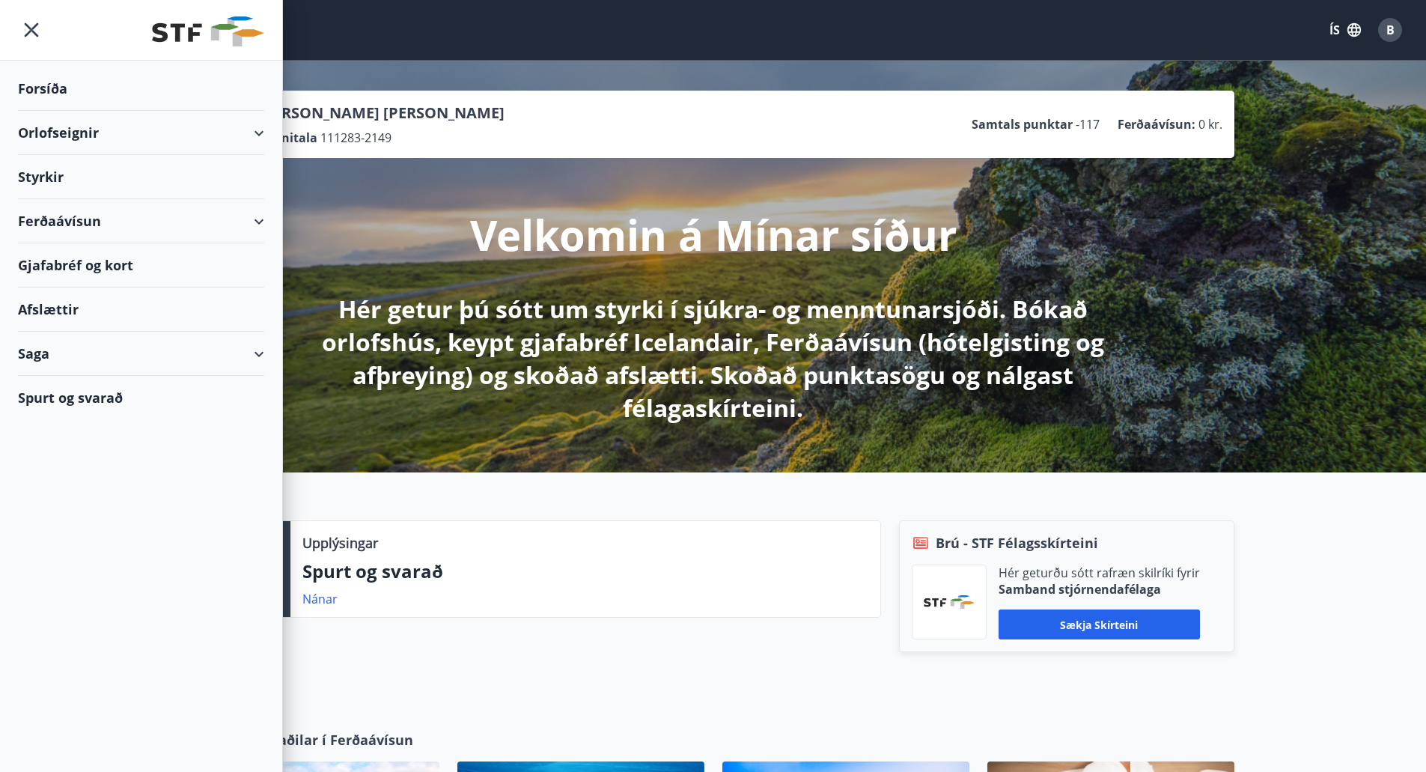
click at [60, 218] on div "Ferðaávísun" at bounding box center [141, 221] width 246 height 44
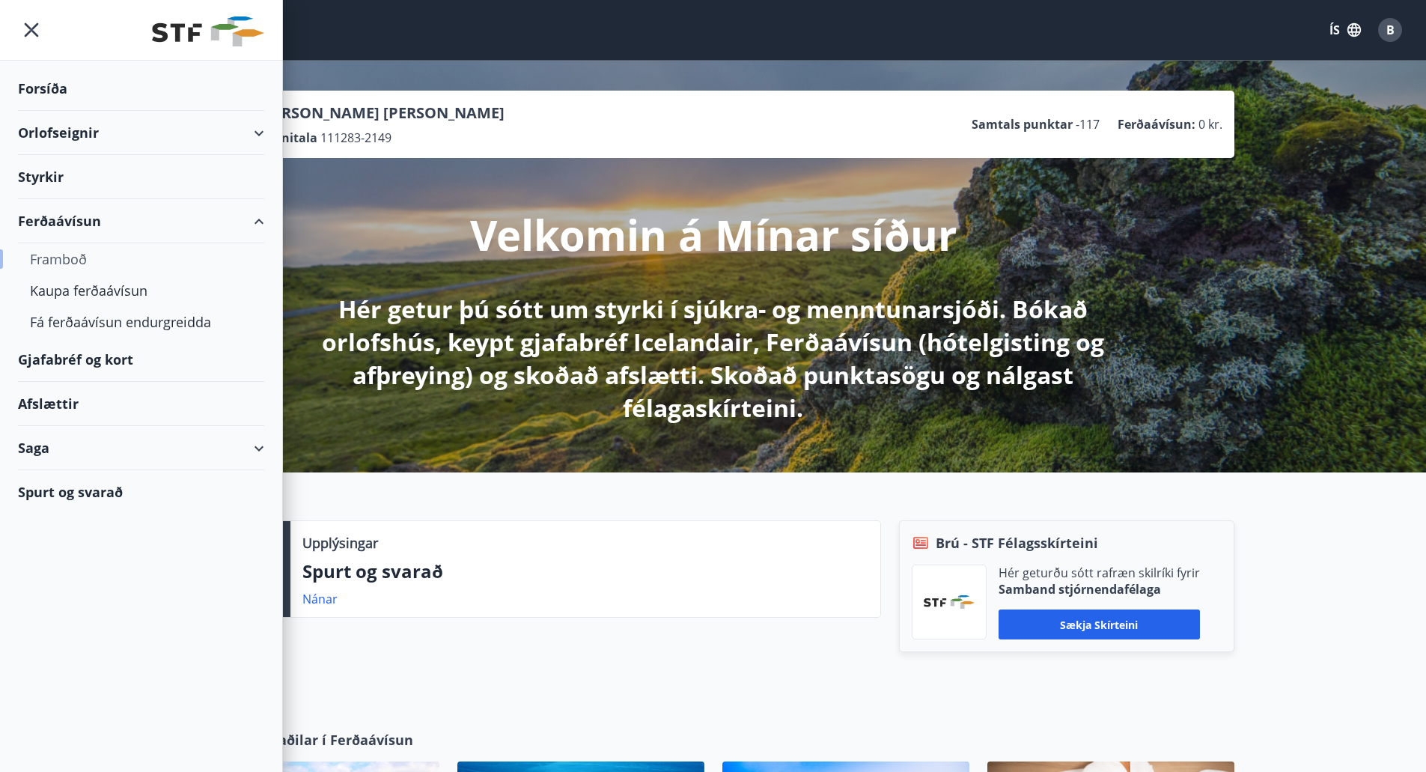
click at [62, 260] on div "Framboð" at bounding box center [141, 258] width 222 height 31
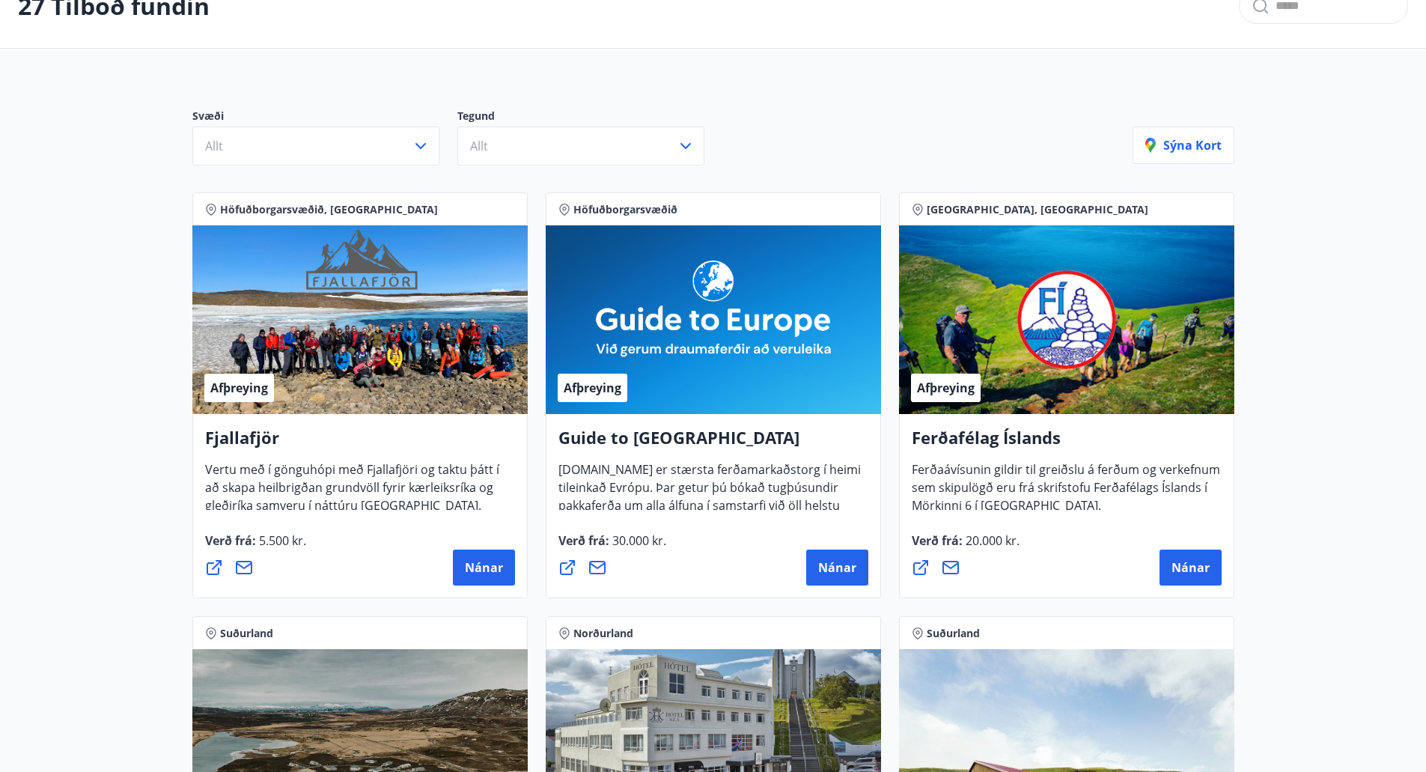
scroll to position [96, 0]
click at [383, 156] on button "Allt" at bounding box center [315, 146] width 247 height 39
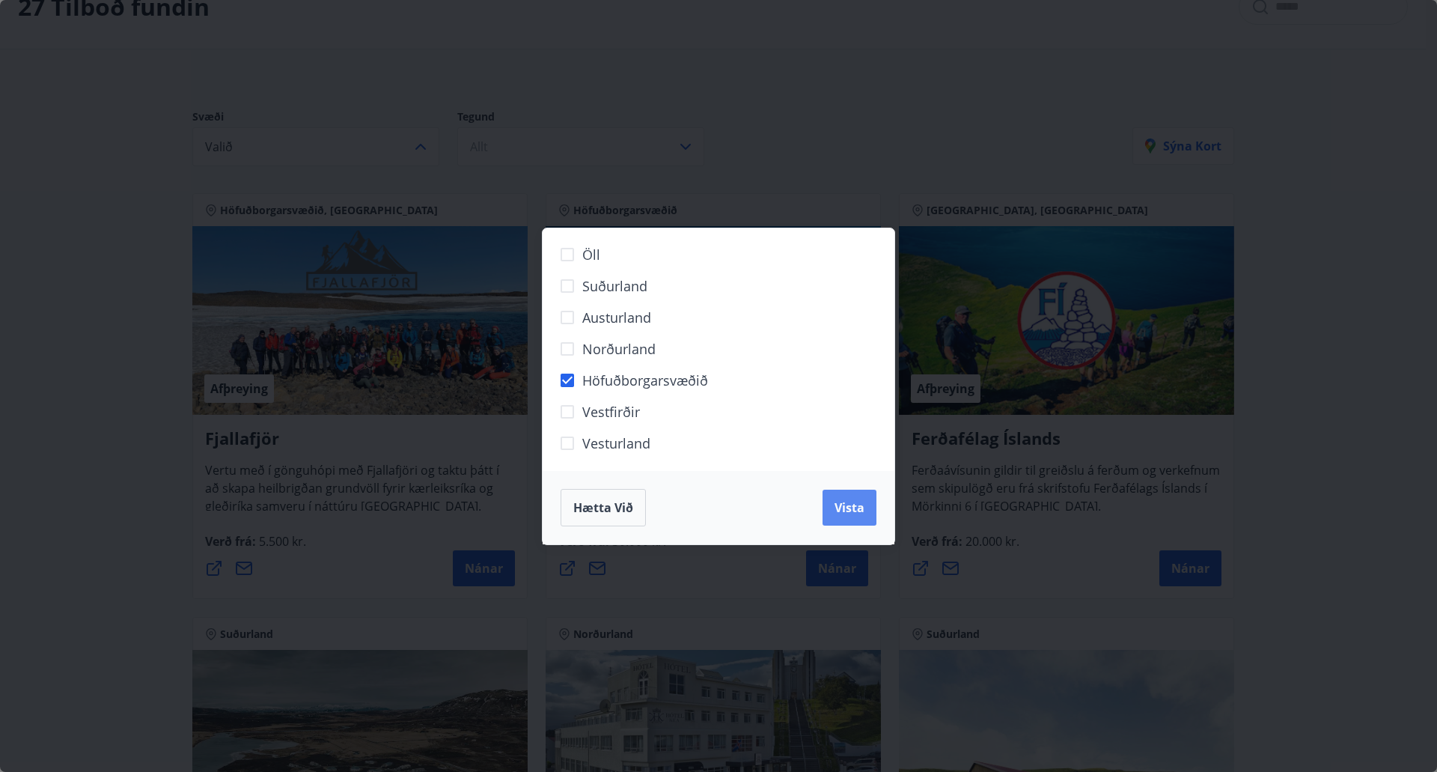
click at [852, 519] on button "Vista" at bounding box center [850, 508] width 54 height 36
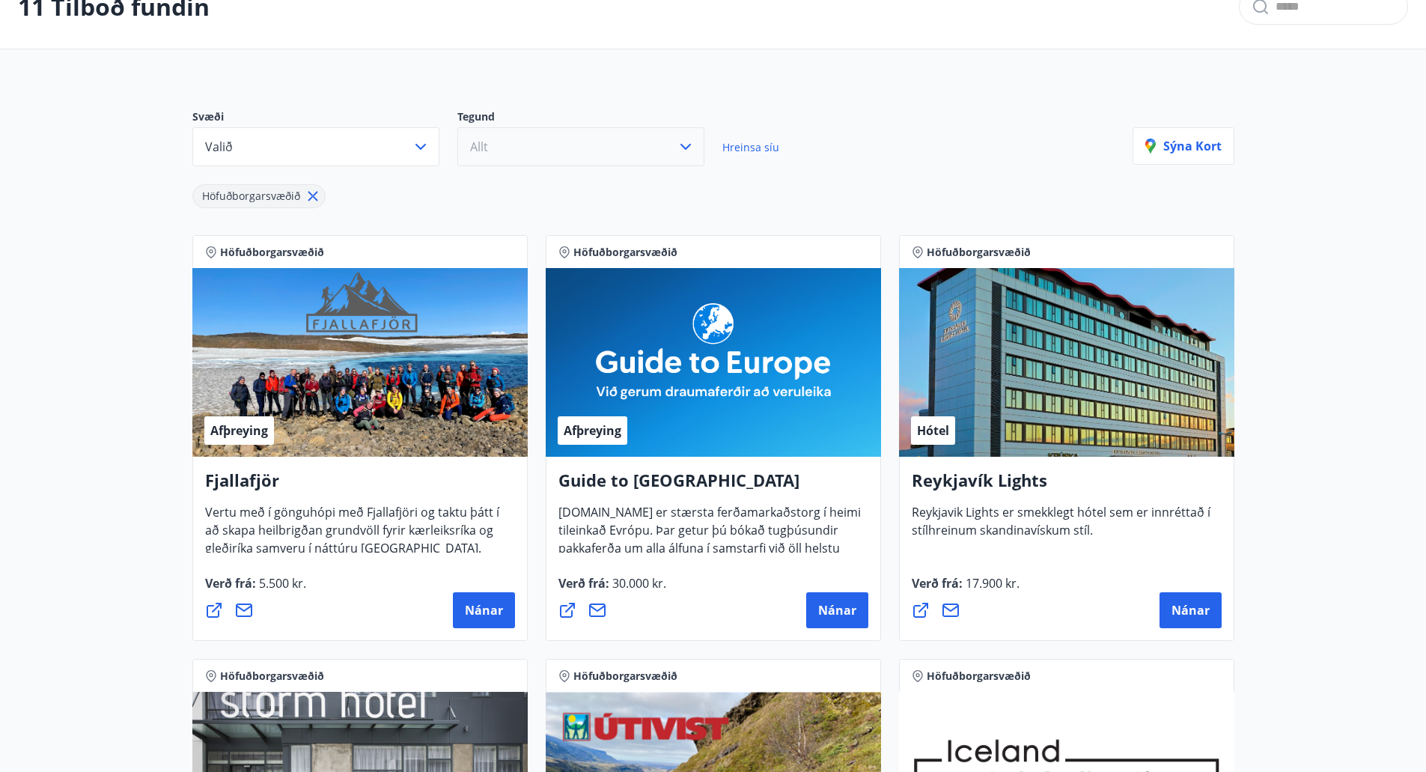
click at [542, 146] on button "Allt" at bounding box center [580, 146] width 247 height 39
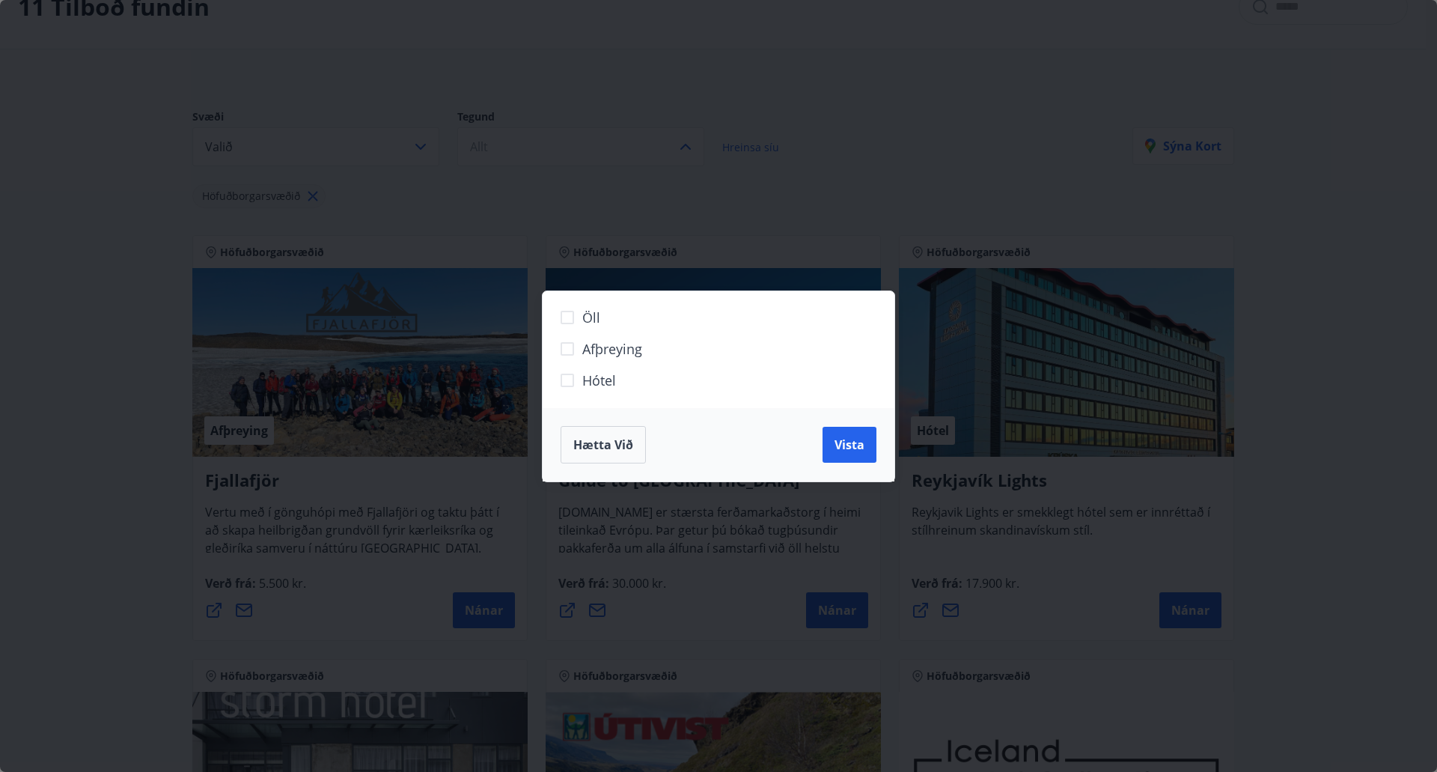
click at [597, 379] on span "Hótel" at bounding box center [599, 380] width 34 height 19
click at [832, 439] on button "Vista" at bounding box center [850, 445] width 54 height 36
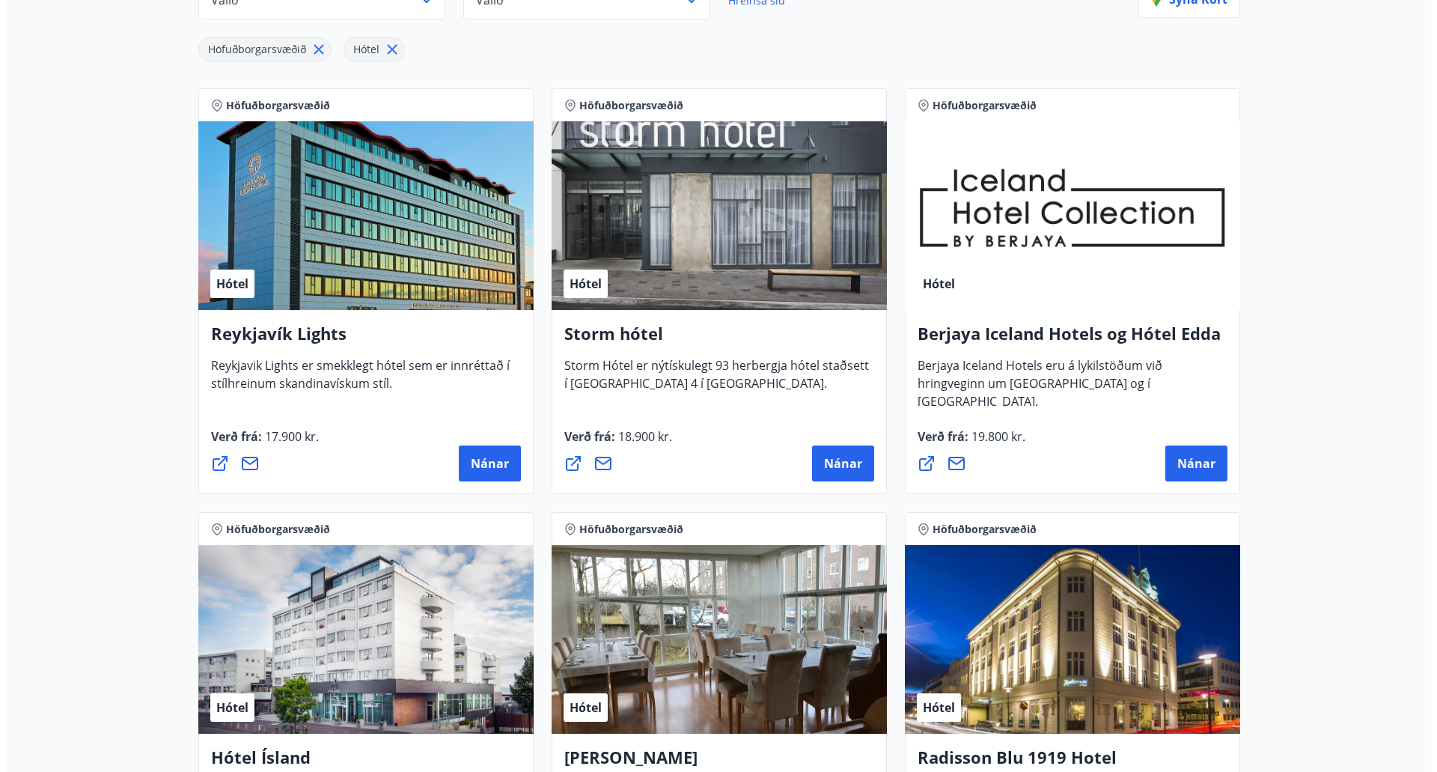
scroll to position [243, 0]
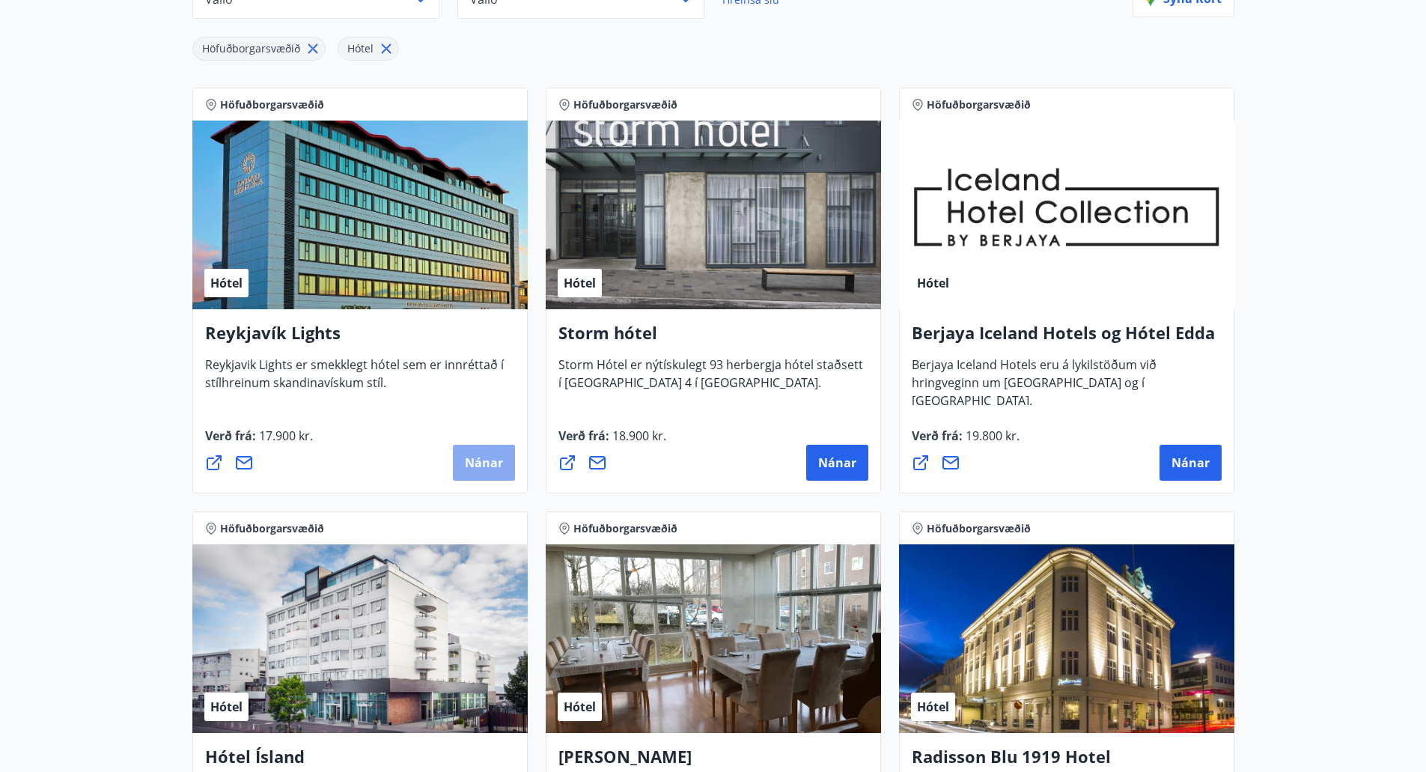
click at [469, 467] on span "Nánar" at bounding box center [484, 462] width 38 height 16
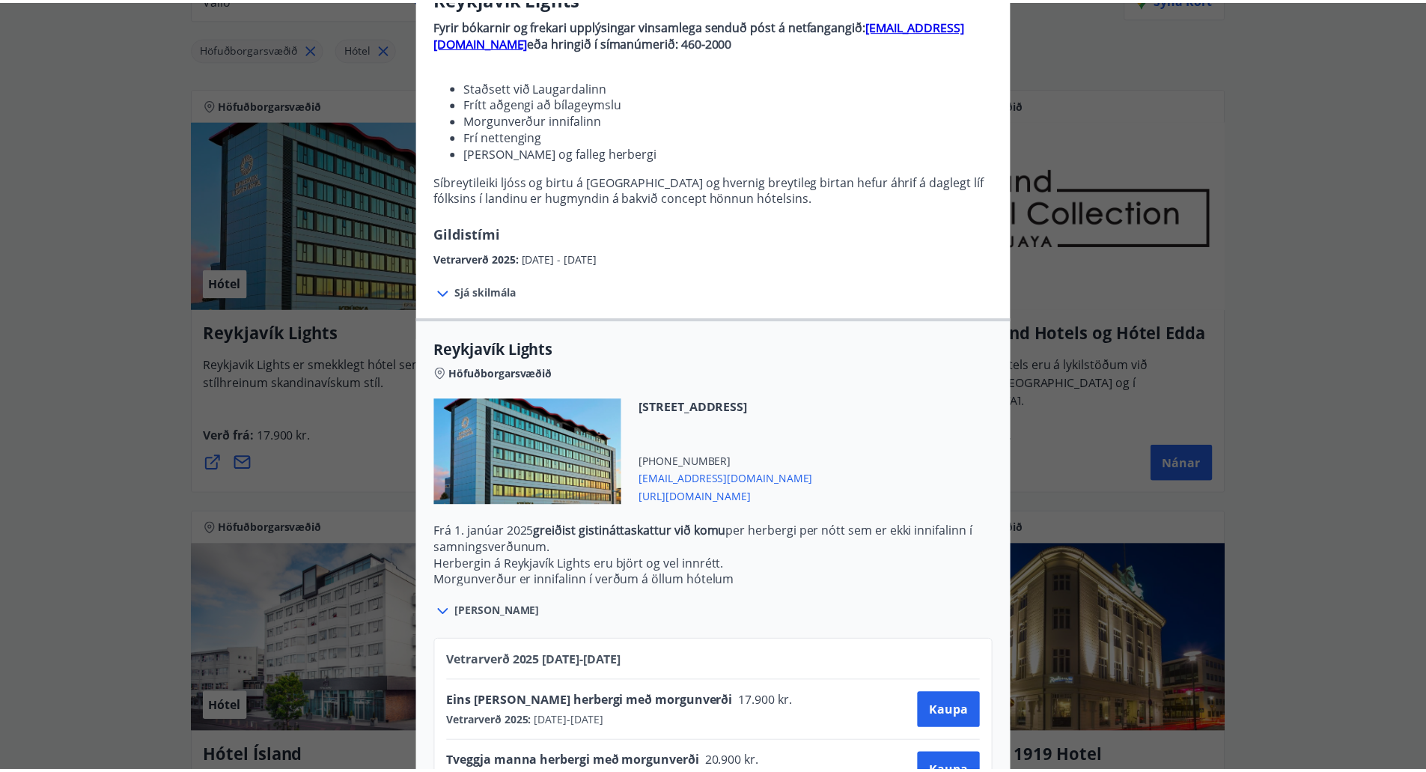
scroll to position [207, 0]
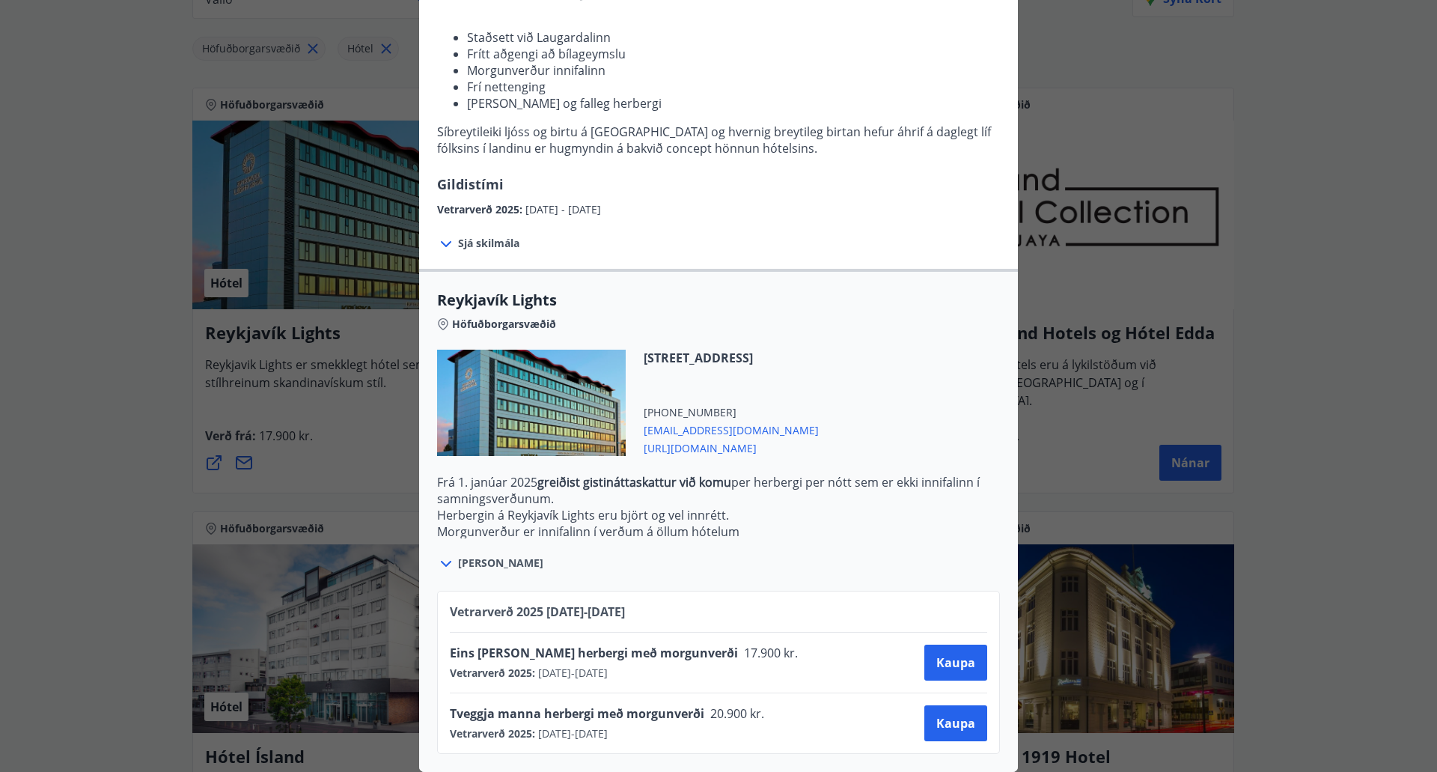
click at [159, 462] on div "Reykjavík Lights Fyrir bókarnir og frekari upplýsingar vinsamlega senduð póst á…" at bounding box center [718, 191] width 1437 height 772
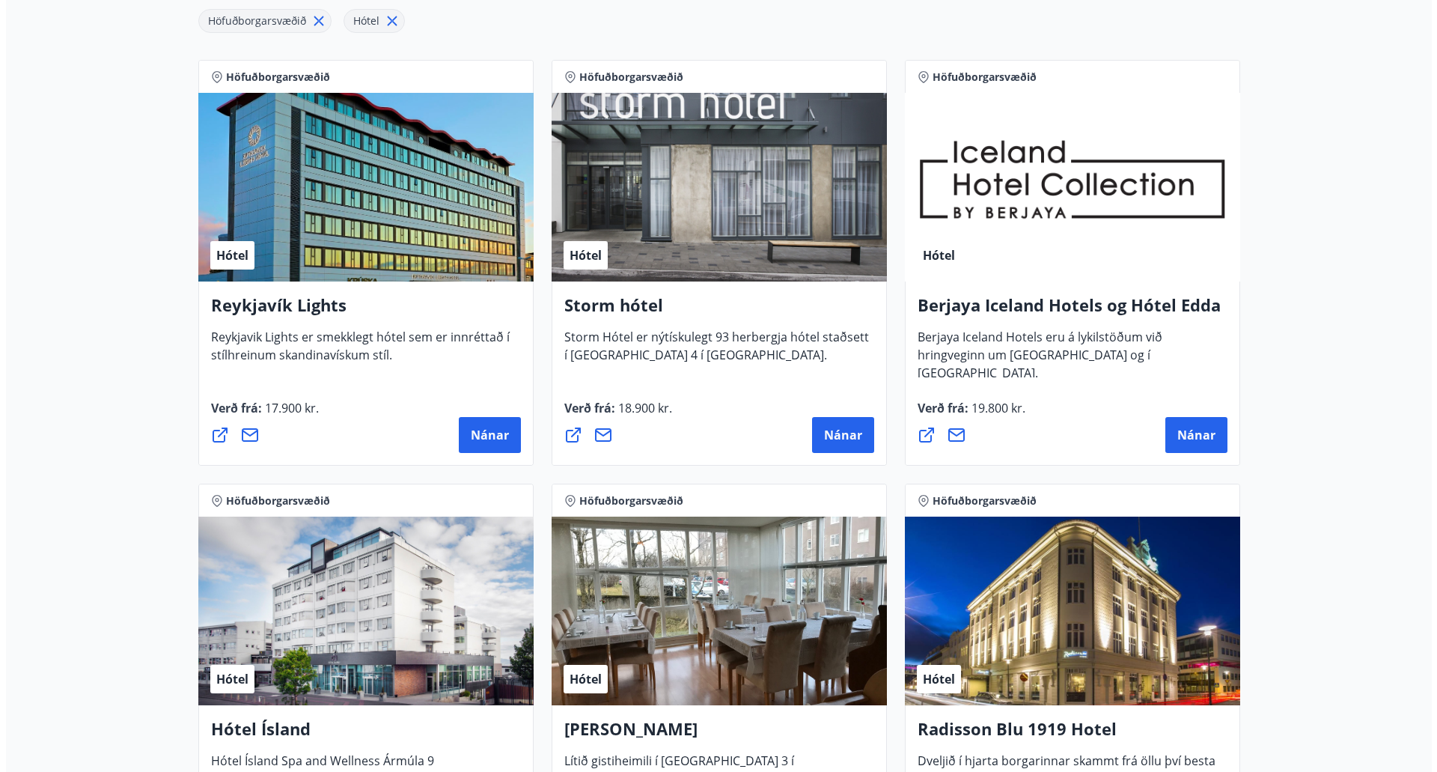
scroll to position [272, 0]
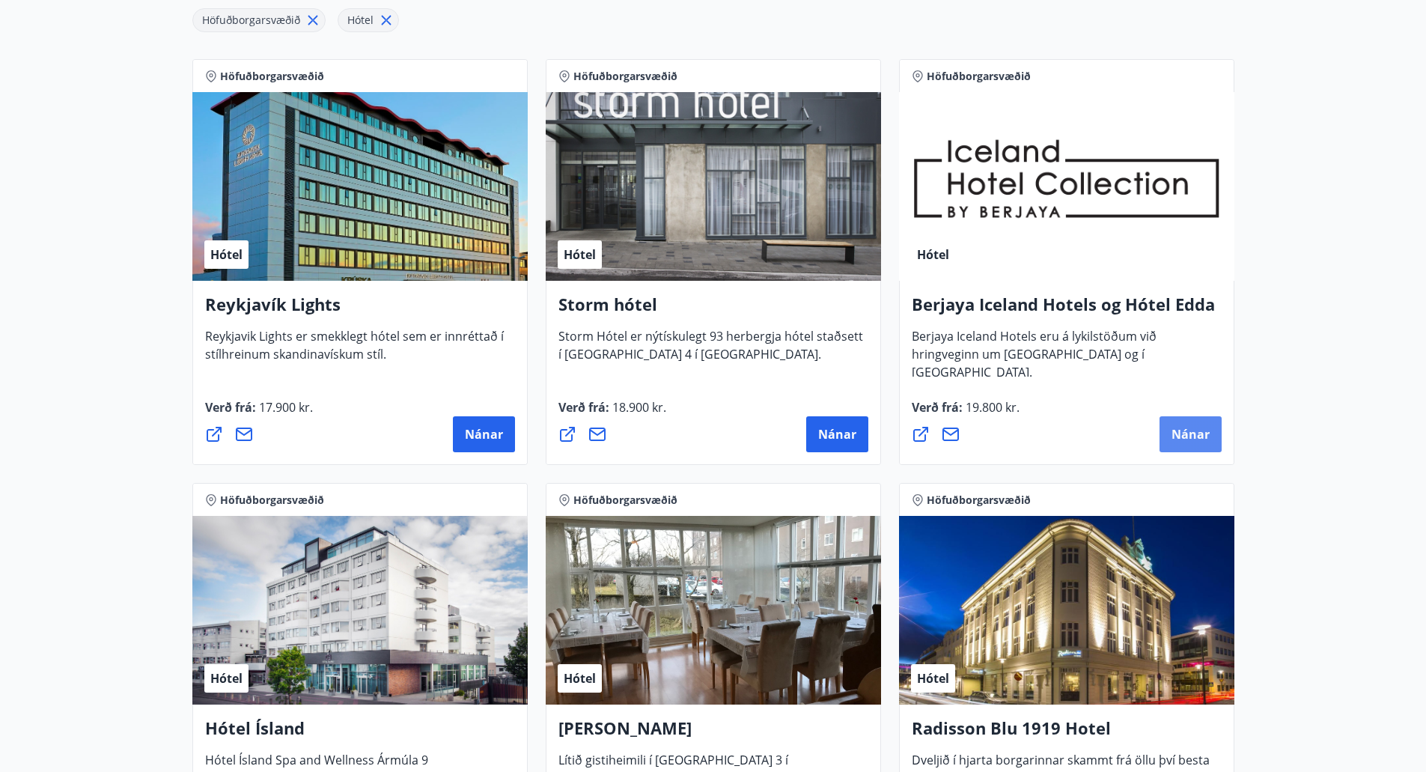
click at [1189, 433] on span "Nánar" at bounding box center [1190, 434] width 38 height 16
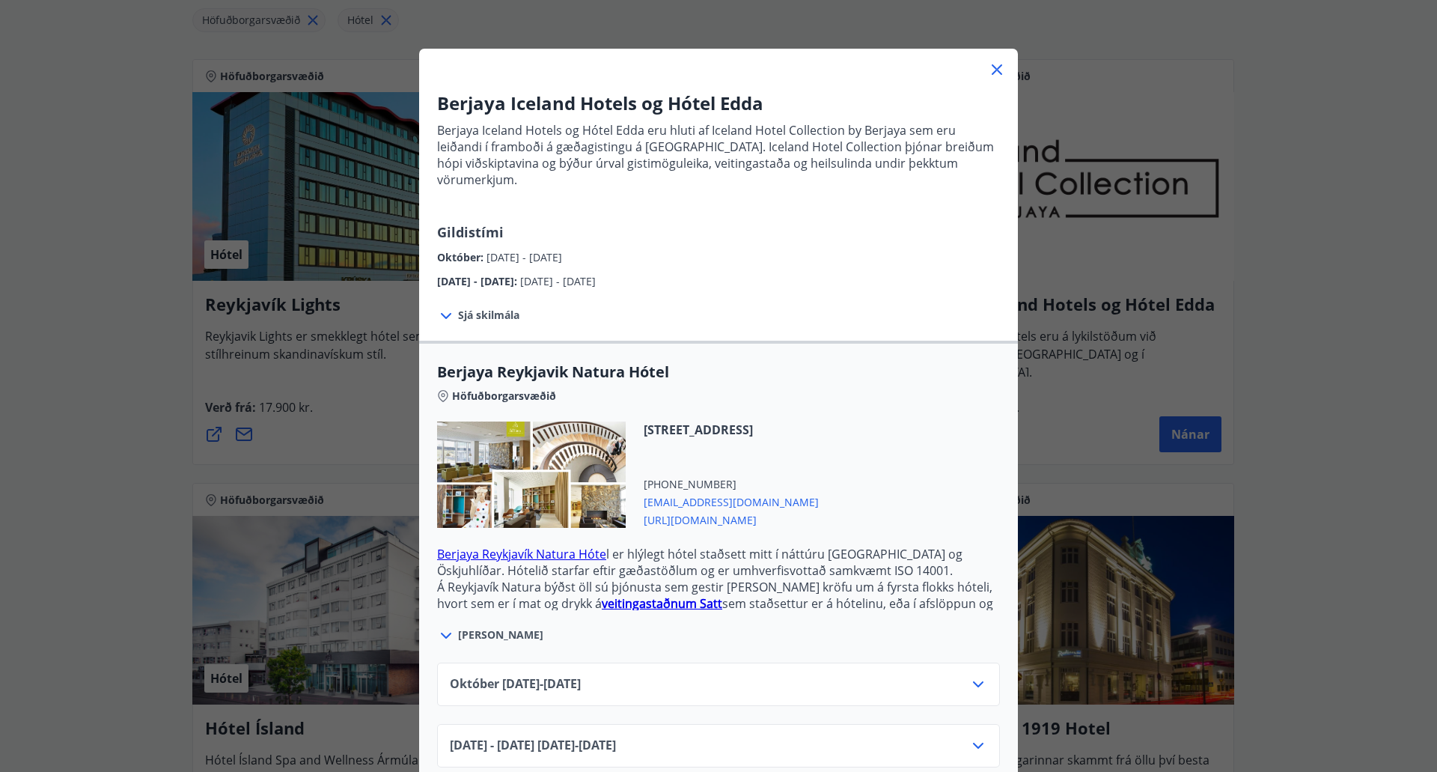
scroll to position [49, 0]
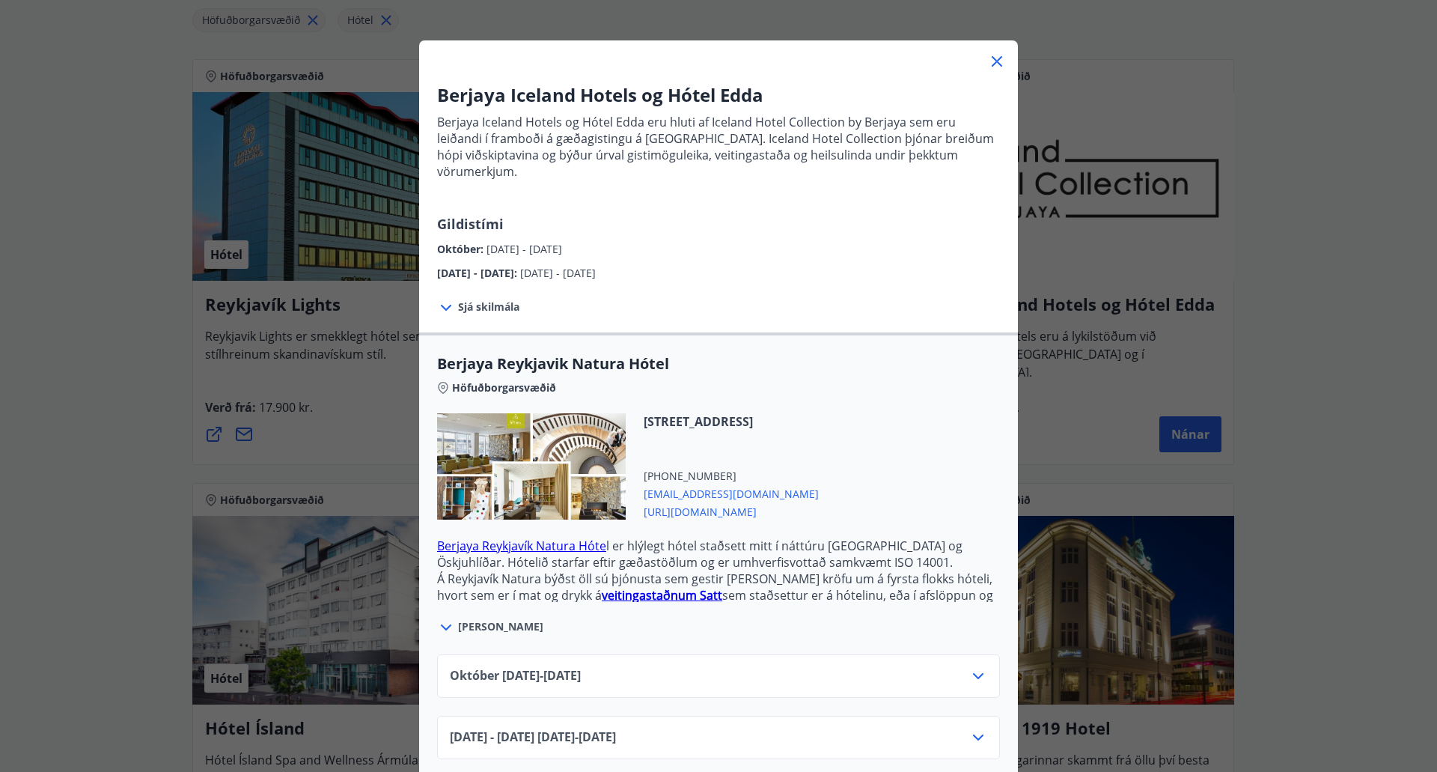
click at [950, 667] on div "Október 01.10.25 - 31.10.25" at bounding box center [718, 682] width 537 height 30
click at [973, 673] on icon at bounding box center [978, 676] width 10 height 6
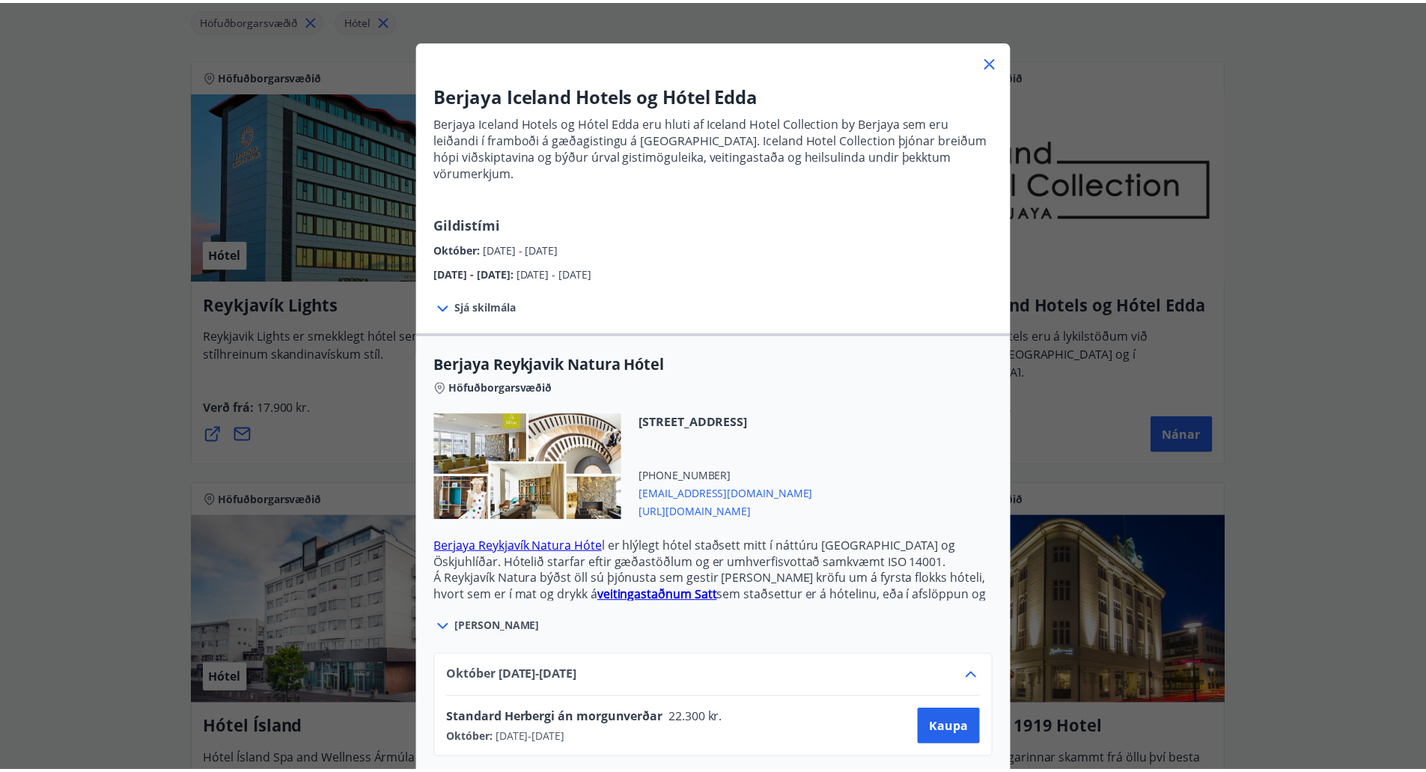
scroll to position [110, 0]
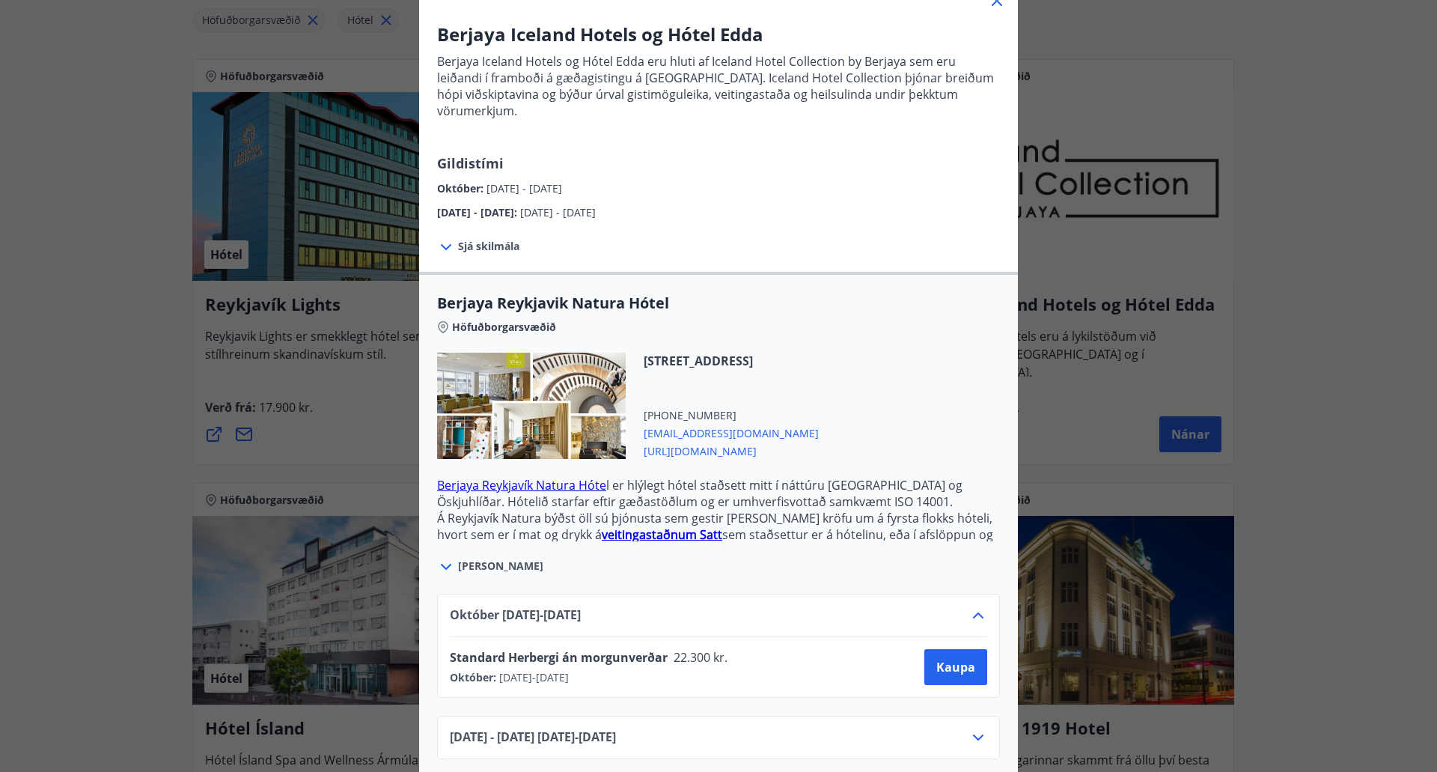
click at [1287, 567] on div "Berjaya Iceland Hotels og Hótel Edda Berjaya Iceland Hotels og Hótel Edda eru h…" at bounding box center [718, 276] width 1437 height 772
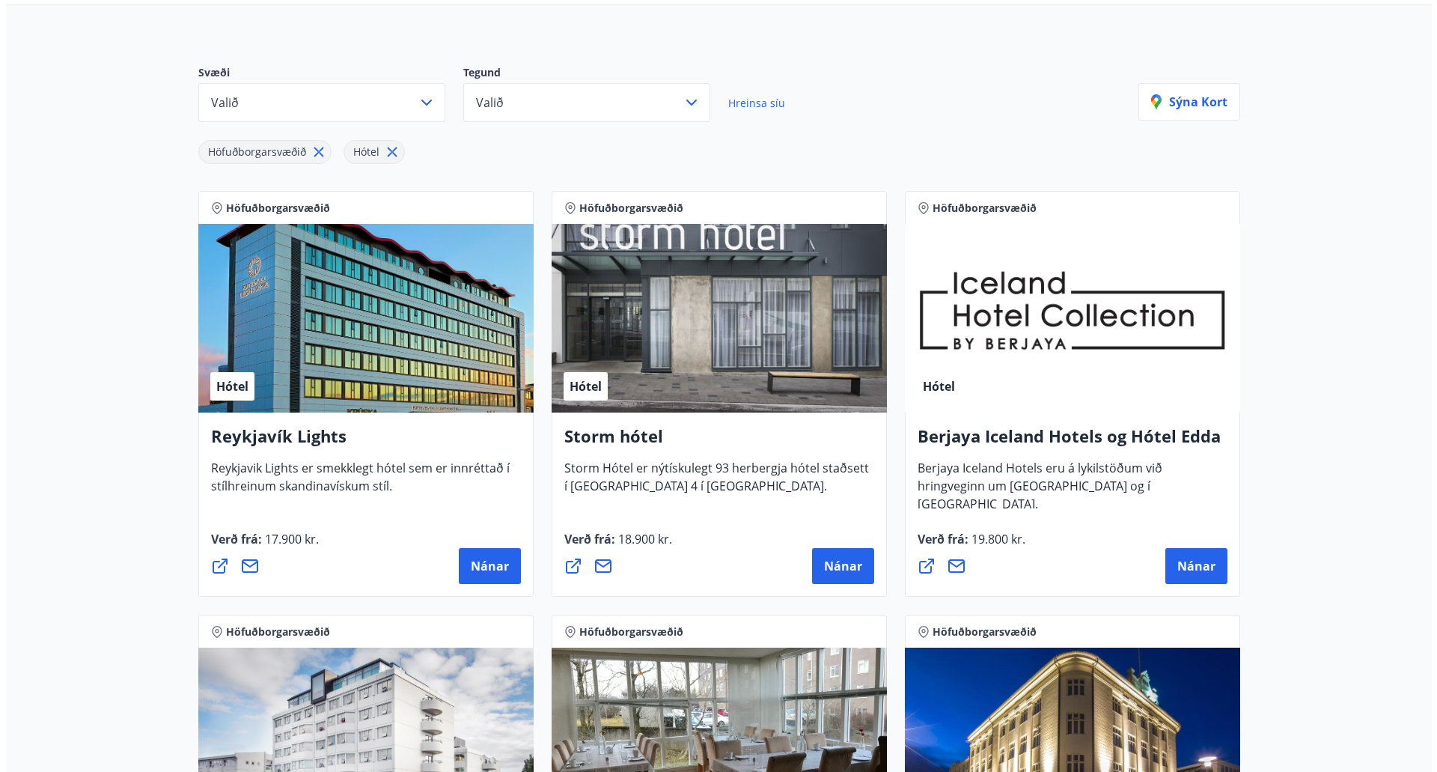
scroll to position [128, 0]
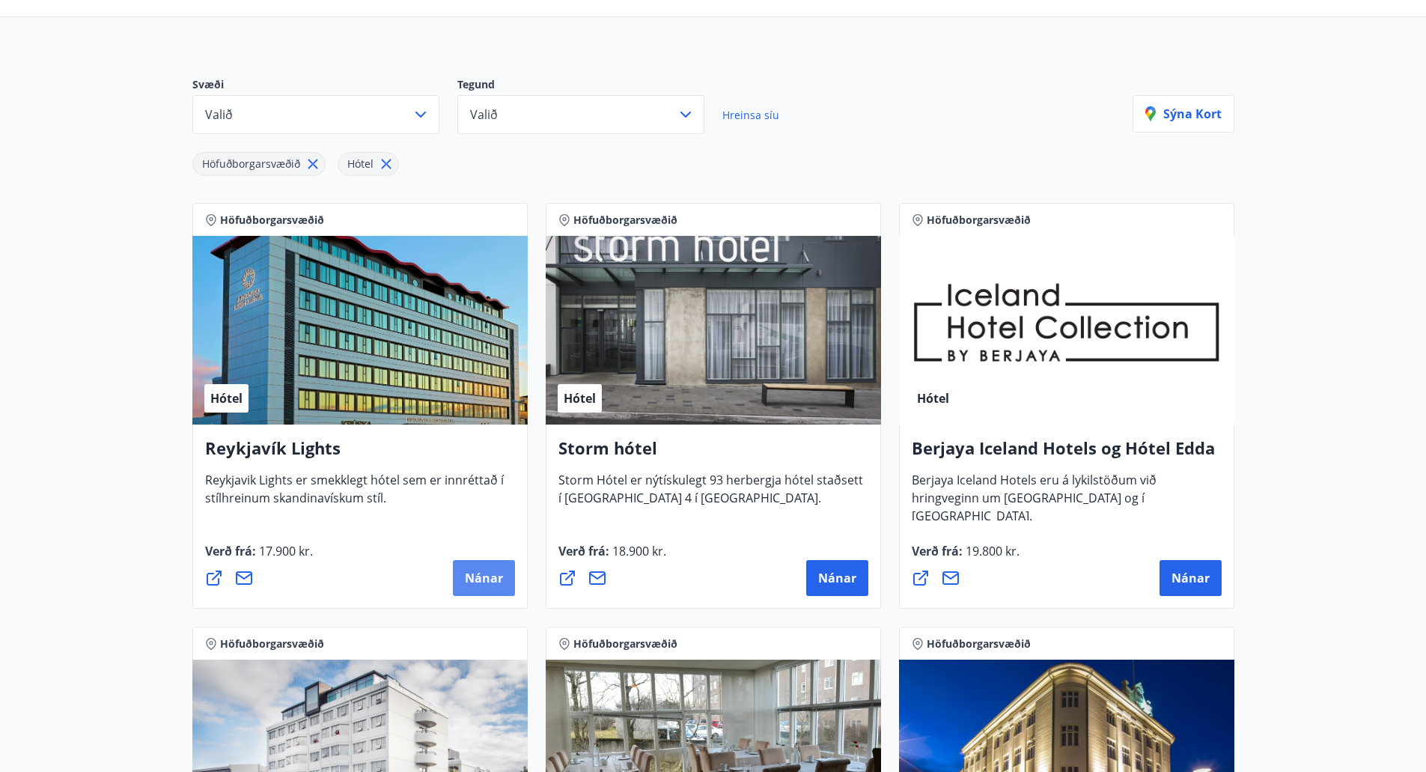
click at [490, 569] on button "Nánar" at bounding box center [484, 578] width 62 height 36
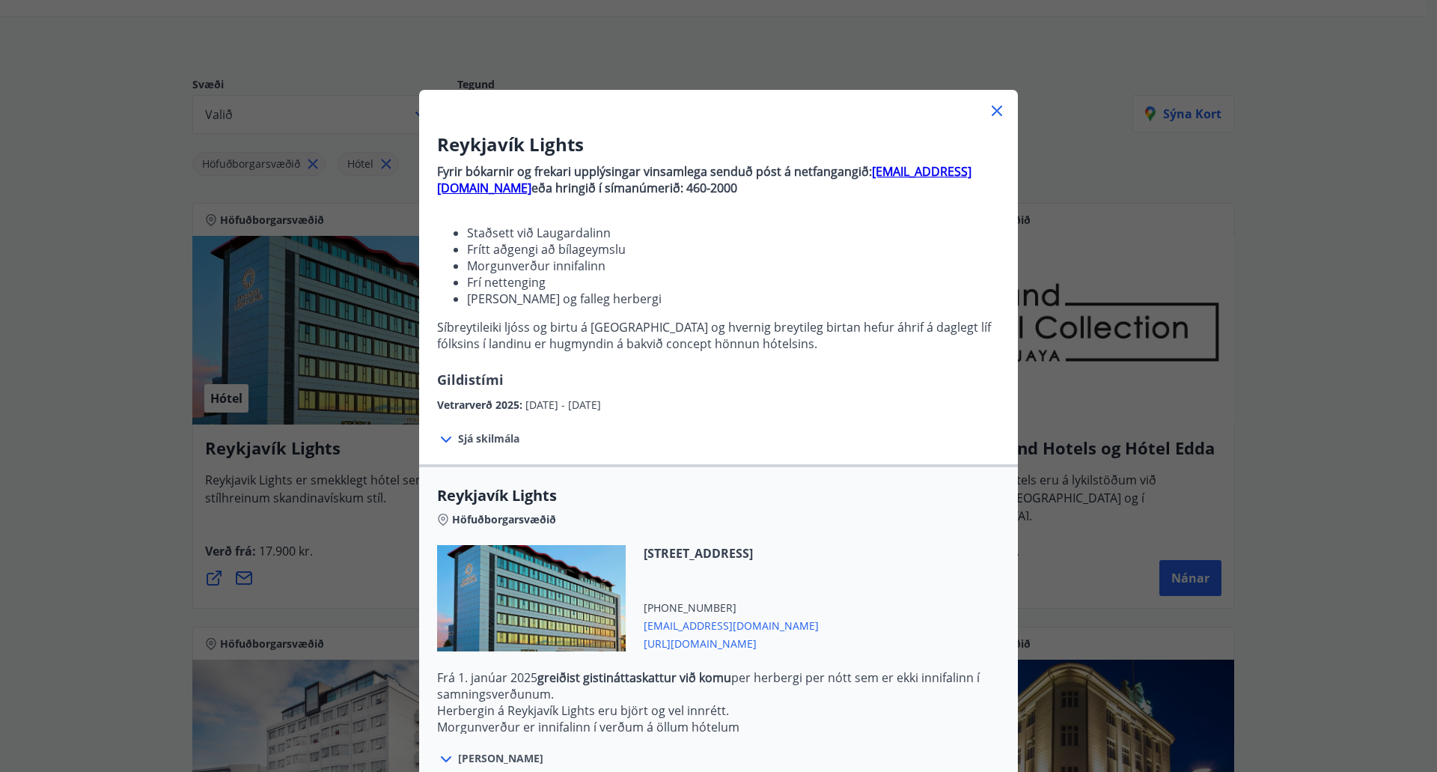
scroll to position [207, 0]
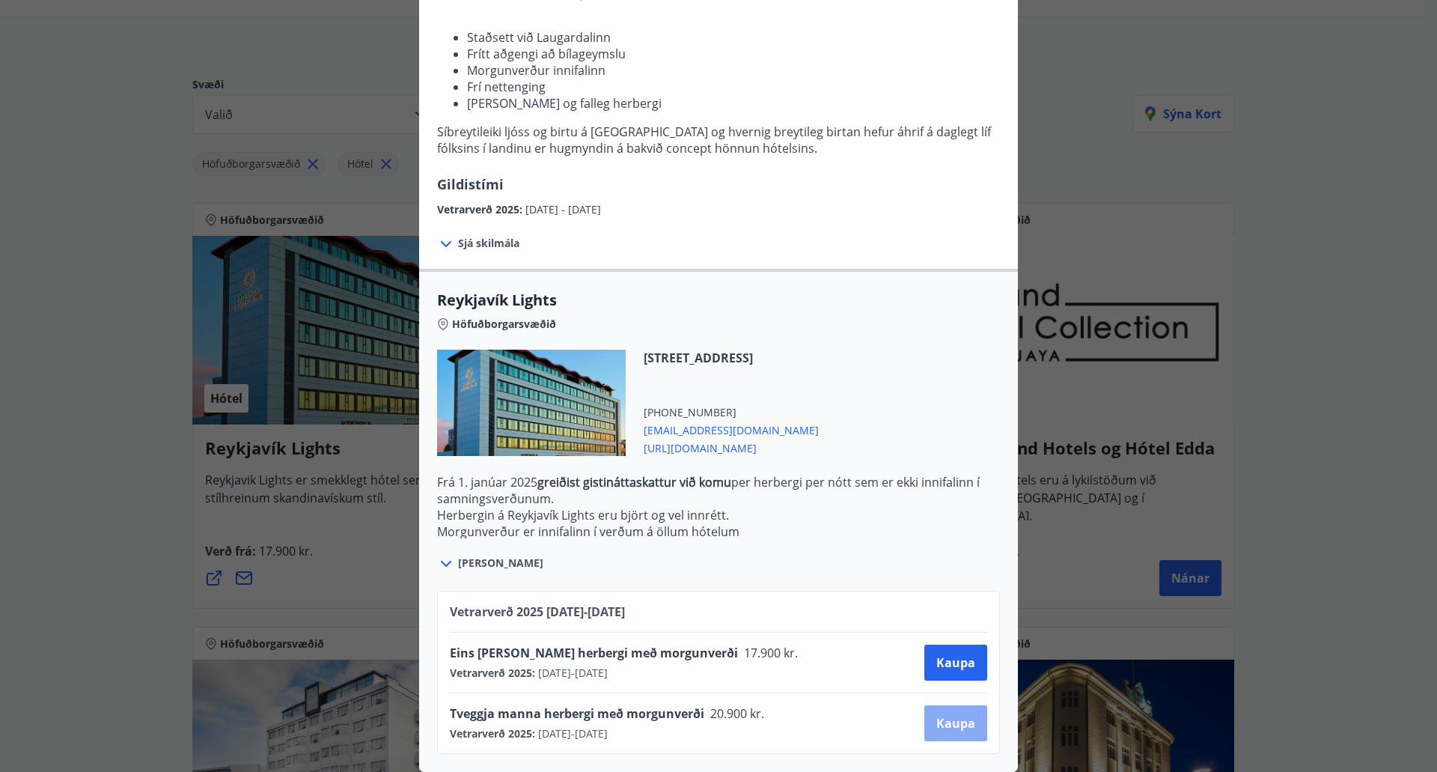
click at [947, 715] on span "Kaupa" at bounding box center [955, 723] width 39 height 16
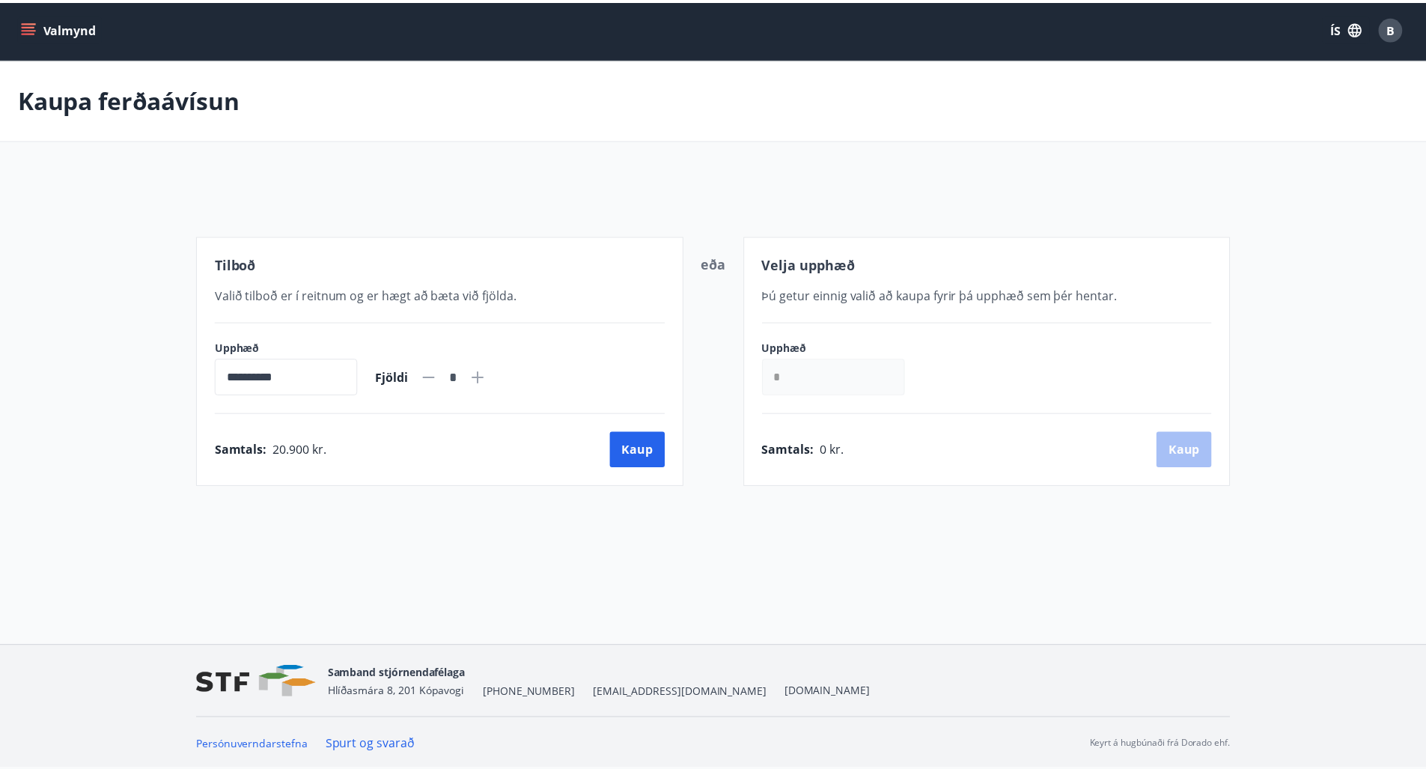
scroll to position [2, 0]
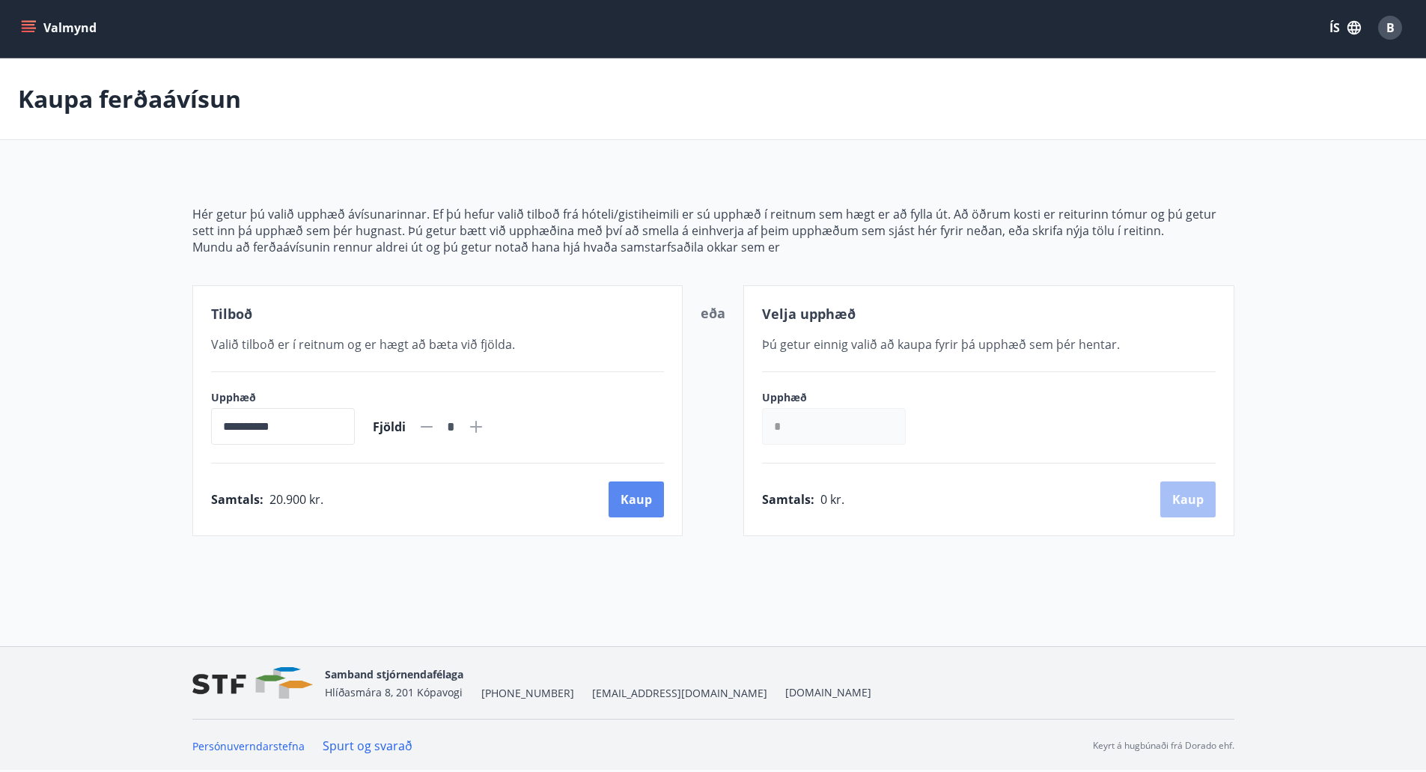
click at [643, 508] on button "Kaup" at bounding box center [636, 499] width 55 height 36
